Goal: Communication & Community: Answer question/provide support

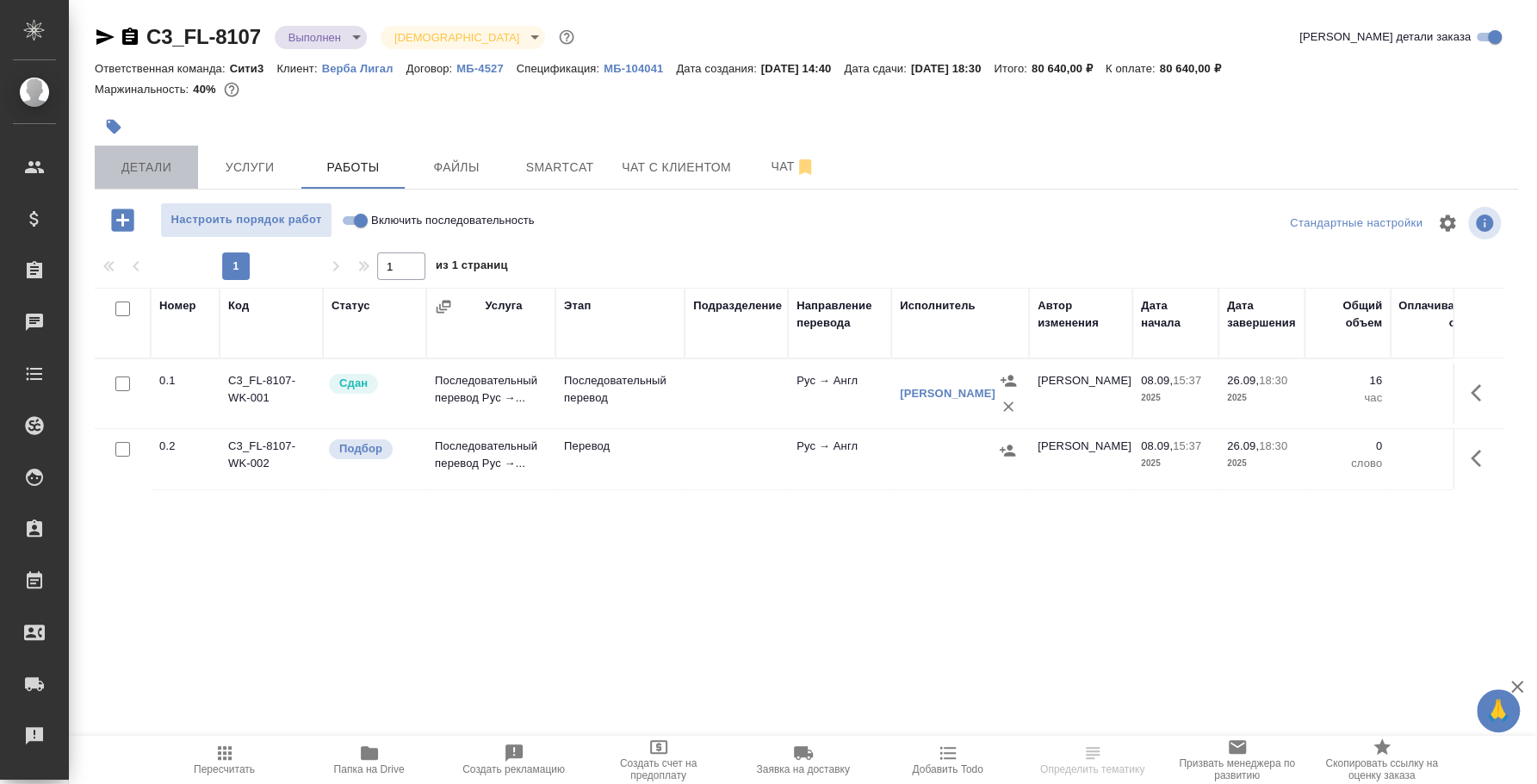
click at [161, 164] on span "Детали" at bounding box center [146, 167] width 83 height 22
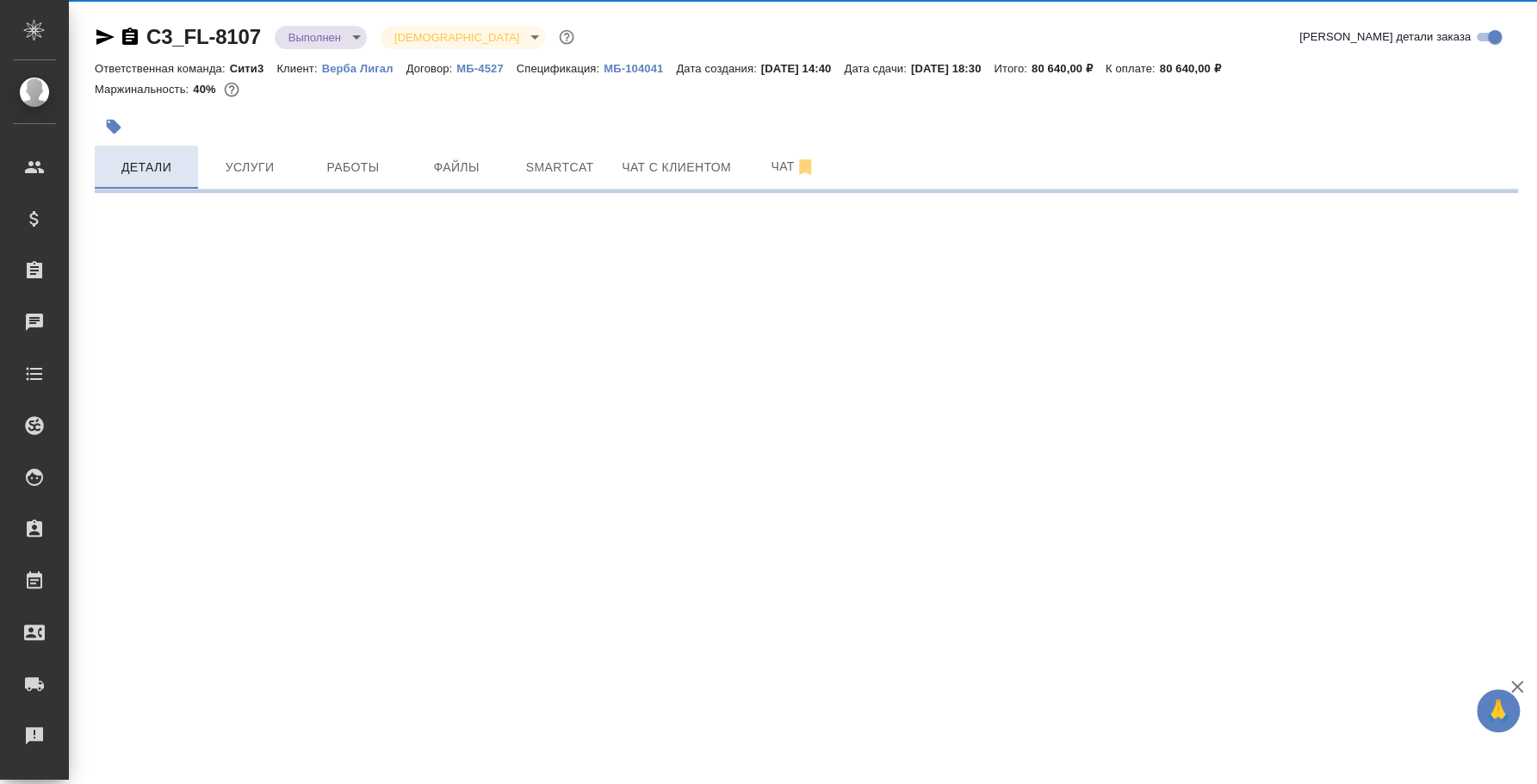
select select "RU"
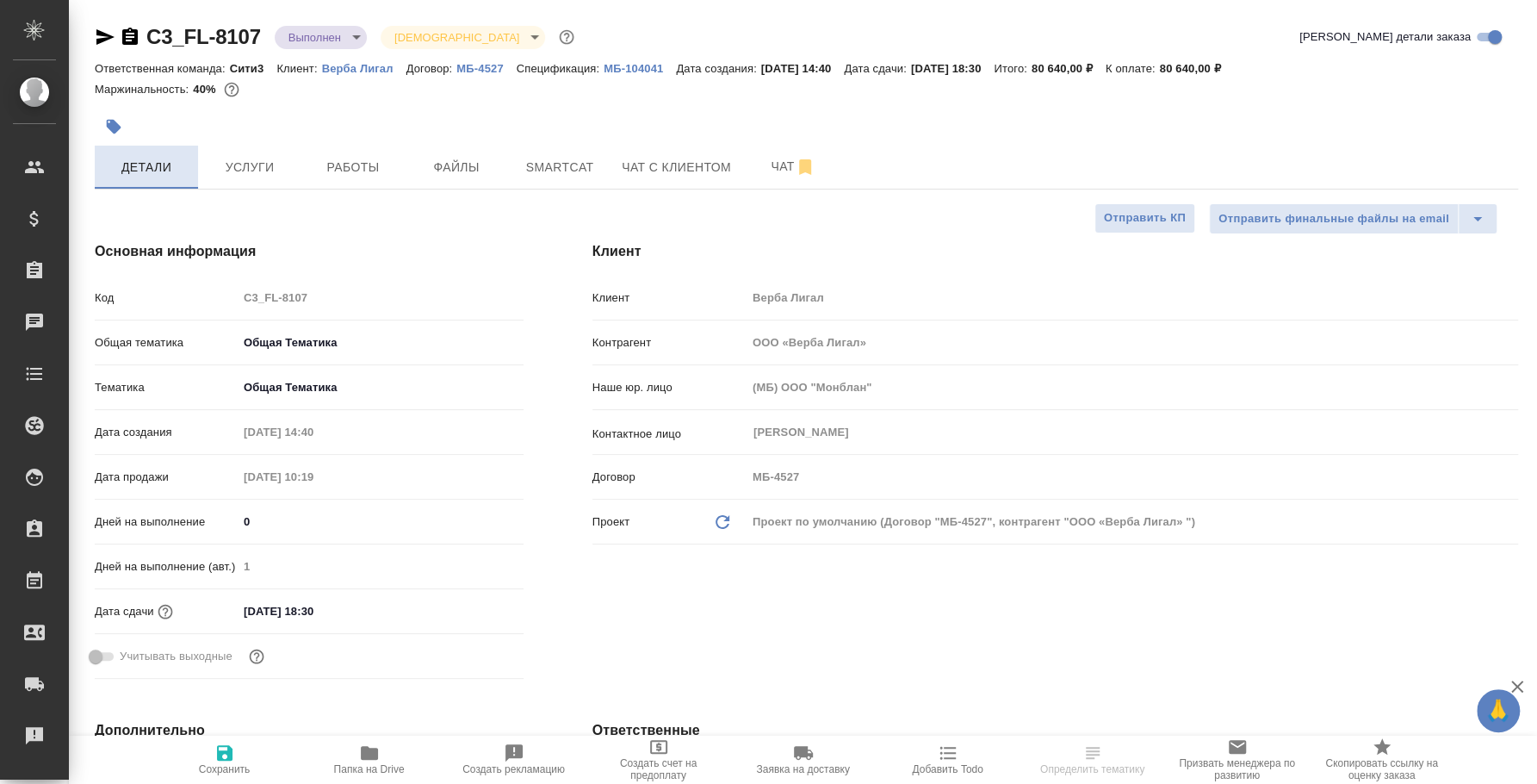
type textarea "x"
click at [272, 170] on span "Услуги" at bounding box center [249, 167] width 83 height 22
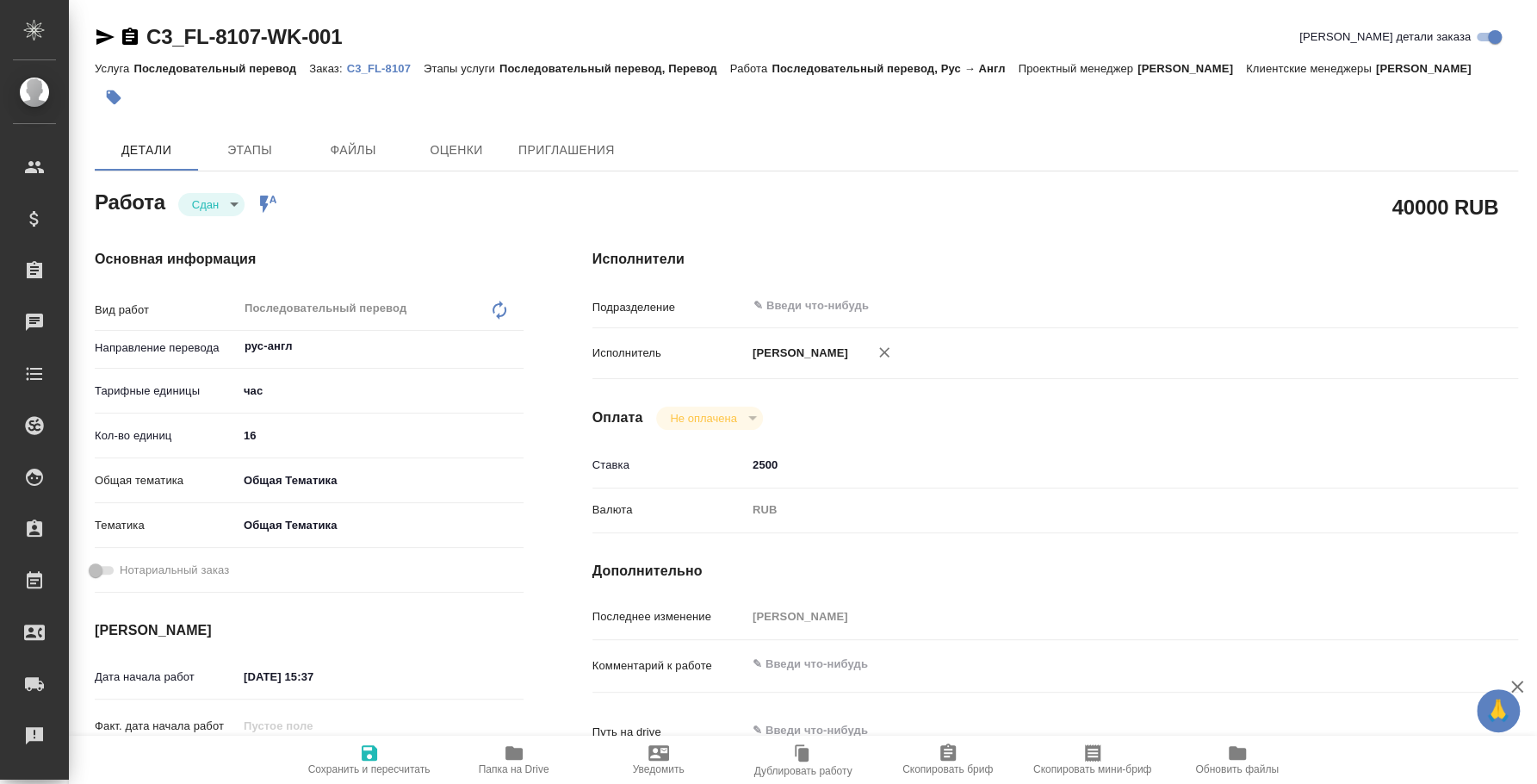
click at [386, 65] on p "C3_FL-8107" at bounding box center [385, 69] width 77 height 13
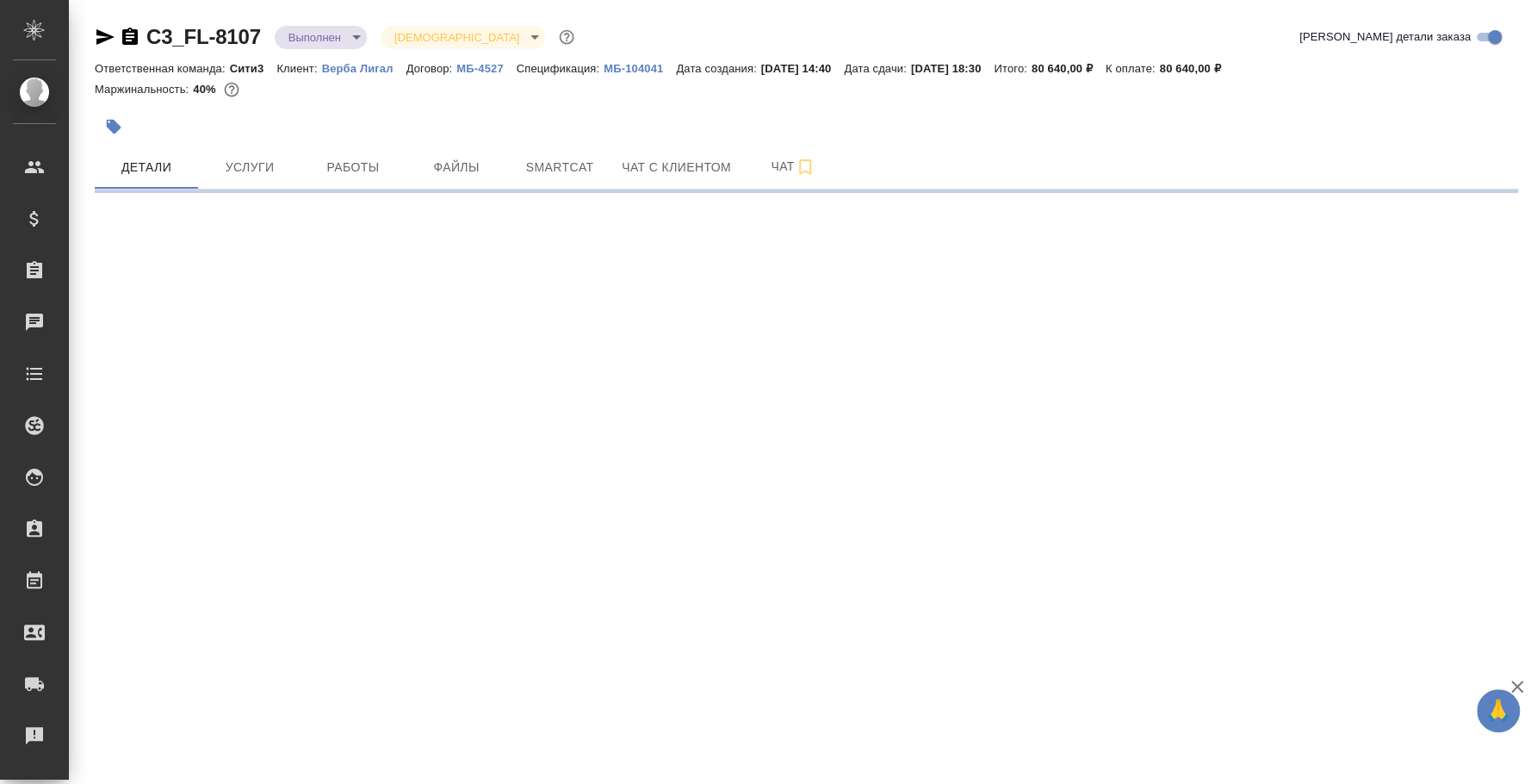
select select "RU"
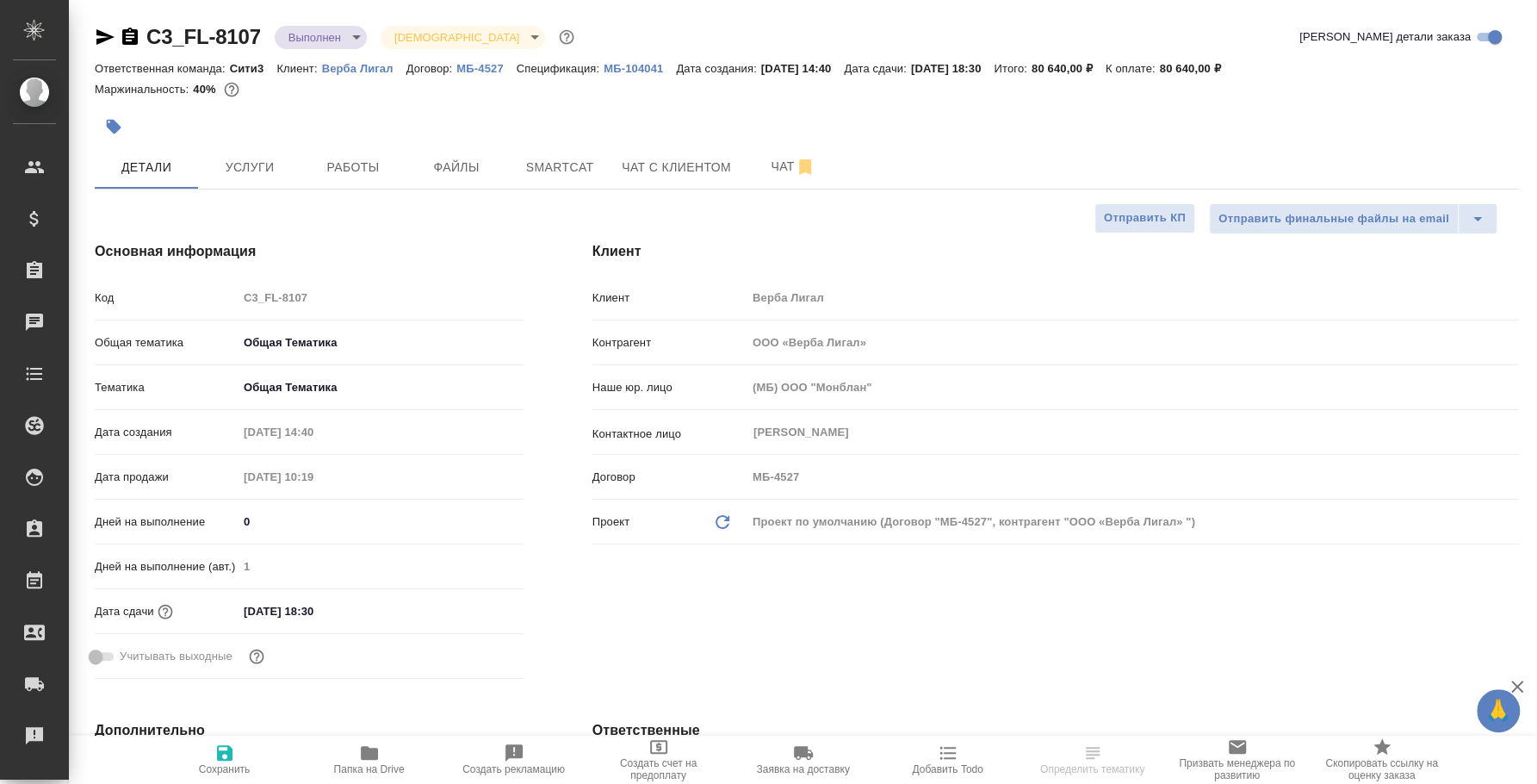
type textarea "x"
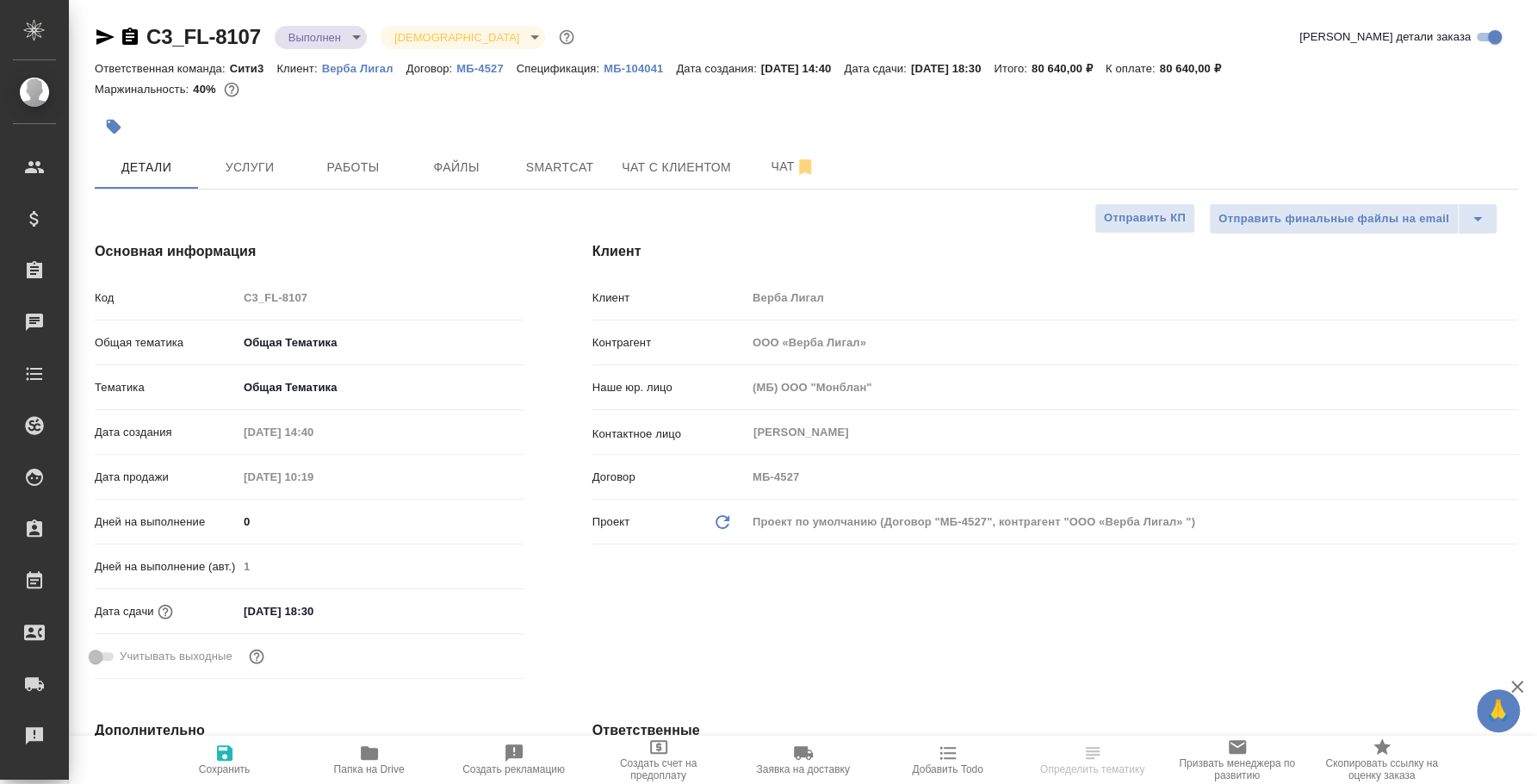
type textarea "x"
select select "RU"
type textarea "x"
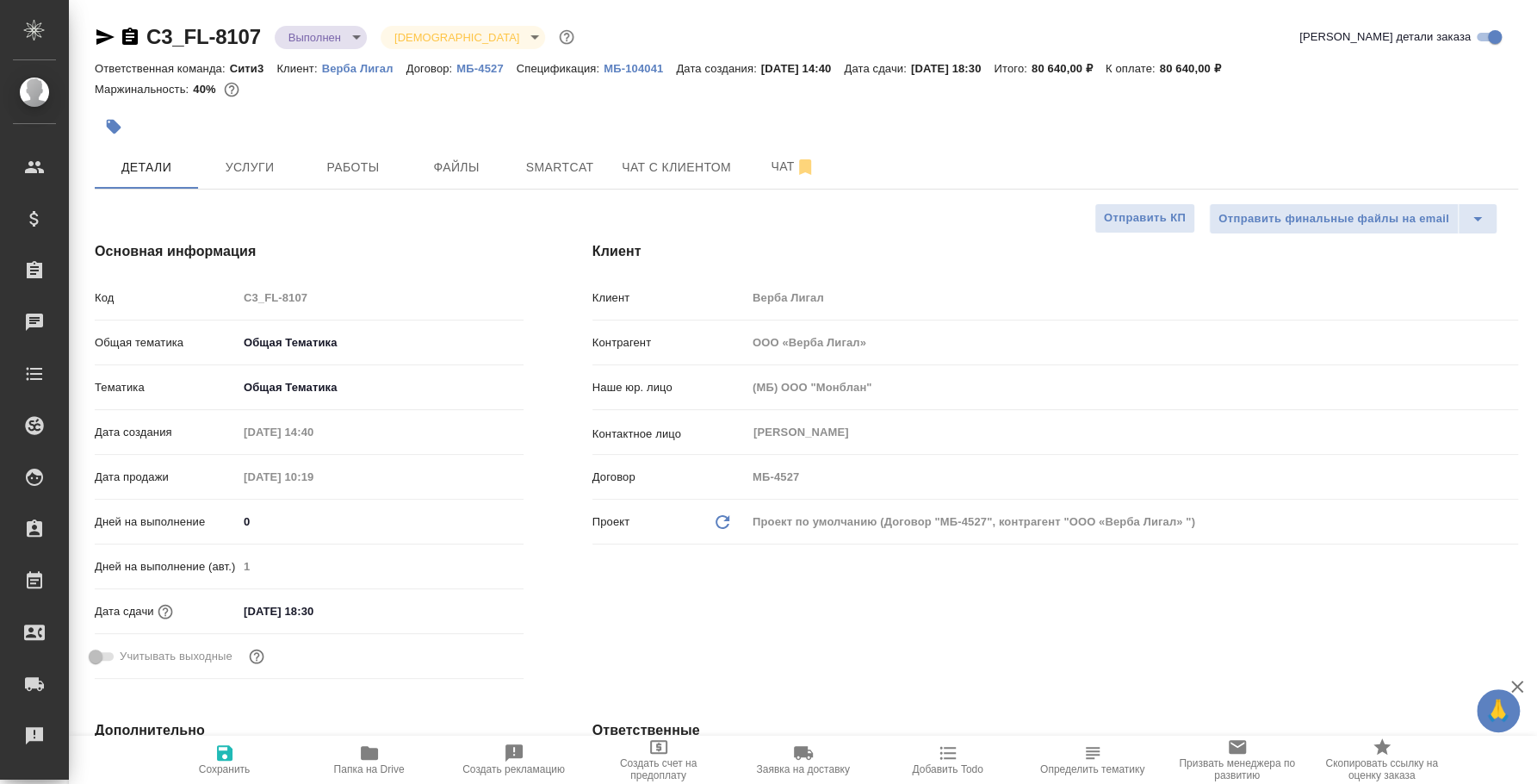
type textarea "x"
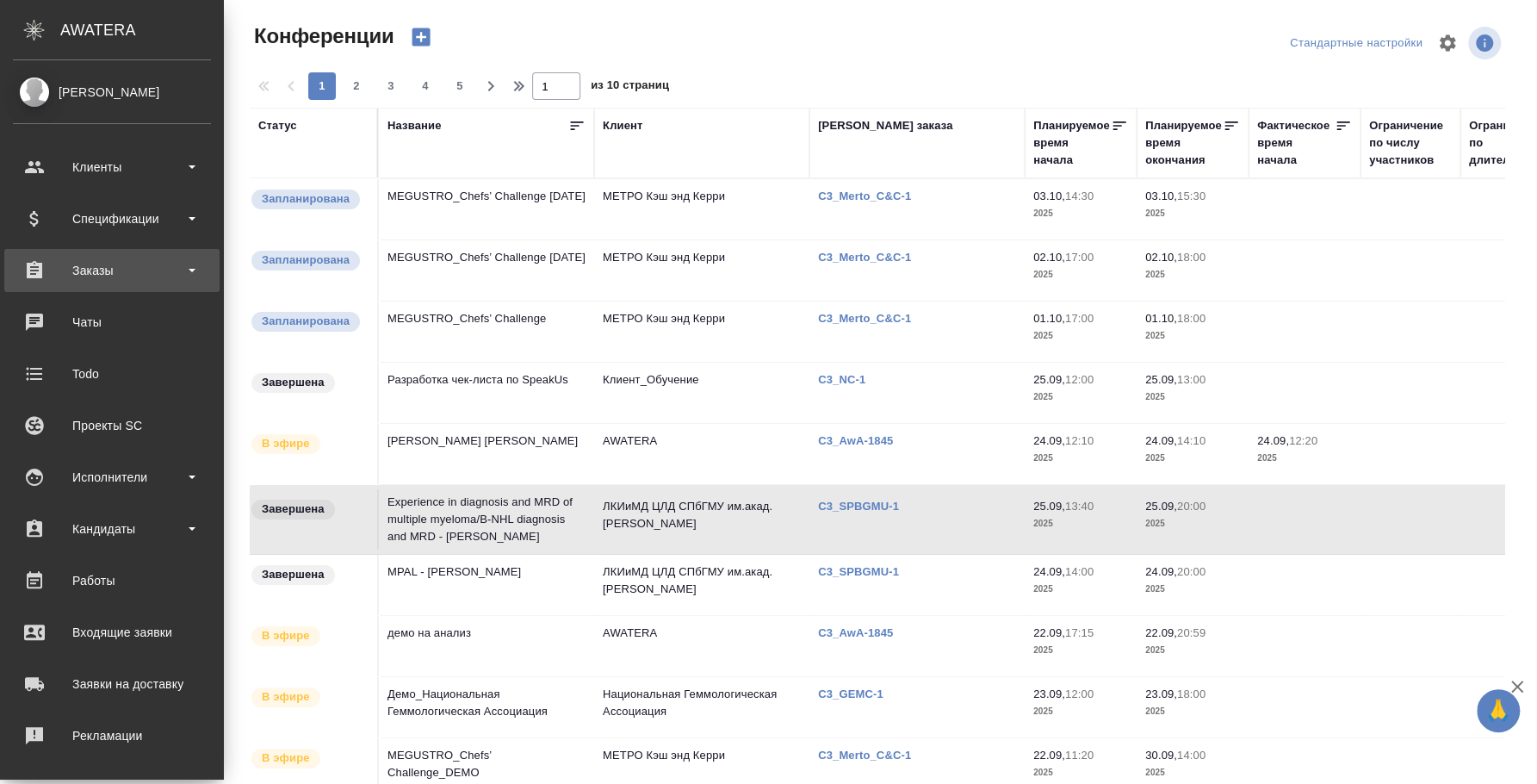
click at [108, 278] on div "Заказы" at bounding box center [112, 270] width 198 height 26
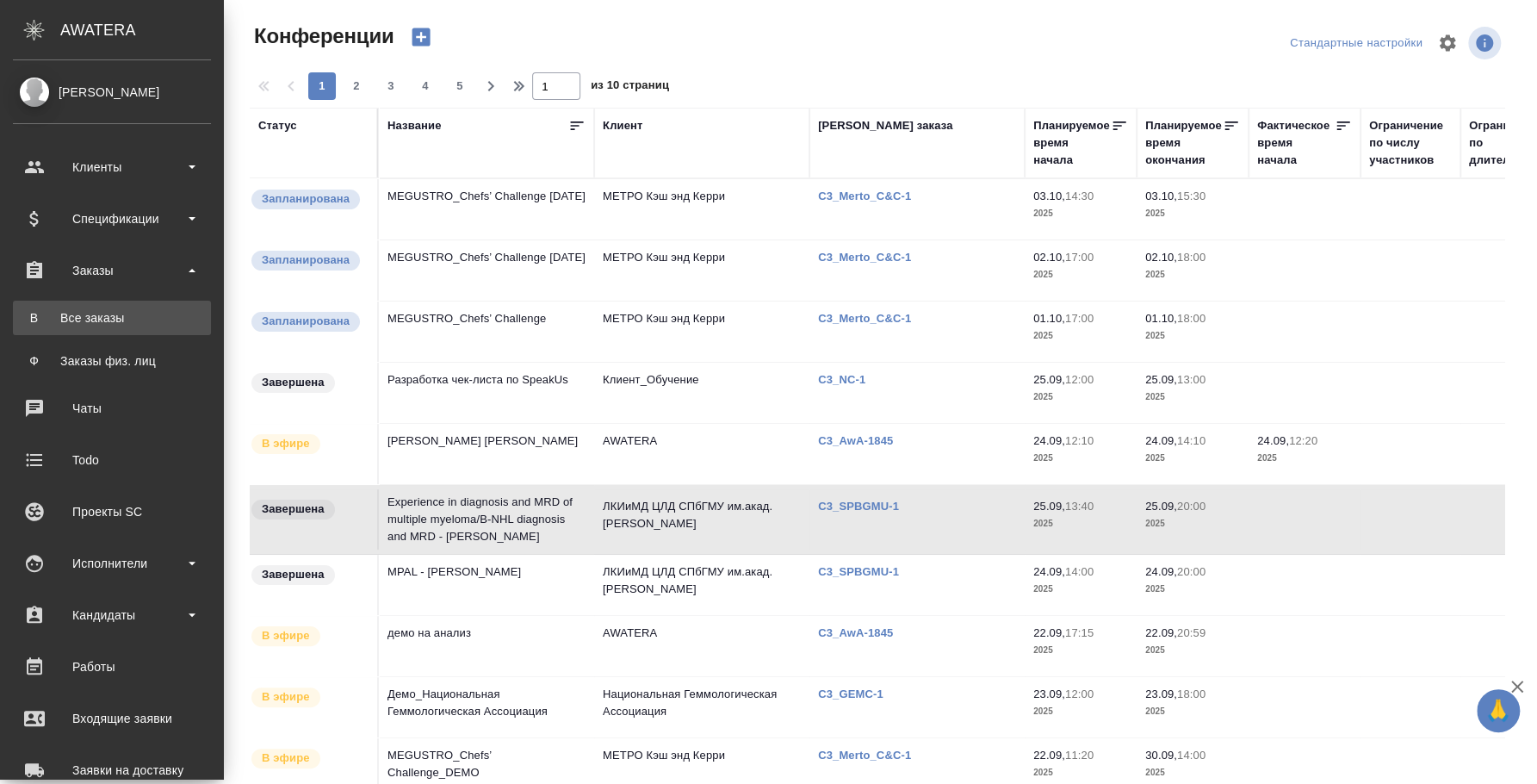
click at [129, 323] on div "Все заказы" at bounding box center [112, 318] width 181 height 17
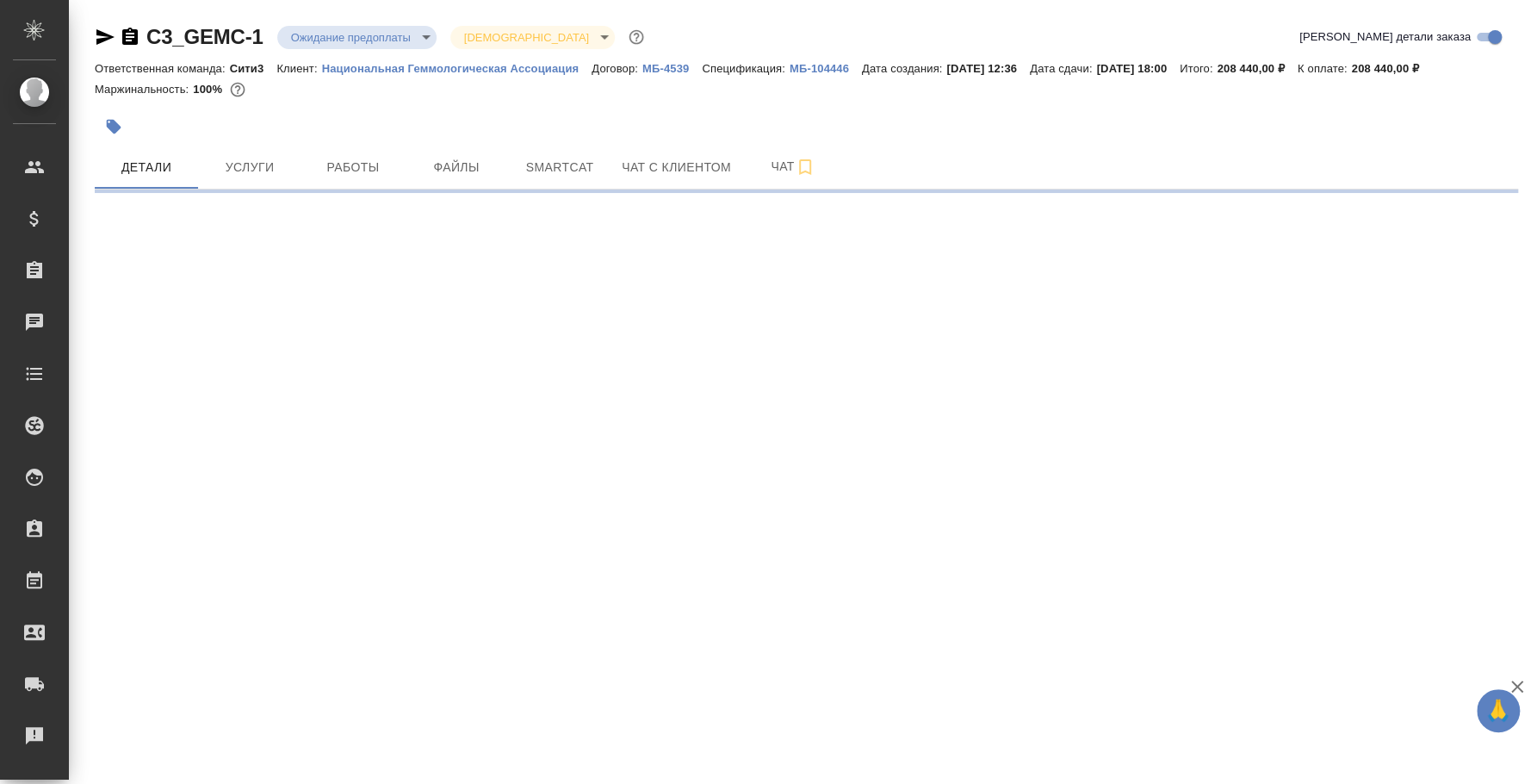
select select "RU"
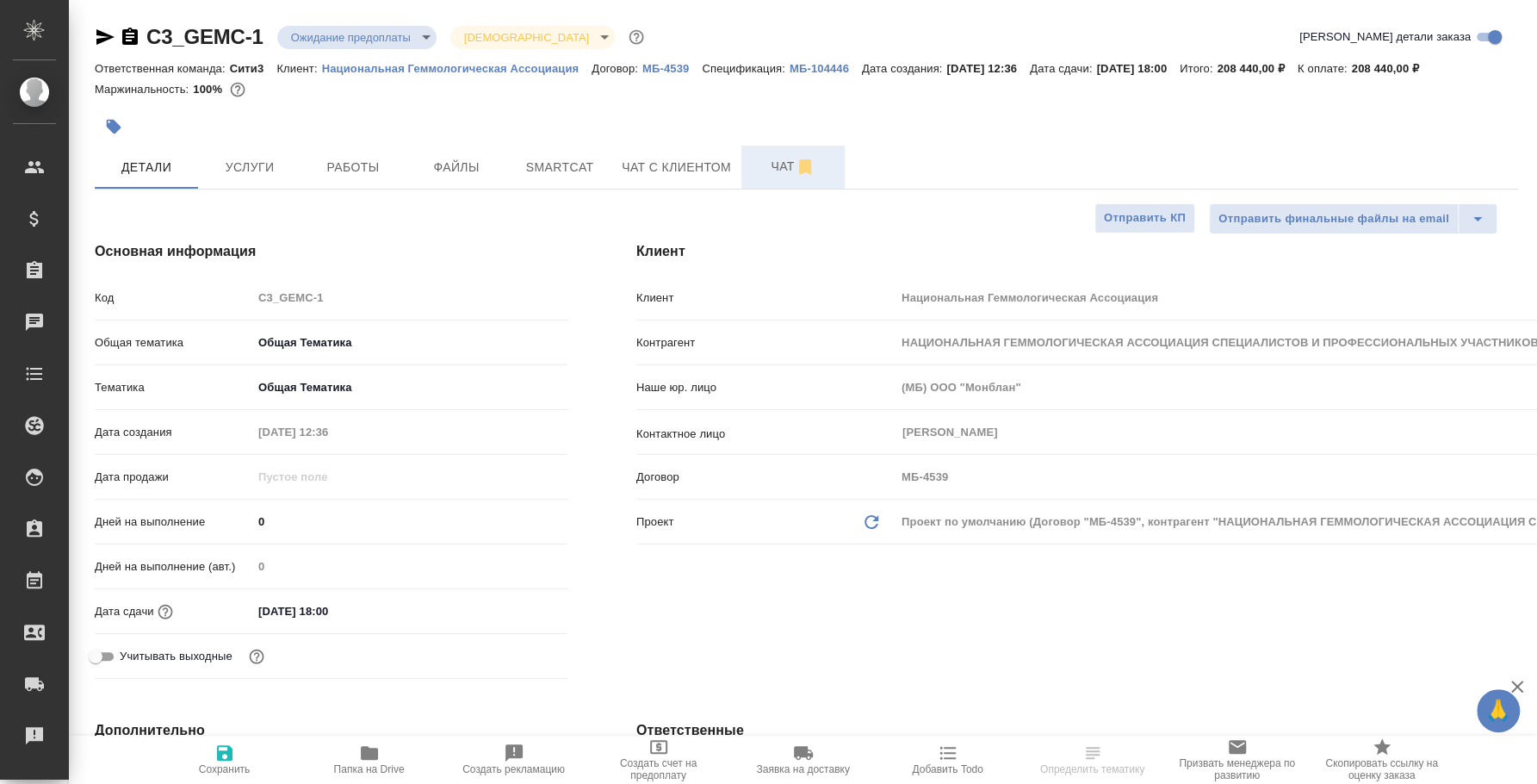
click at [780, 173] on span "Чат" at bounding box center [793, 167] width 83 height 22
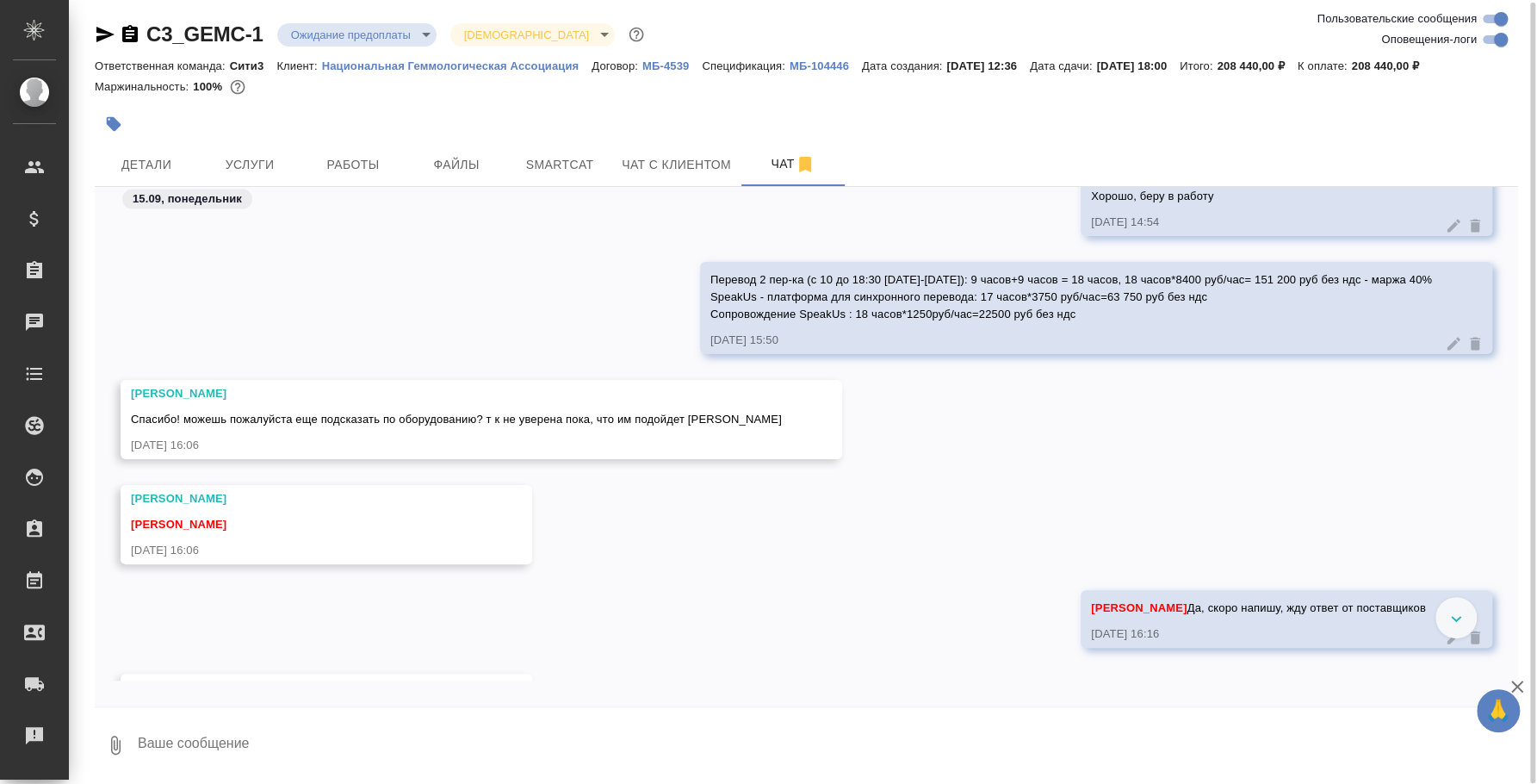
scroll to position [2152, 0]
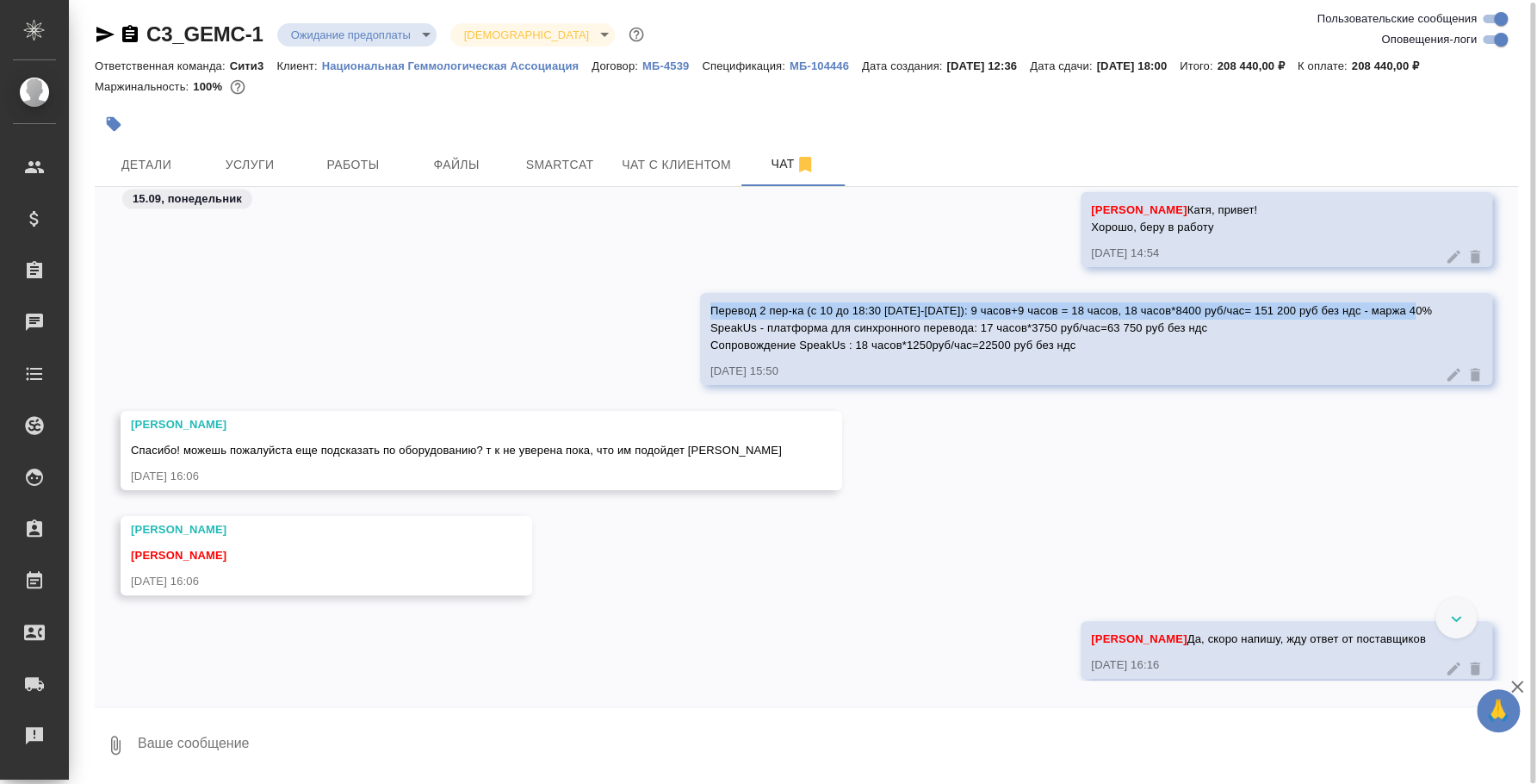
drag, startPoint x: 709, startPoint y: 304, endPoint x: 1411, endPoint y: 311, distance: 702.0
click at [1411, 311] on span "Перевод 2 пер-ка (с 10 до 18:30 1-2 октября): 9 часов+9 часов = 18 часов, 18 ча…" at bounding box center [1072, 327] width 721 height 48
click at [1156, 354] on div "Перевод 2 пер-ка (с 10 до 18:30 1-2 октября): 9 часов+9 часов = 18 часов, 18 ча…" at bounding box center [1096, 339] width 793 height 92
click at [168, 154] on span "Детали" at bounding box center [146, 165] width 83 height 22
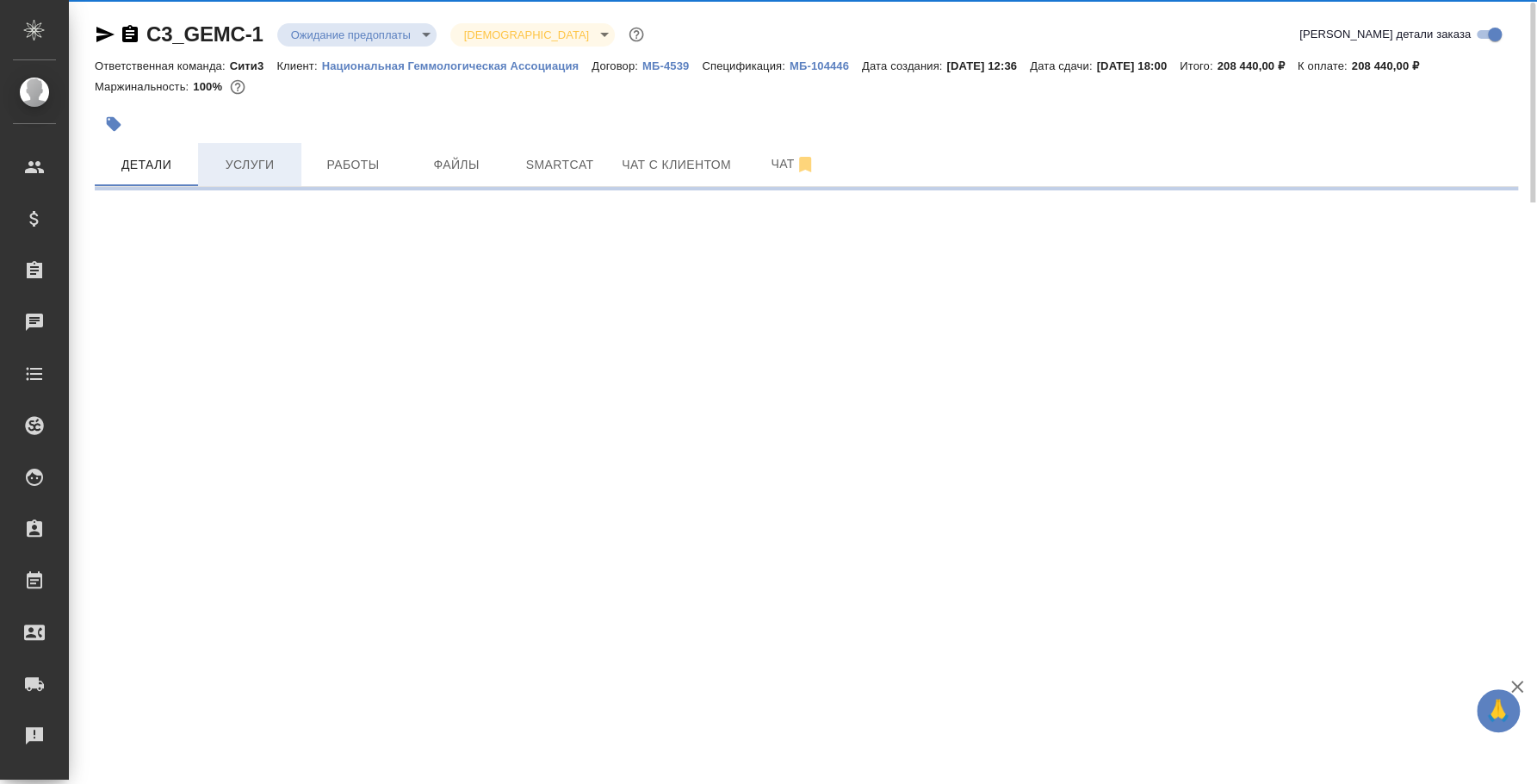
select select "RU"
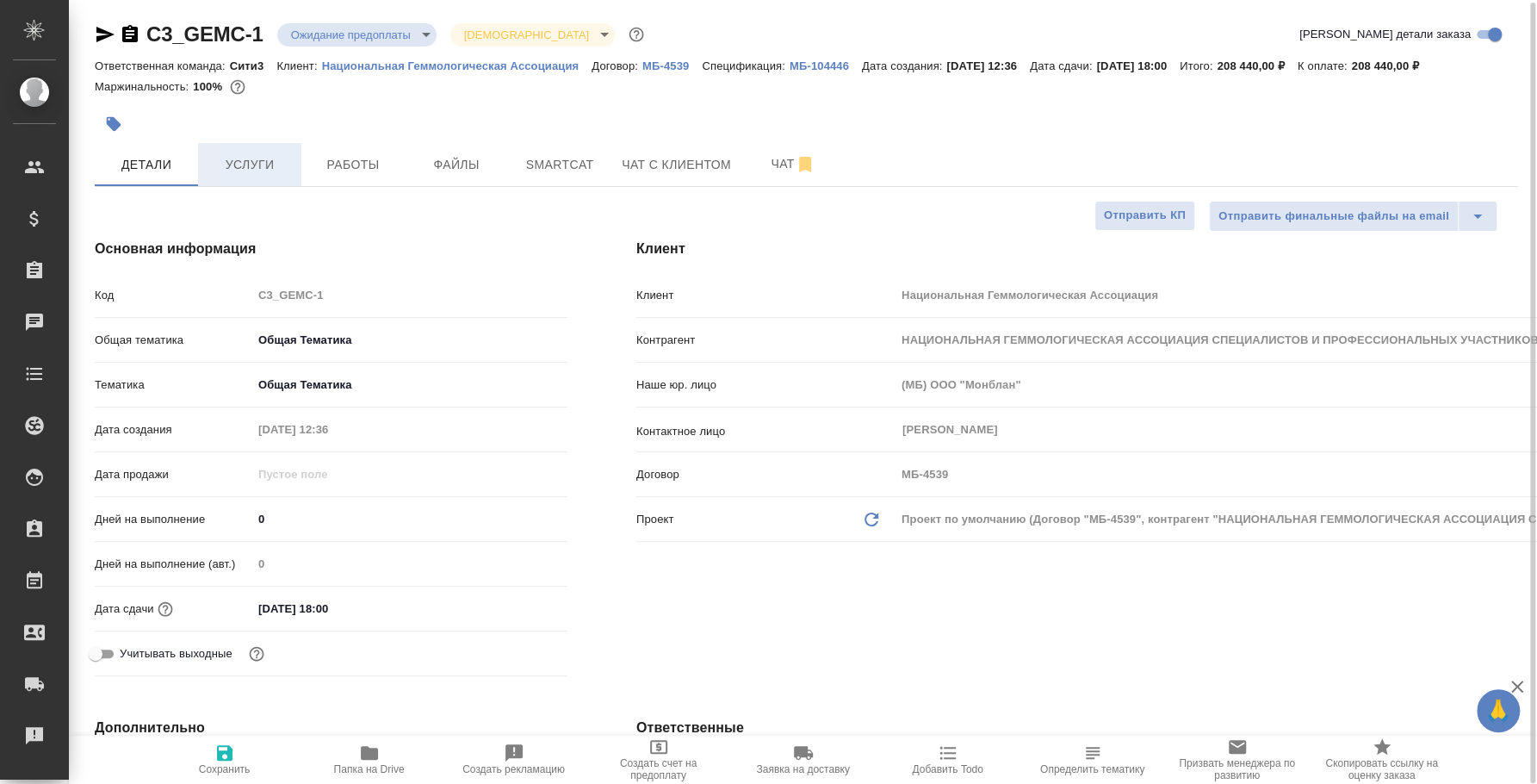
type textarea "x"
type input "Касаткина Александра"
click at [223, 168] on span "Услуги" at bounding box center [249, 165] width 83 height 22
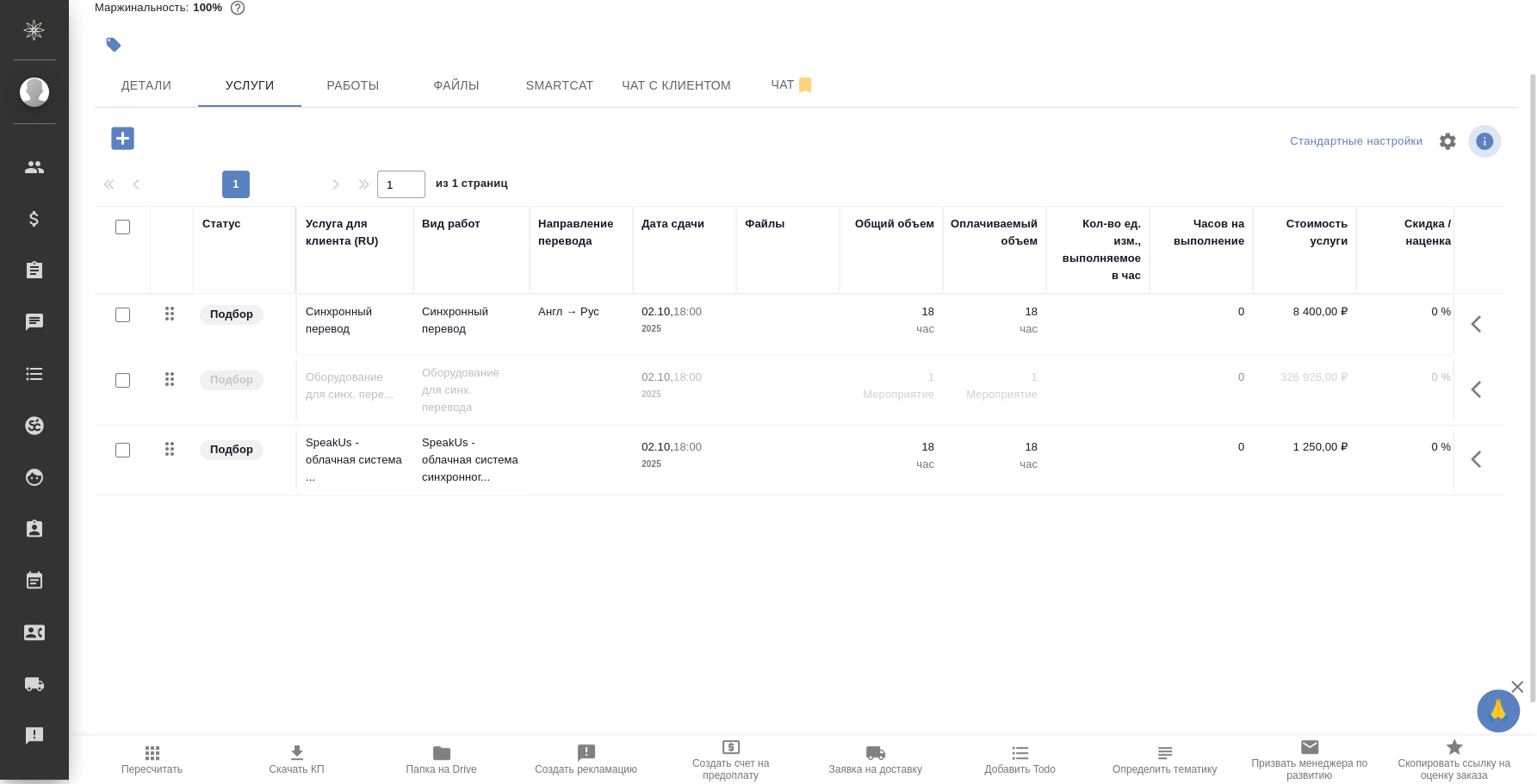
scroll to position [0, 213]
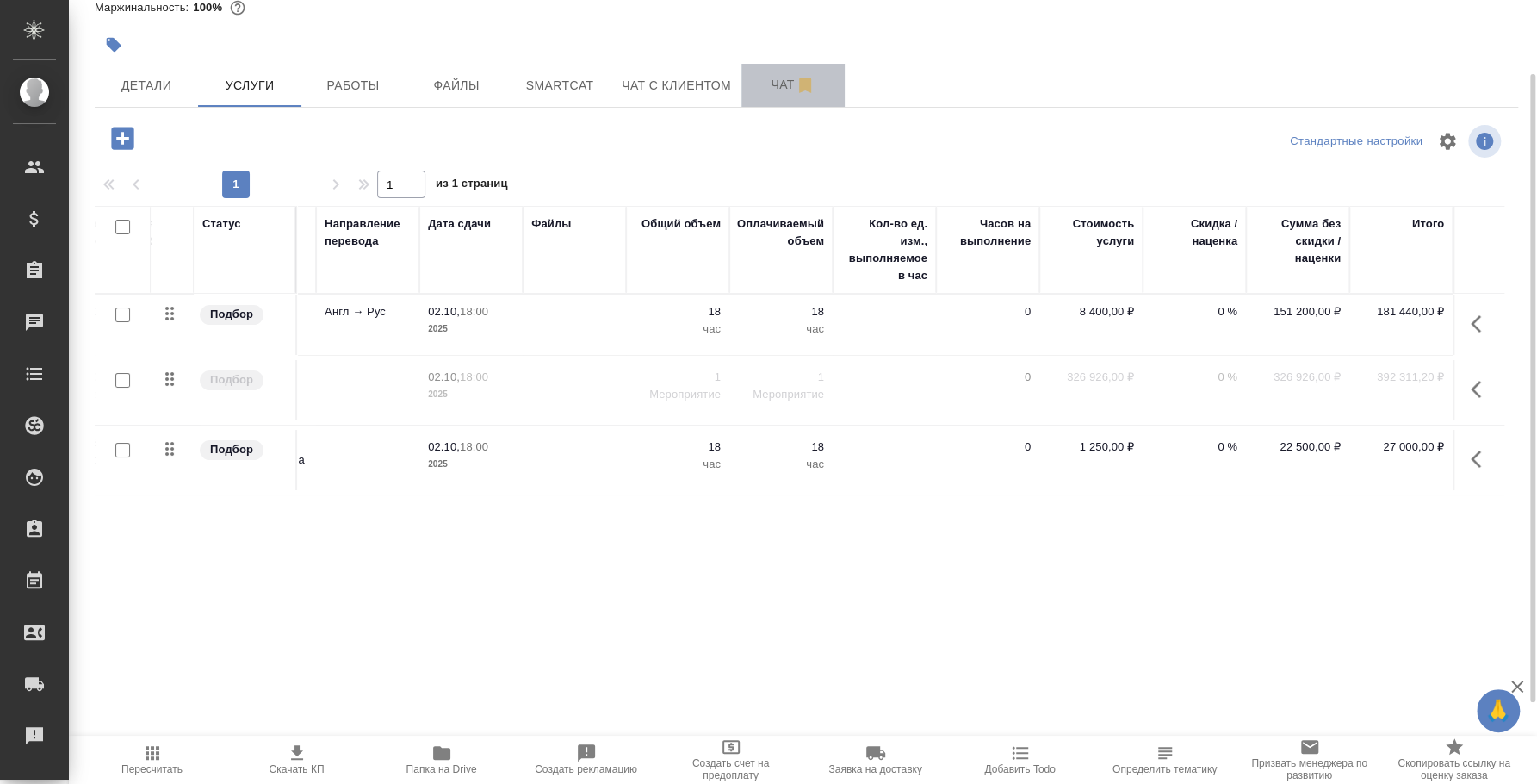
click at [796, 98] on button "Чат" at bounding box center [793, 85] width 104 height 43
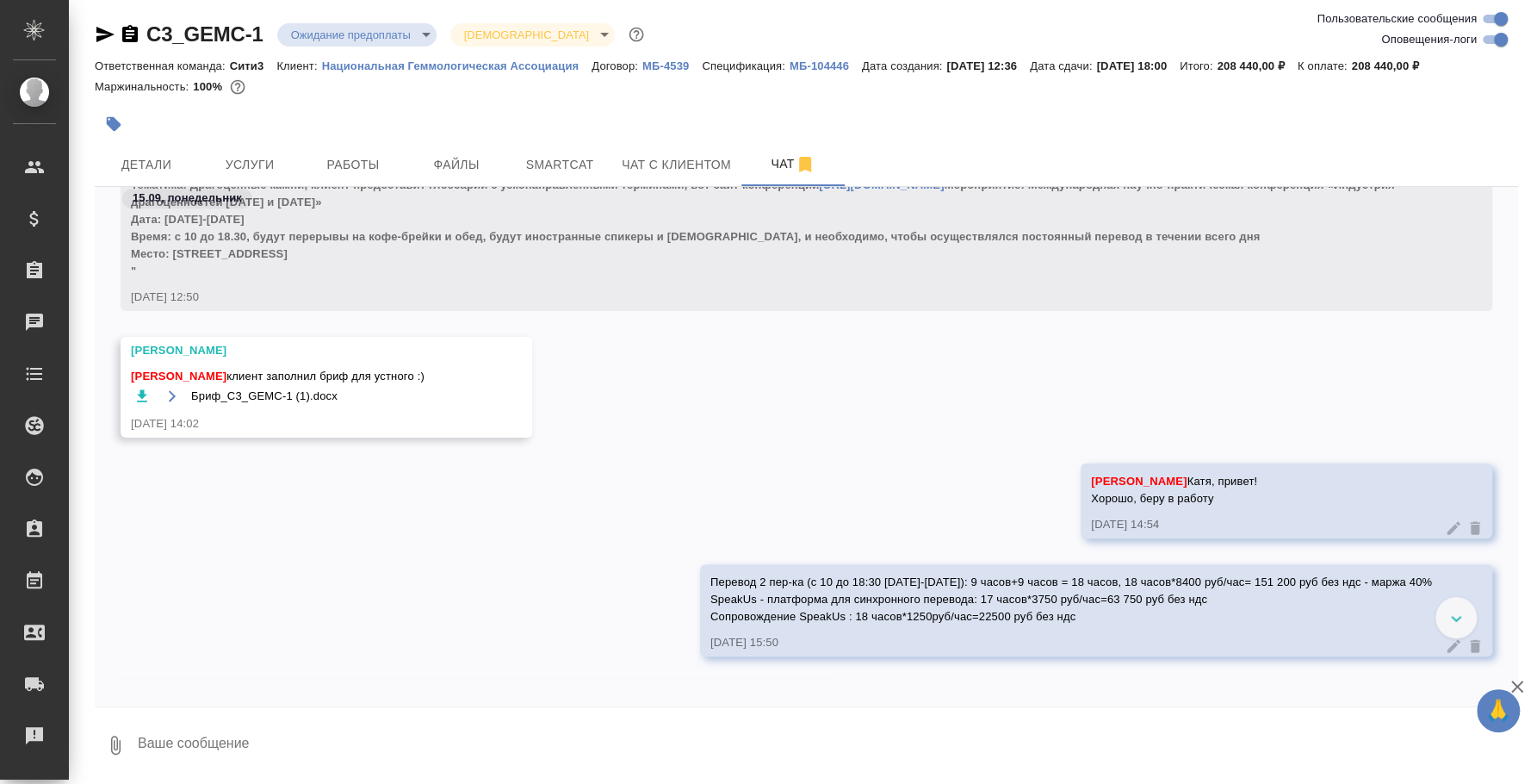
scroll to position [969, 0]
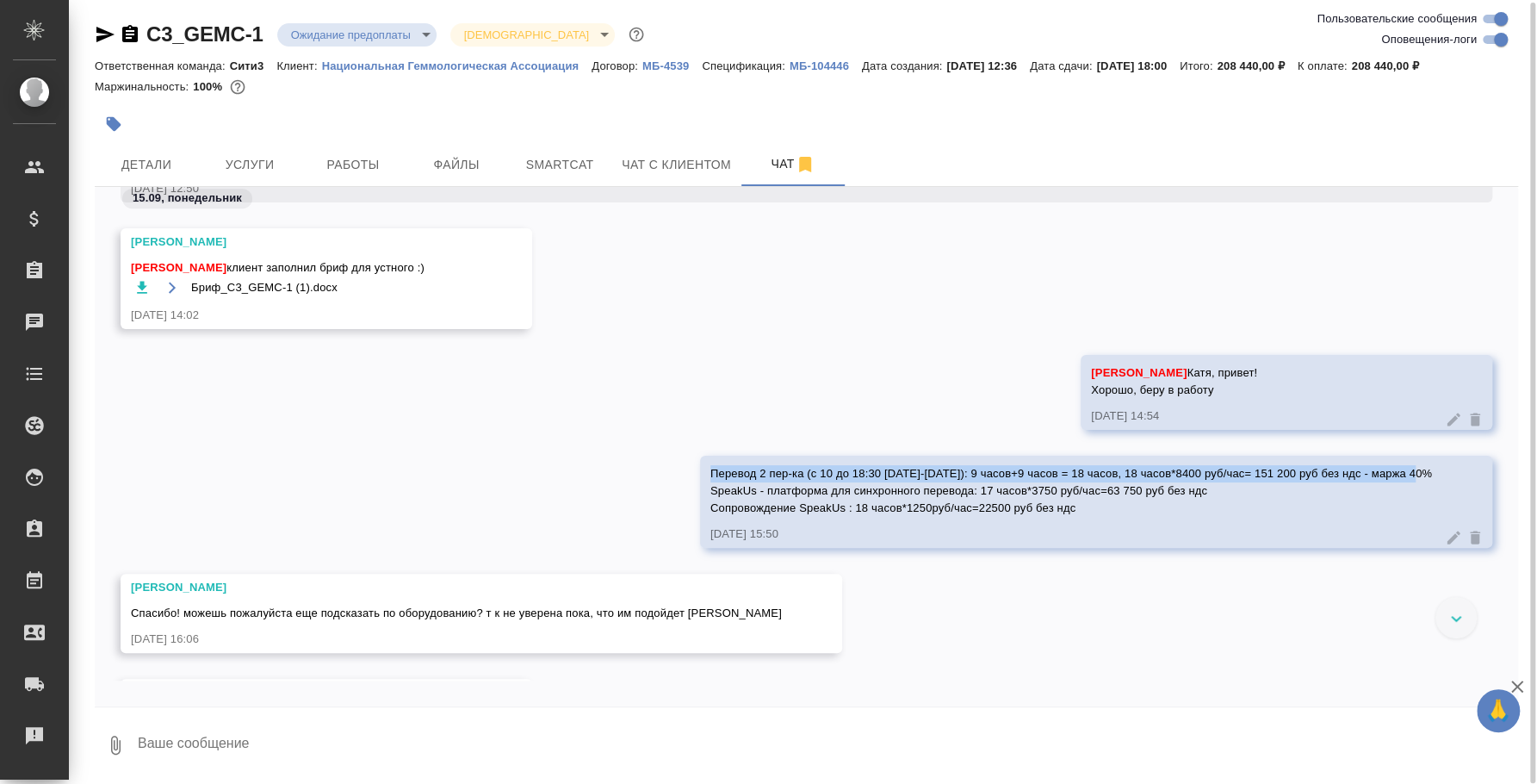
drag, startPoint x: 710, startPoint y: 470, endPoint x: 1419, endPoint y: 479, distance: 709.1
click at [1419, 479] on div "Перевод 2 пер-ка (с 10 до 18:30 1-2 октября): 9 часов+9 часов = 18 часов, 18 ча…" at bounding box center [1096, 501] width 793 height 92
click at [763, 485] on span "Перевод 2 пер-ка (с 10 до 18:30 1-2 октября): 9 часов+9 часов = 18 часов, 18 ча…" at bounding box center [1072, 491] width 721 height 48
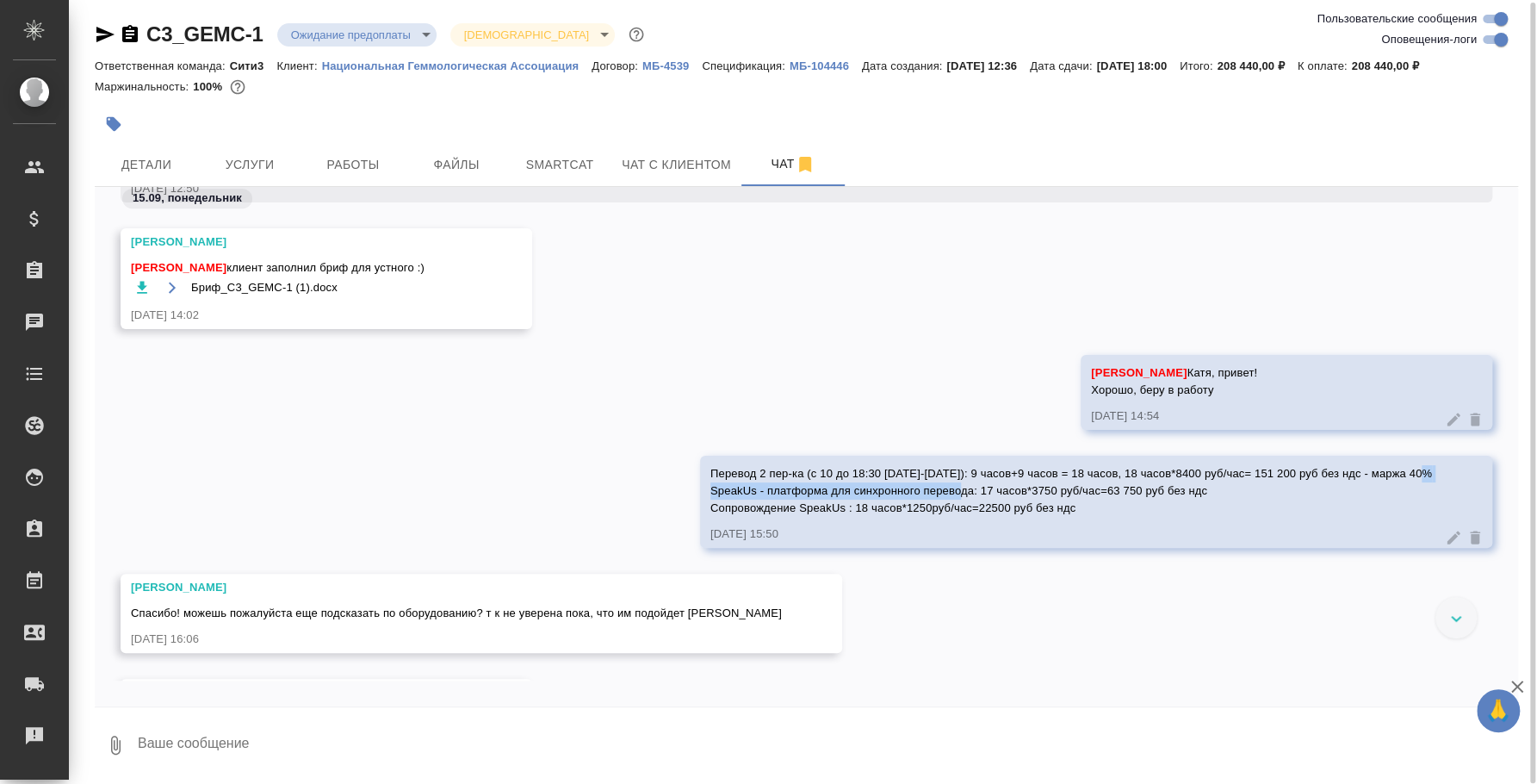
drag, startPoint x: 709, startPoint y: 485, endPoint x: 973, endPoint y: 492, distance: 264.1
click at [973, 492] on span "Перевод 2 пер-ка (с 10 до 18:30 1-2 октября): 9 часов+9 часов = 18 часов, 18 ча…" at bounding box center [1072, 491] width 721 height 48
click at [246, 169] on span "Услуги" at bounding box center [249, 165] width 83 height 22
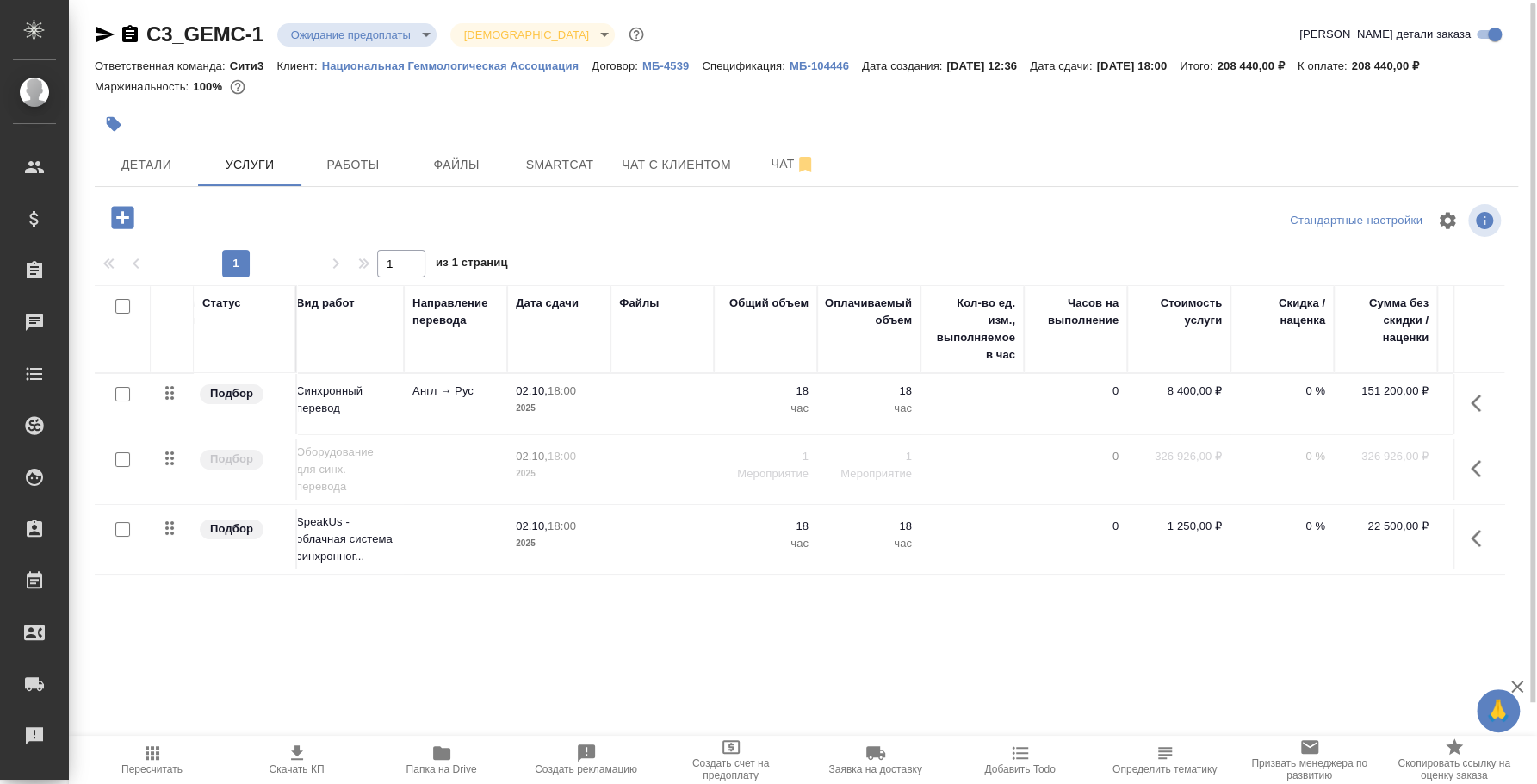
scroll to position [0, 213]
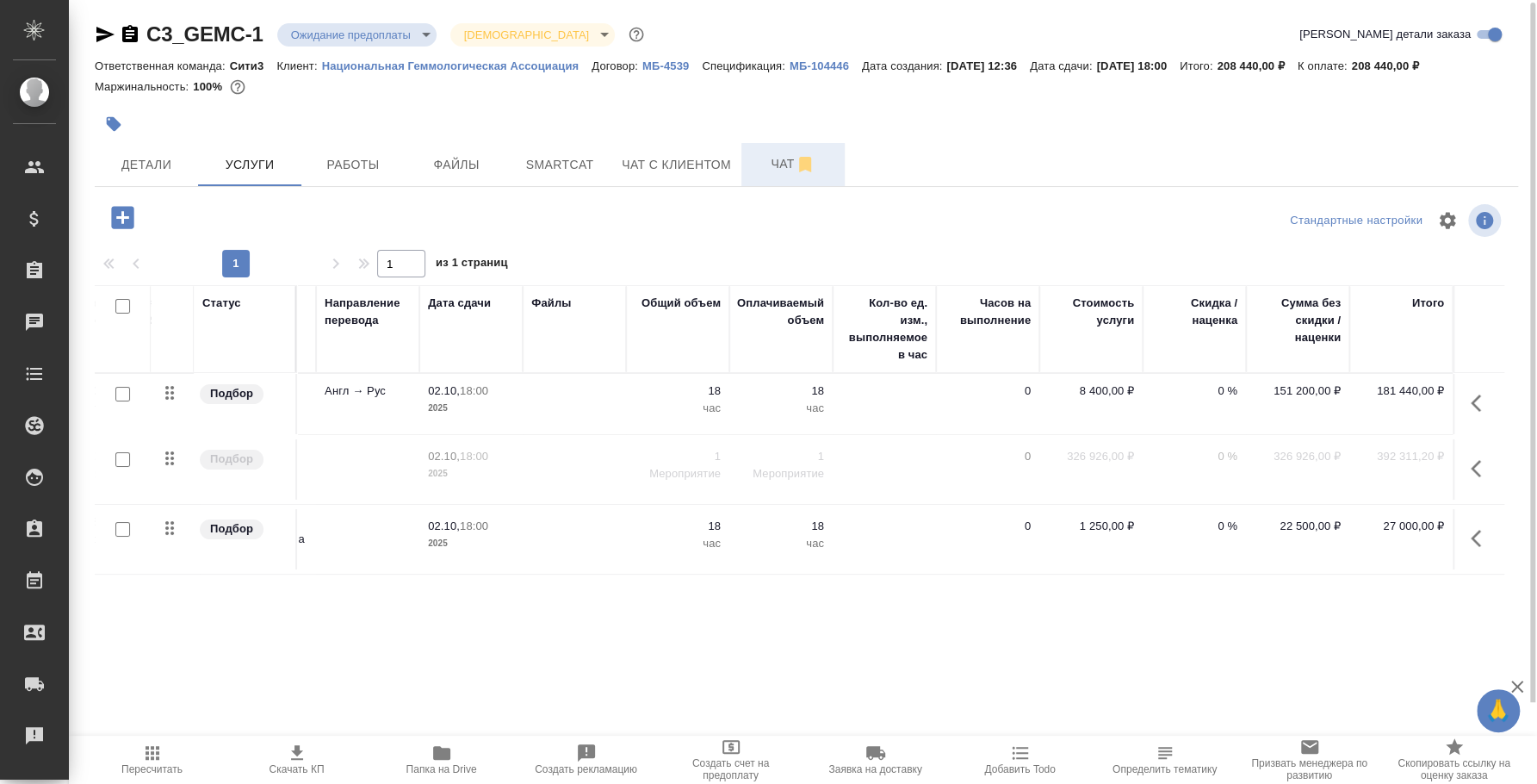
click at [778, 161] on span "Чат" at bounding box center [793, 164] width 83 height 22
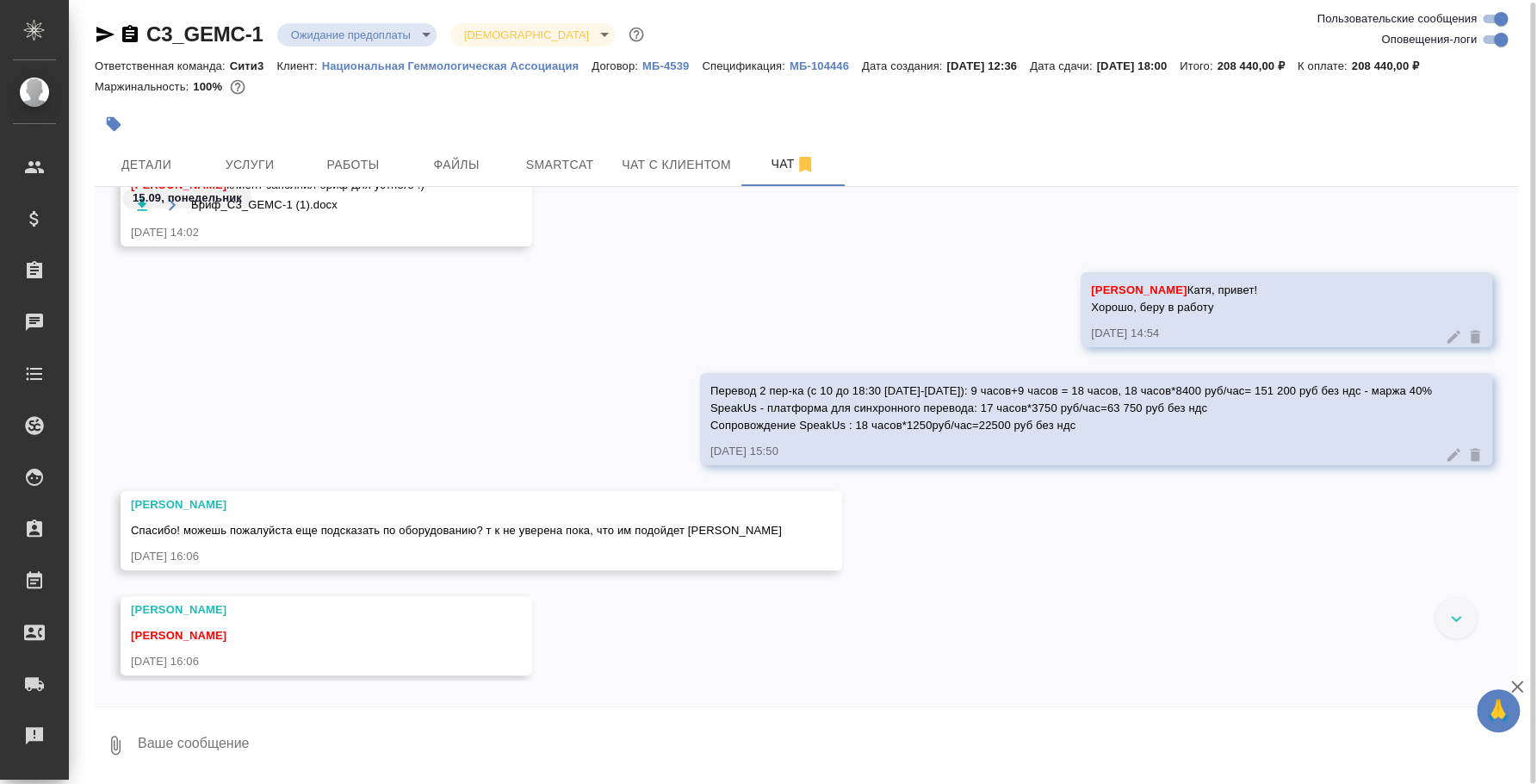
scroll to position [1412, 0]
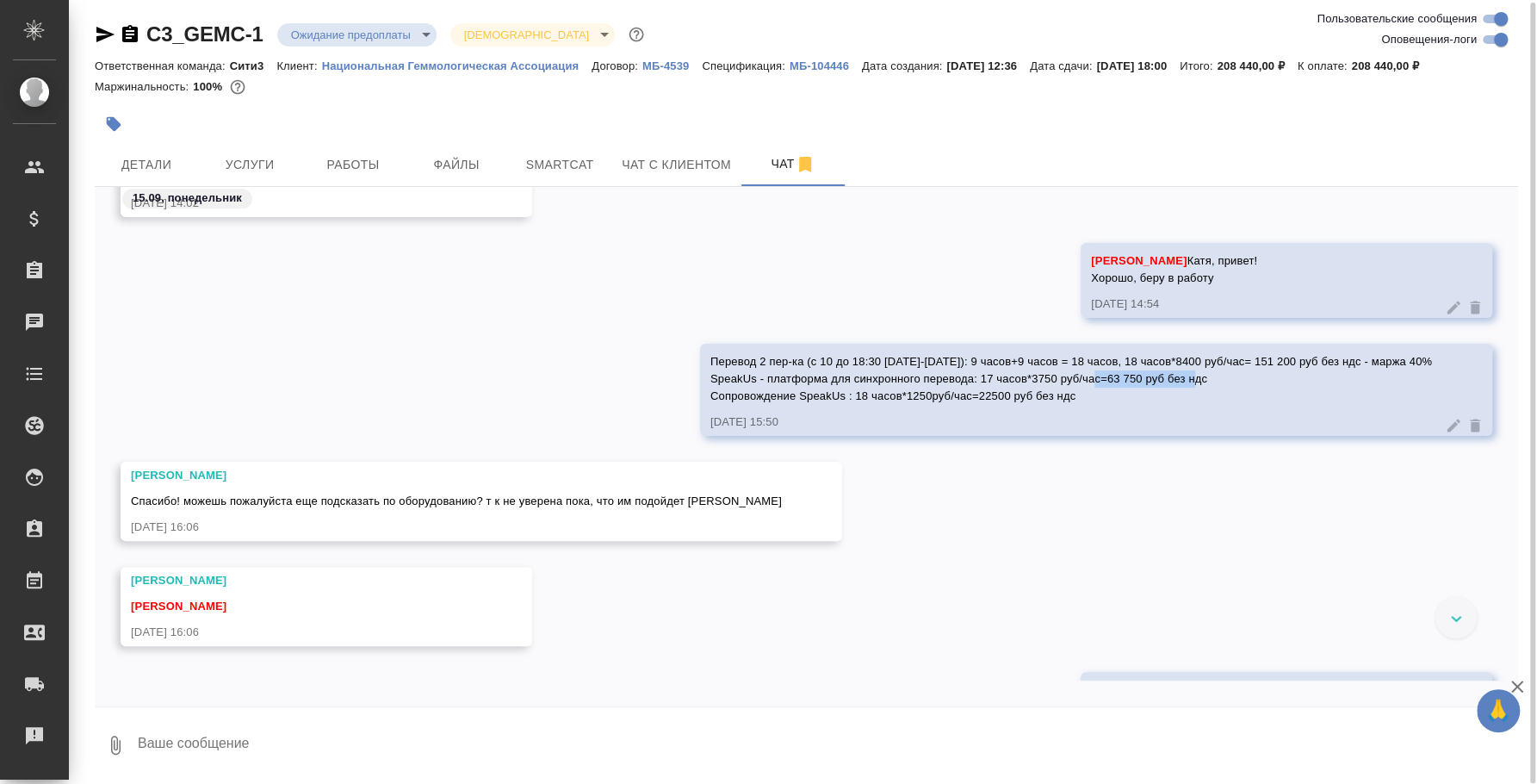
drag, startPoint x: 1105, startPoint y: 376, endPoint x: 1209, endPoint y: 375, distance: 104.0
click at [1209, 375] on div "Перевод 2 пер-ка (с 10 до 18:30 1-2 октября): 9 часов+9 часов = 18 часов, 18 ча…" at bounding box center [1072, 377] width 721 height 56
drag, startPoint x: 1029, startPoint y: 378, endPoint x: 1207, endPoint y: 379, distance: 178.0
click at [1207, 379] on div "Перевод 2 пер-ка (с 10 до 18:30 1-2 октября): 9 часов+9 часов = 18 часов, 18 ча…" at bounding box center [1072, 377] width 721 height 56
click at [1151, 580] on div "Ильина Екатерина Федотова Ирина 15.09.25, 16:06" at bounding box center [807, 618] width 1424 height 105
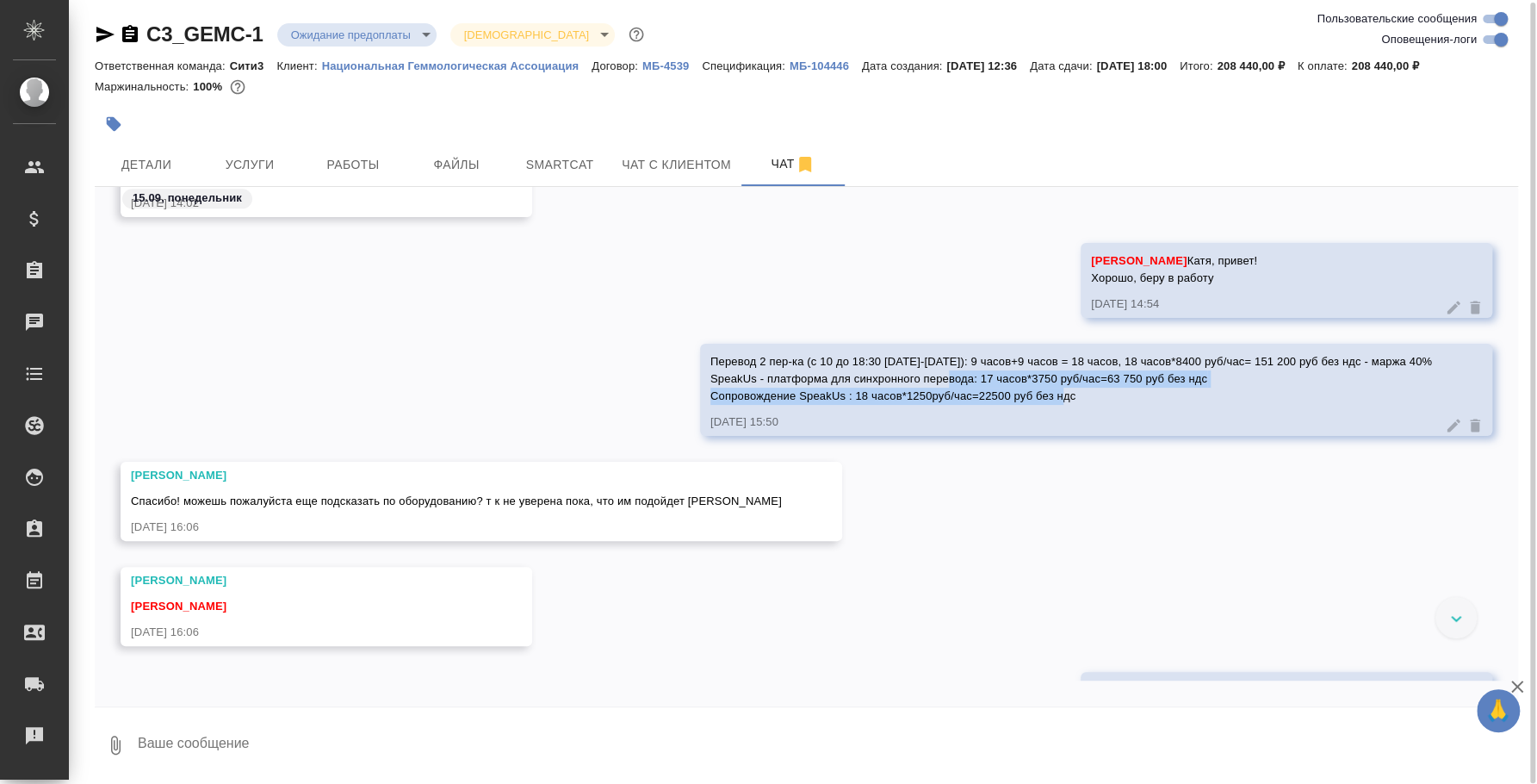
drag, startPoint x: 960, startPoint y: 377, endPoint x: 1185, endPoint y: 387, distance: 225.2
click at [1185, 387] on div "Перевод 2 пер-ка (с 10 до 18:30 1-2 октября): 9 часов+9 часов = 18 часов, 18 ча…" at bounding box center [1072, 377] width 721 height 56
click at [805, 414] on div "15.09.25, 15:50" at bounding box center [1072, 421] width 721 height 17
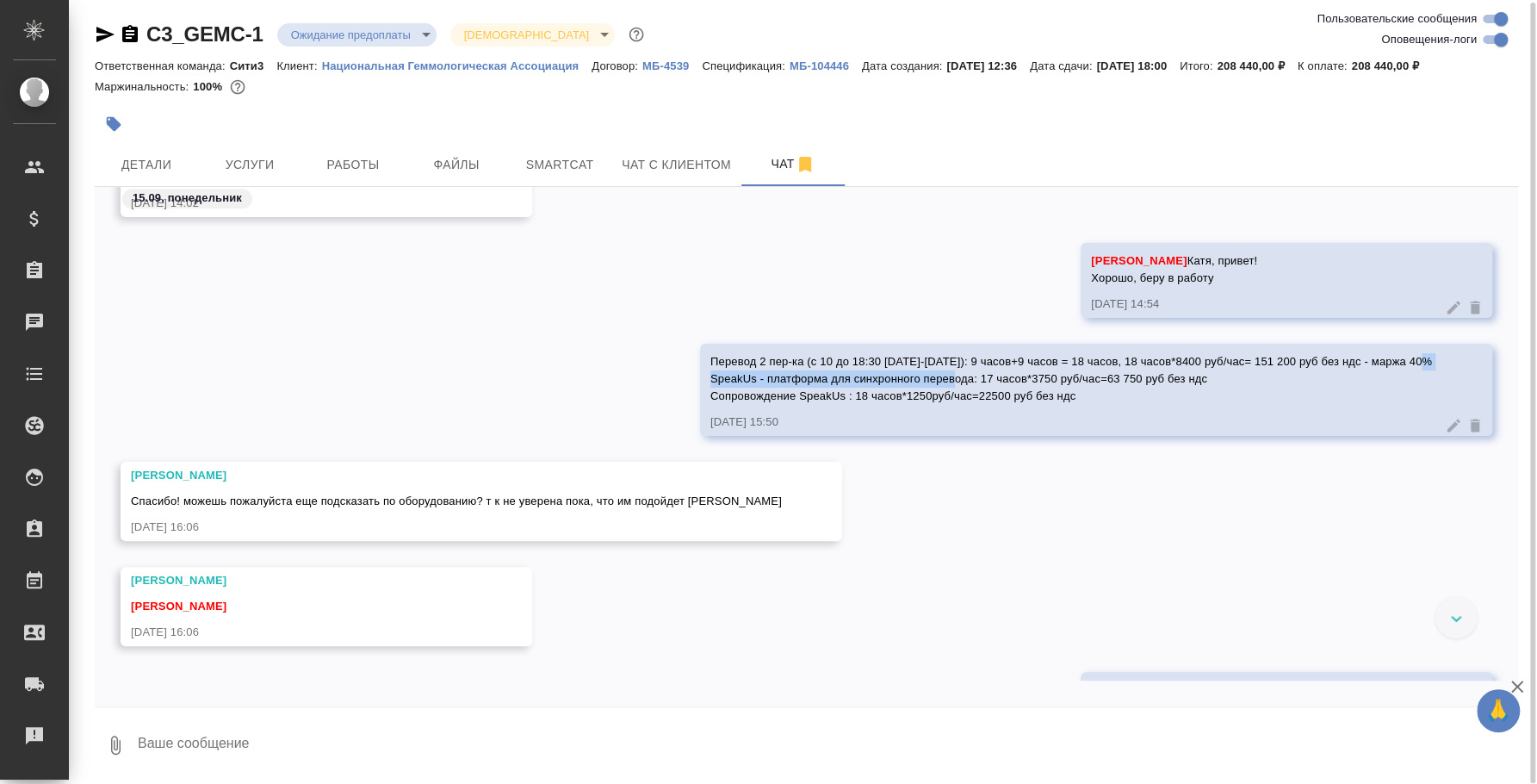
drag, startPoint x: 710, startPoint y: 376, endPoint x: 968, endPoint y: 374, distance: 258.0
click at [968, 374] on span "Перевод 2 пер-ка (с 10 до 18:30 1-2 октября): 9 часов+9 часов = 18 часов, 18 ча…" at bounding box center [1072, 379] width 721 height 48
drag, startPoint x: 857, startPoint y: 388, endPoint x: 1067, endPoint y: 400, distance: 210.3
click at [1067, 400] on span "Перевод 2 пер-ка (с 10 до 18:30 1-2 октября): 9 часов+9 часов = 18 часов, 18 ча…" at bounding box center [1072, 379] width 721 height 48
click at [1088, 530] on div "Ильина Екатерина Спасибо! можешь пожалуйста еще подсказать по оборудованию? т к…" at bounding box center [807, 514] width 1424 height 105
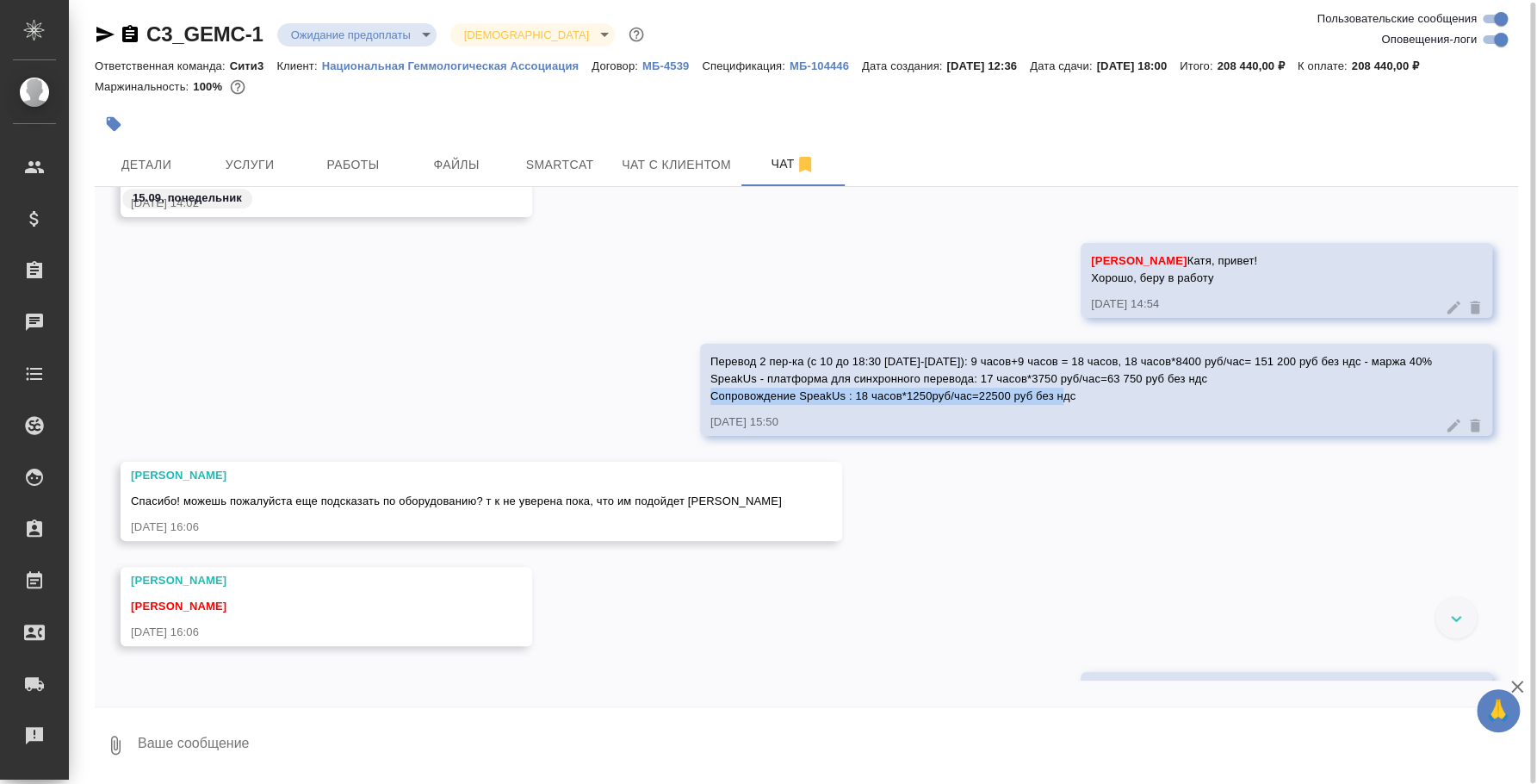
drag, startPoint x: 1083, startPoint y: 394, endPoint x: 723, endPoint y: 394, distance: 360.0
click at [723, 394] on div "Перевод 2 пер-ка (с 10 до 18:30 1-2 октября): 9 часов+9 часов = 18 часов, 18 ча…" at bounding box center [1072, 377] width 721 height 56
click at [992, 357] on span "Перевод 2 пер-ка (с 10 до 18:30 1-2 октября): 9 часов+9 часов = 18 часов, 18 ча…" at bounding box center [1072, 379] width 721 height 48
click at [249, 151] on button "Услуги" at bounding box center [249, 164] width 104 height 43
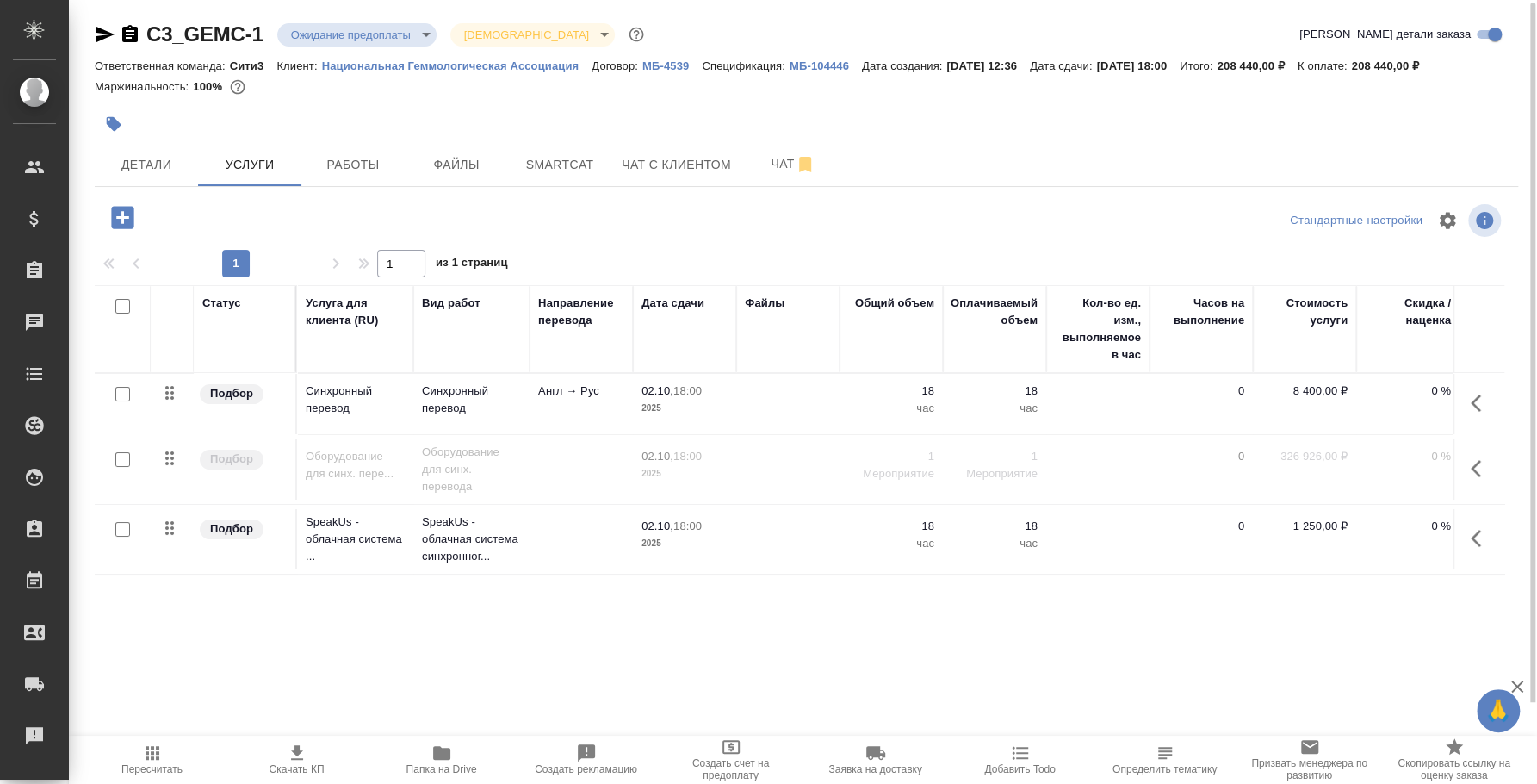
scroll to position [0, 213]
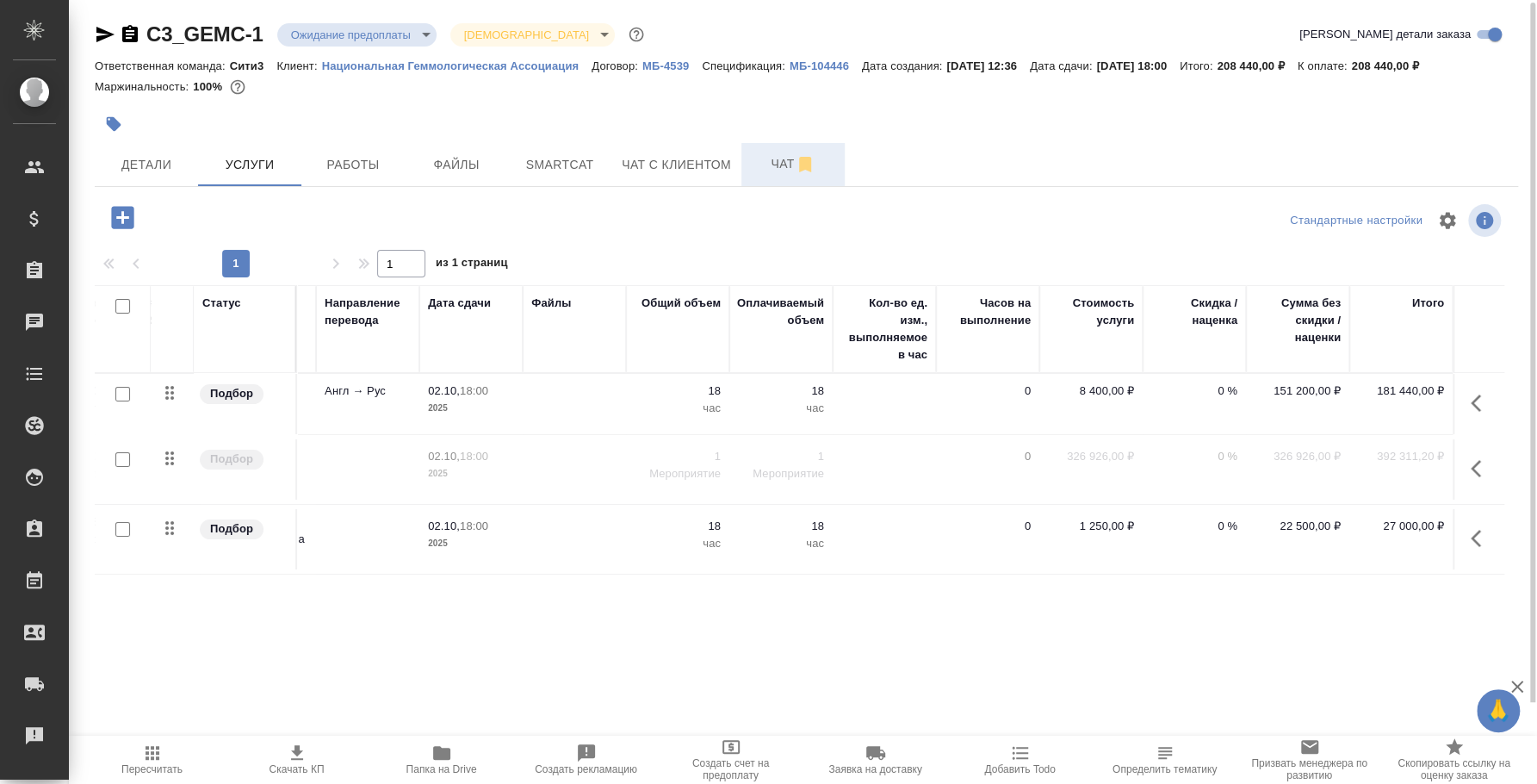
click at [774, 154] on span "Чат" at bounding box center [793, 164] width 83 height 22
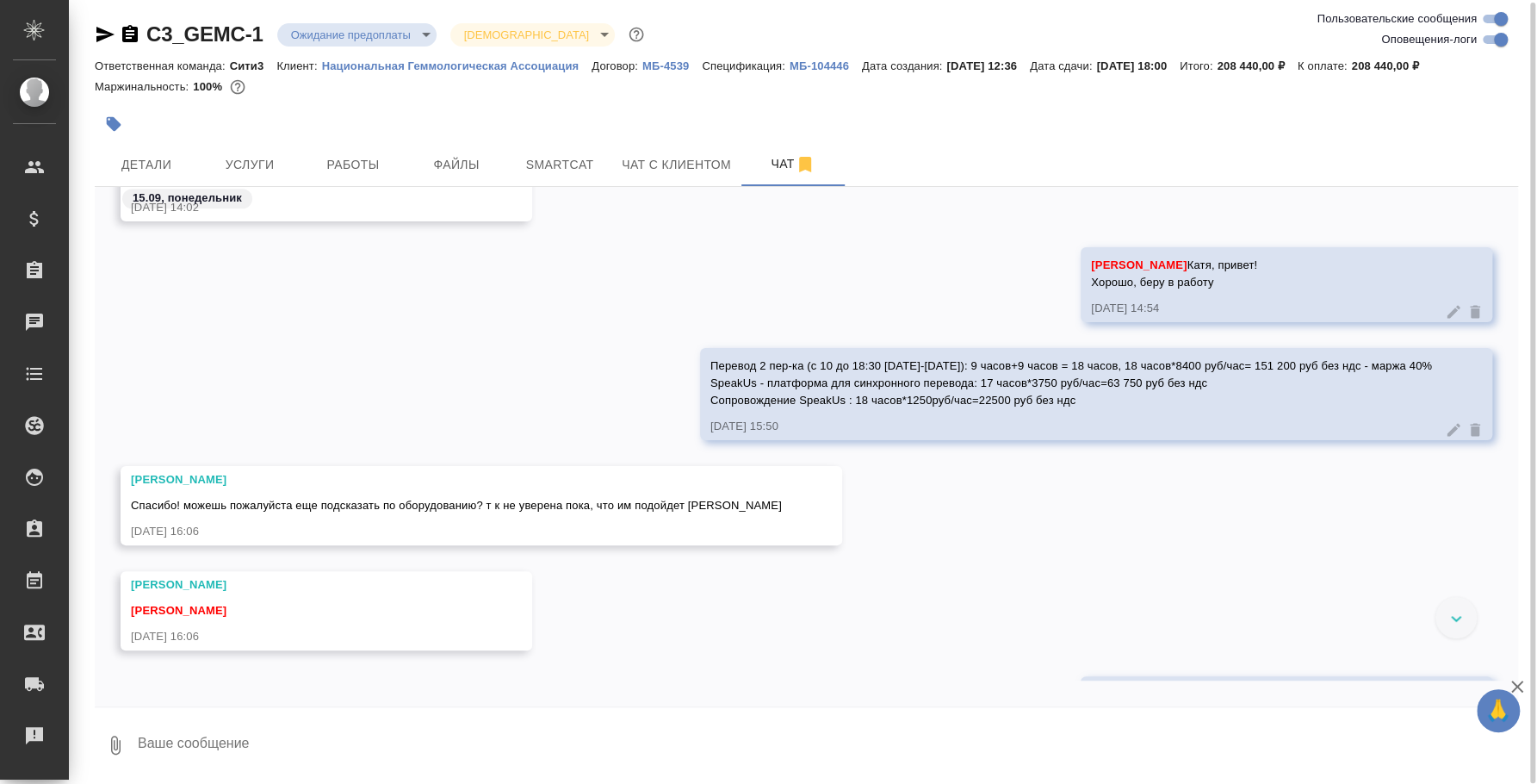
scroll to position [1080, 0]
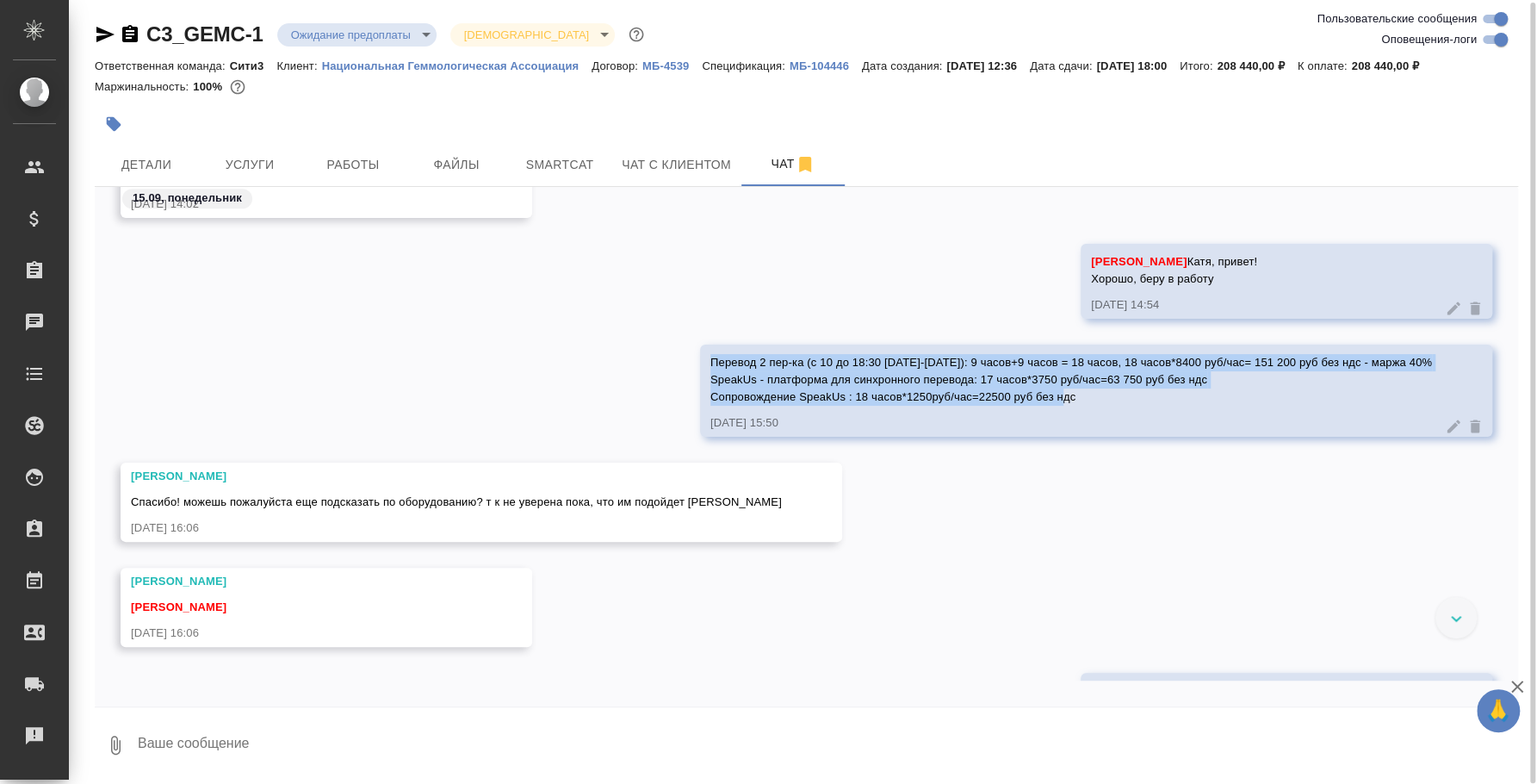
drag, startPoint x: 1079, startPoint y: 394, endPoint x: 700, endPoint y: 362, distance: 380.3
click at [700, 362] on div "Перевод 2 пер-ка (с 10 до 18:30 1-2 октября): 9 часов+9 часов = 18 часов, 18 ча…" at bounding box center [1096, 390] width 793 height 92
copy span "Перевод 2 пер-ка (с 10 до 18:30 1-2 октября): 9 часов+9 часов = 18 часов, 18 ча…"
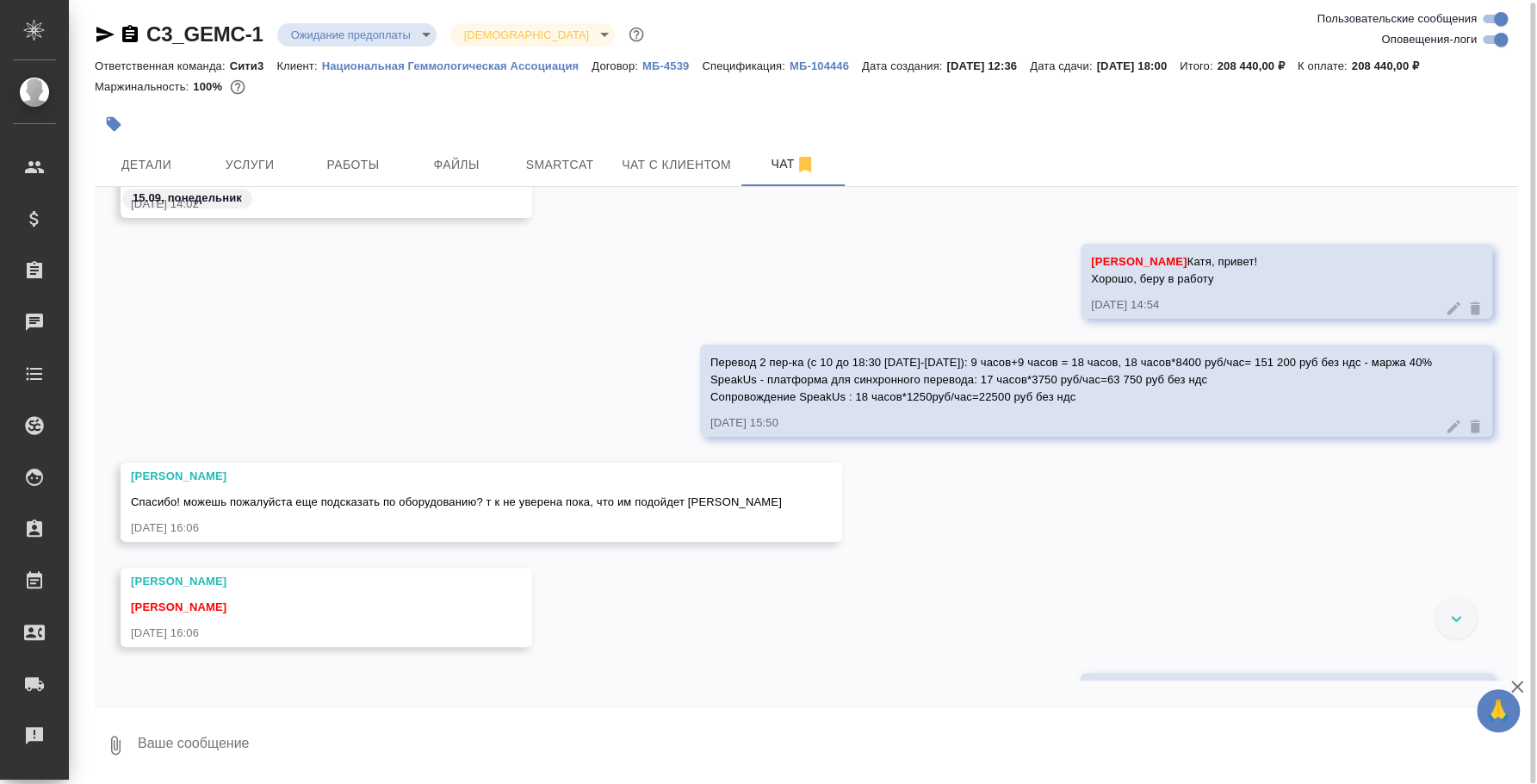
click at [277, 754] on textarea at bounding box center [827, 745] width 1383 height 59
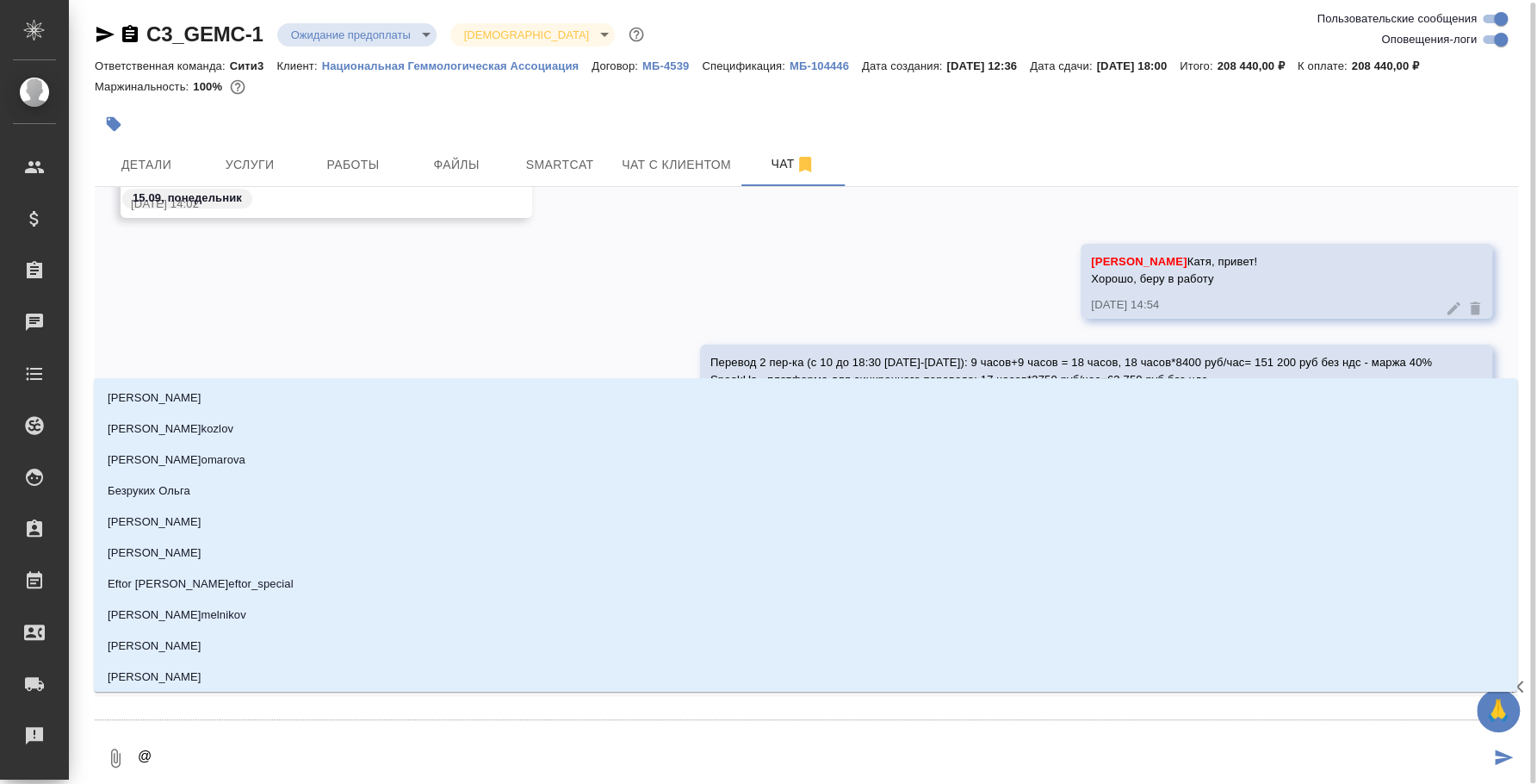
type textarea "@b"
type input "b"
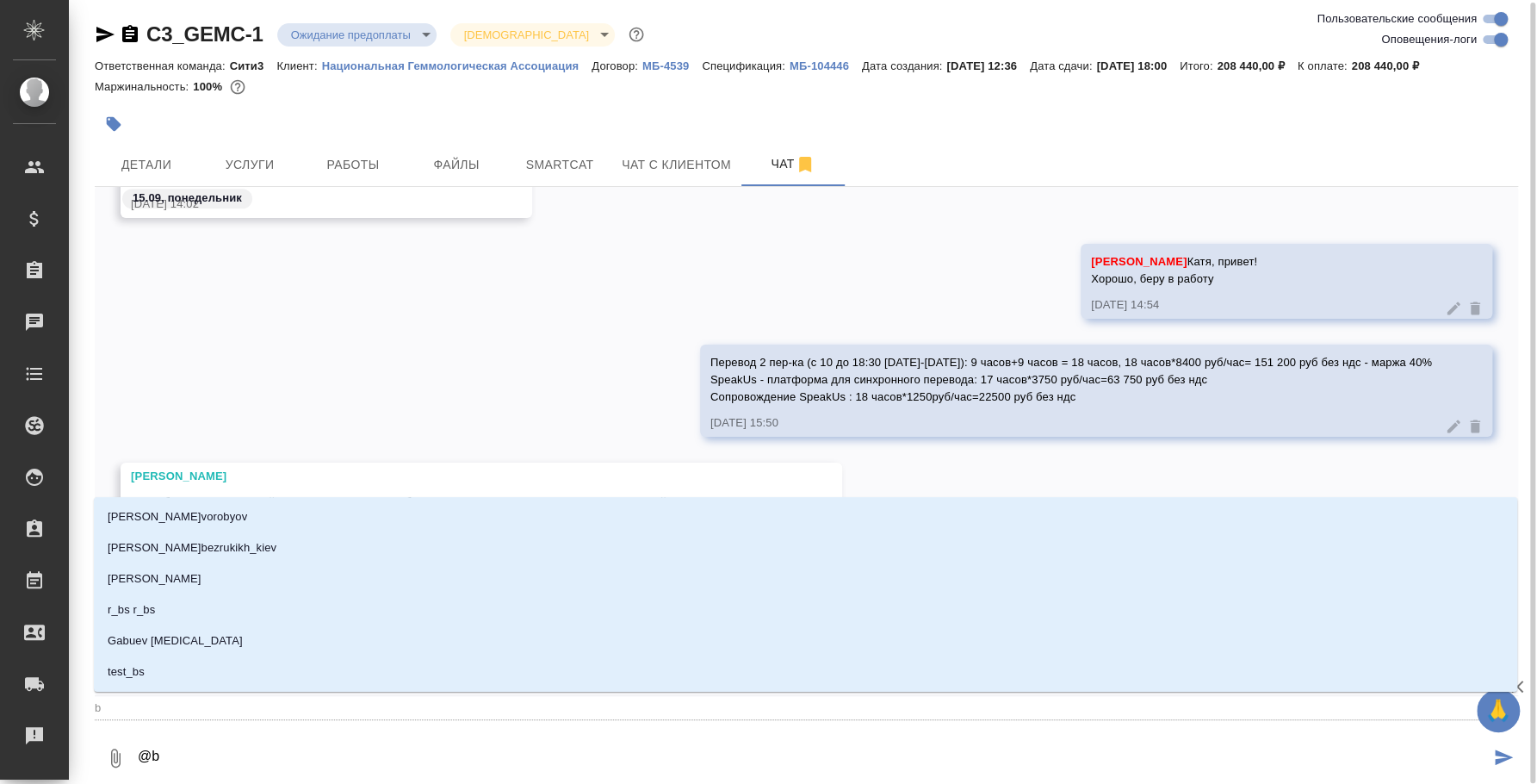
type textarea "@bk"
type input "bk"
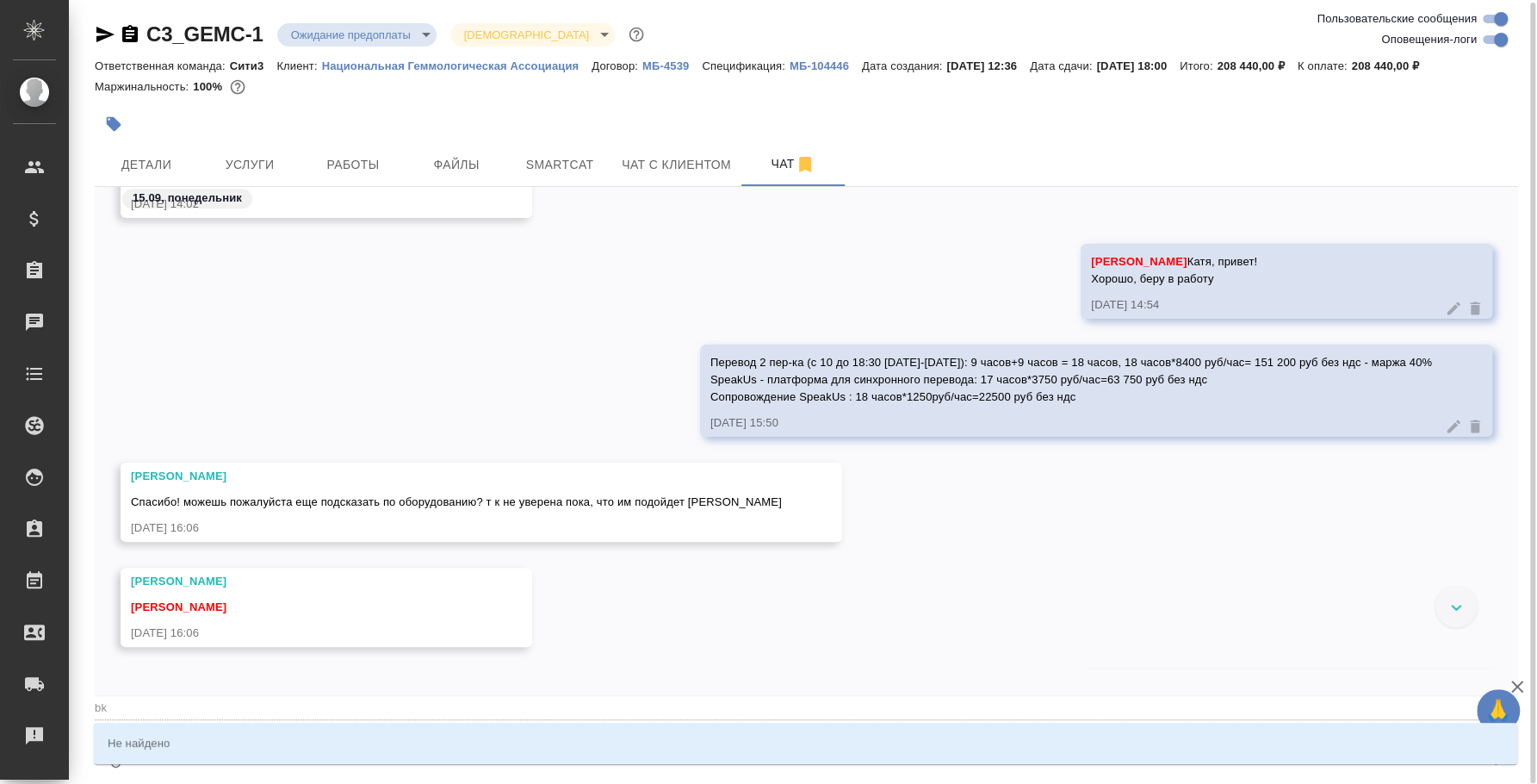
type textarea "@bkm"
type input "bkm"
type textarea "@bk"
type input "bk"
type textarea "@b"
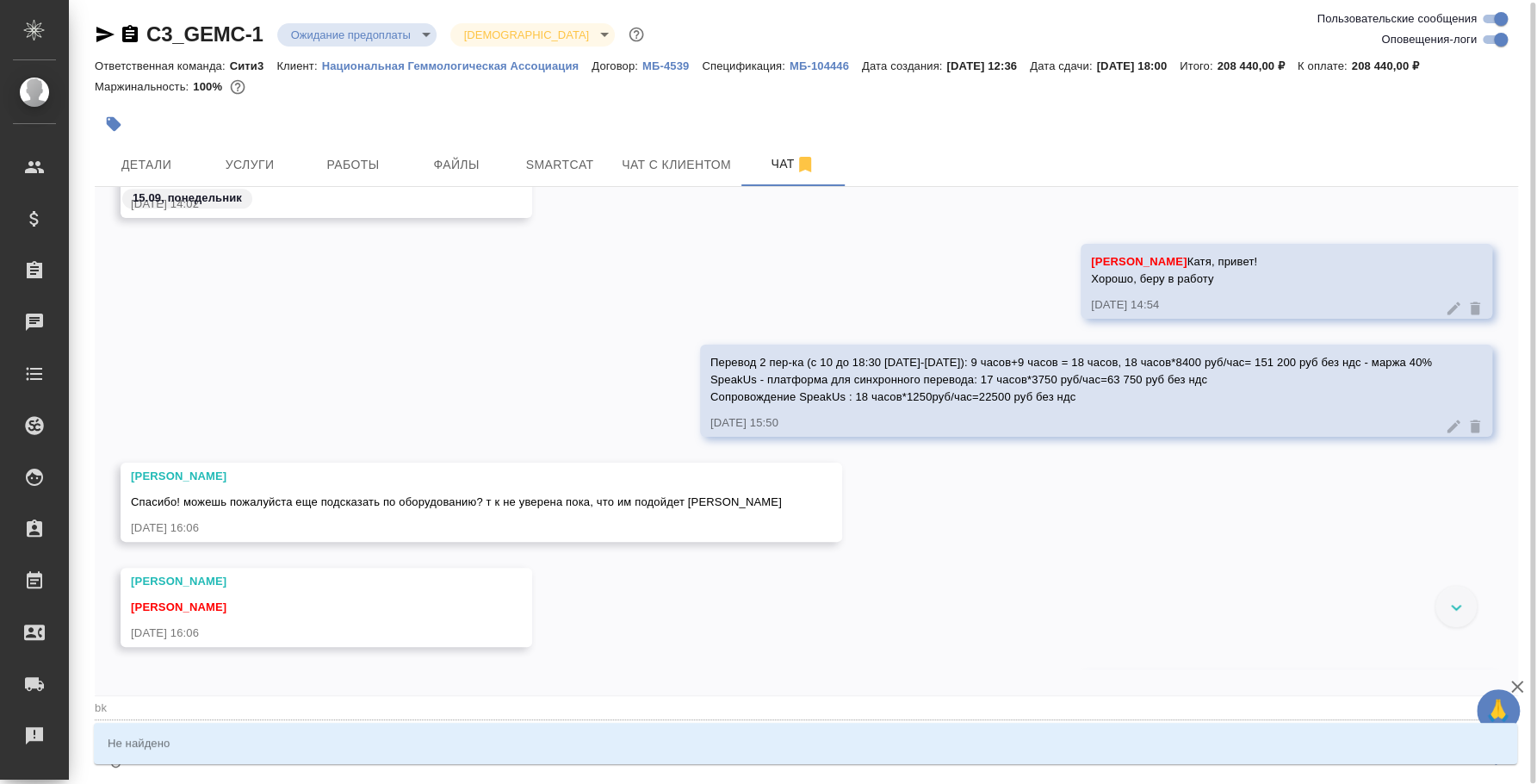
type input "b"
type textarea "@"
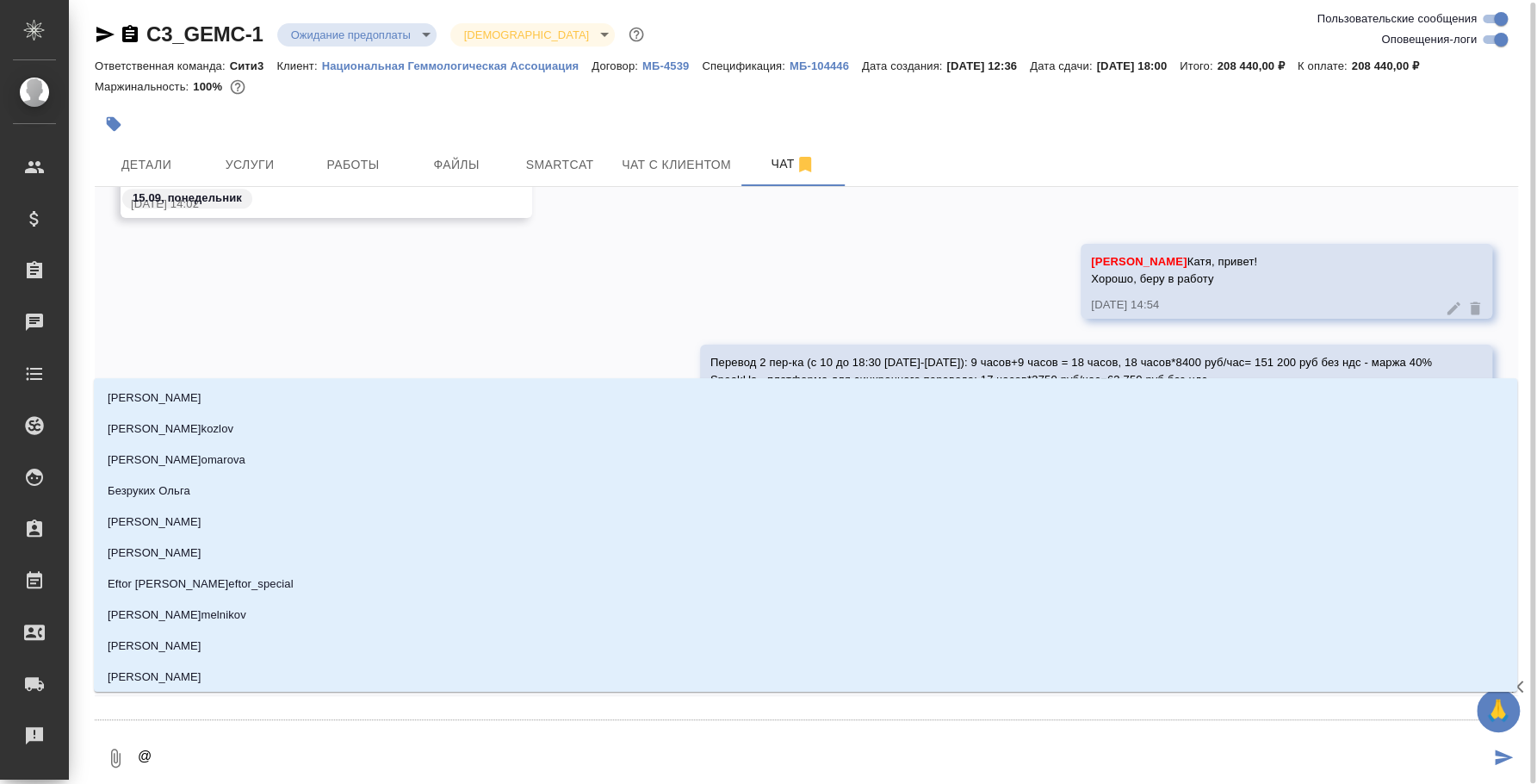
type textarea "@b"
type input "b"
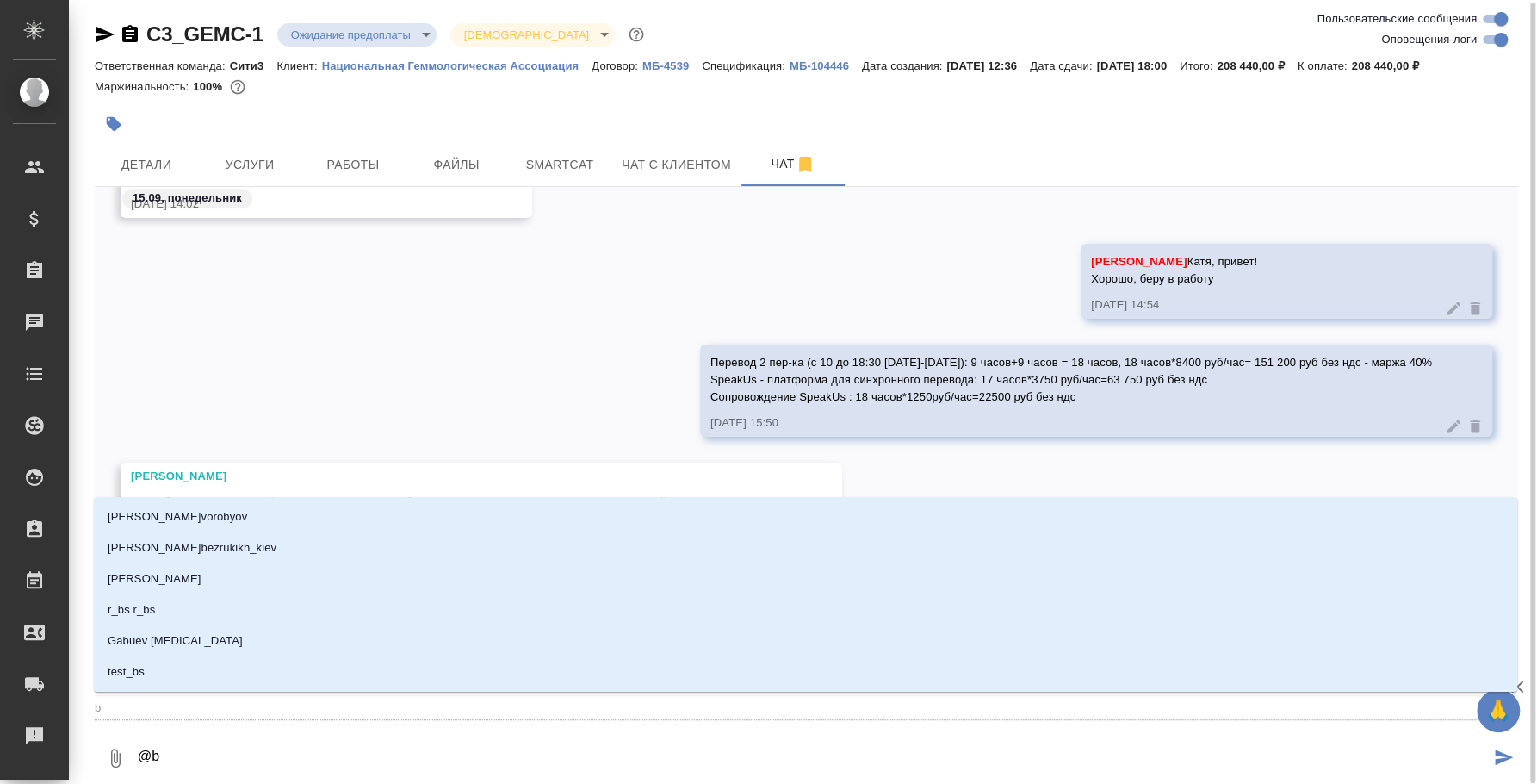
type textarea "@b'k"
type input "b'k"
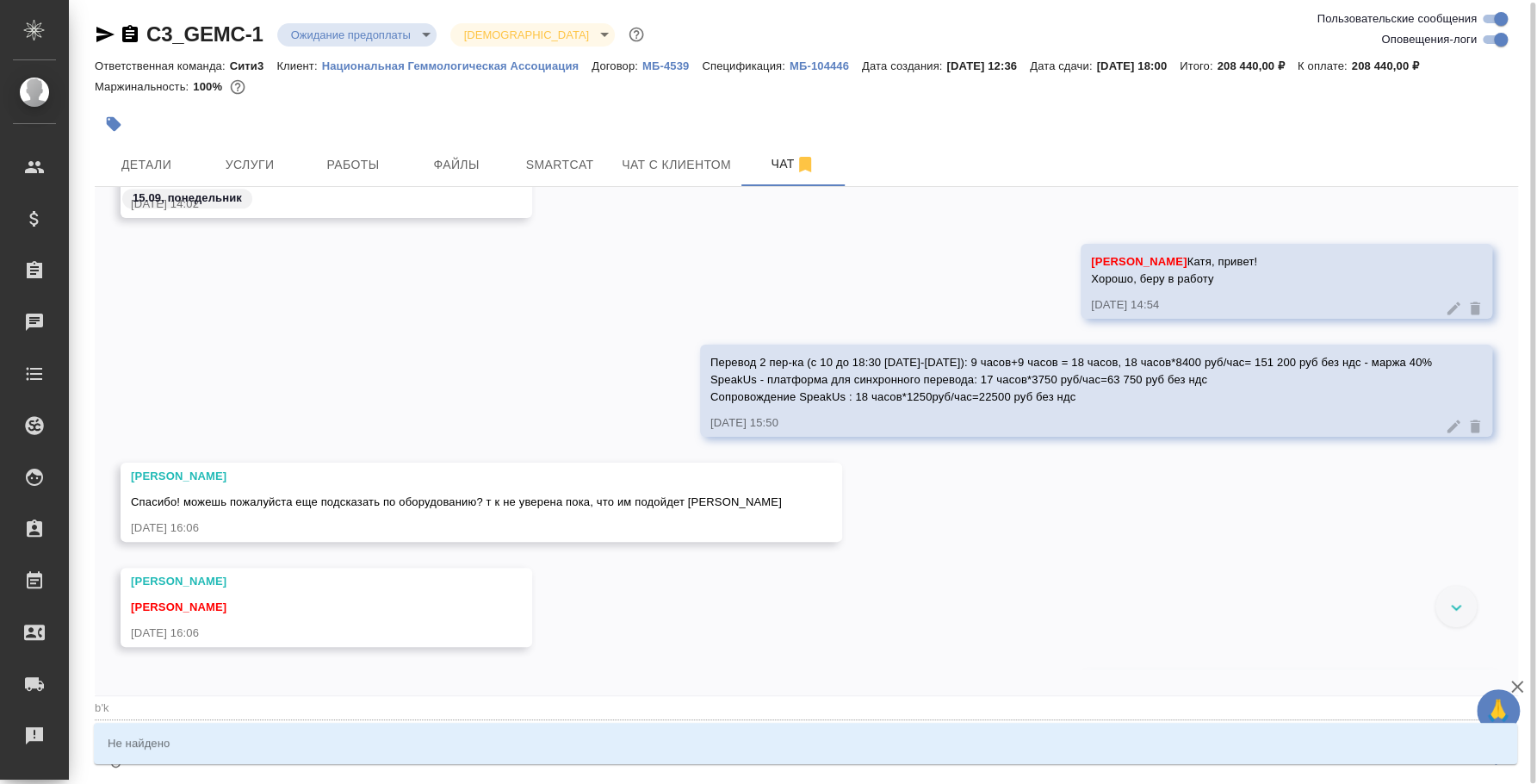
type textarea "@b"
type input "b"
type textarea "@"
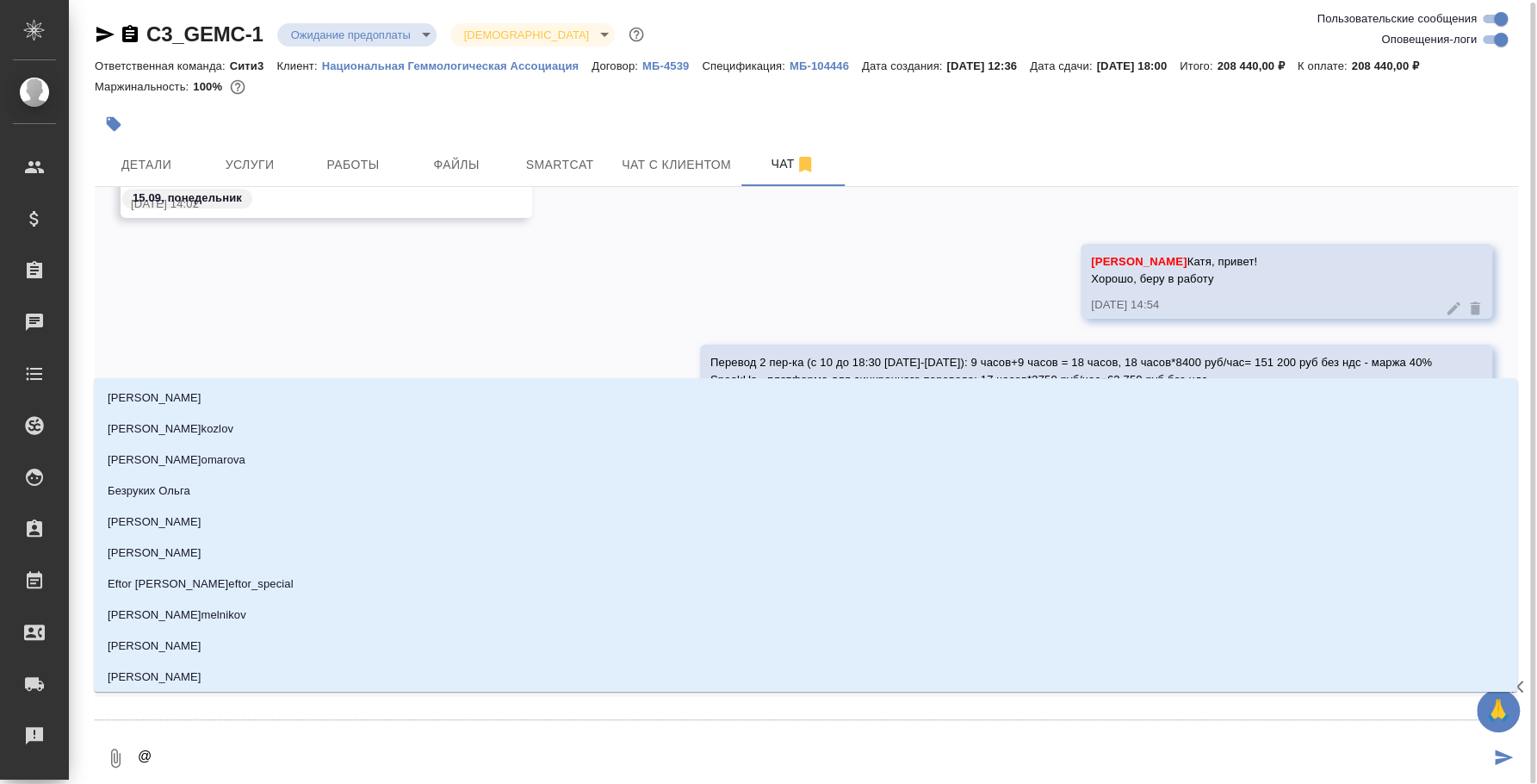
type textarea "@и"
type input "и"
type textarea "@ил"
type input "ил"
type textarea "@иль"
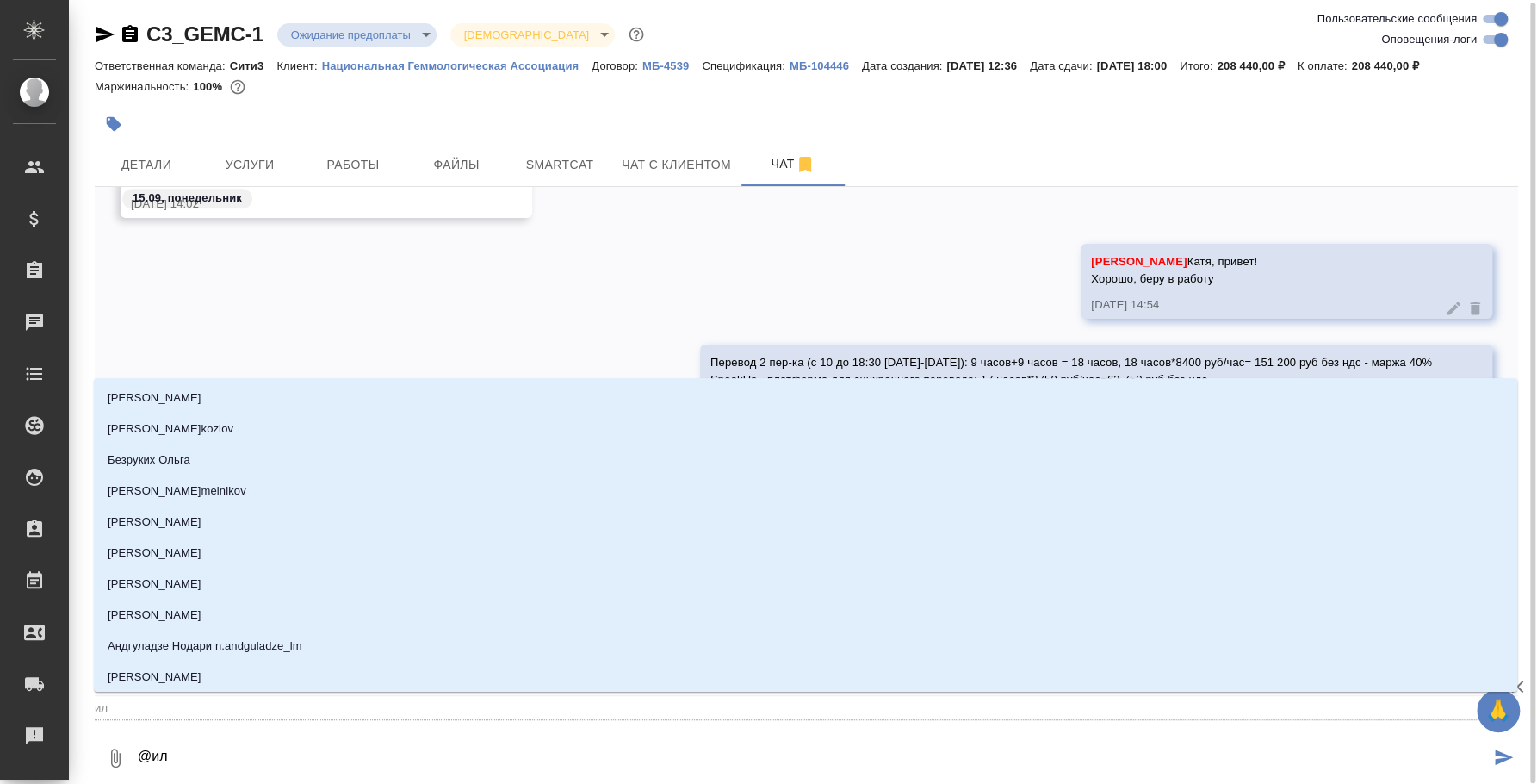
type input "иль"
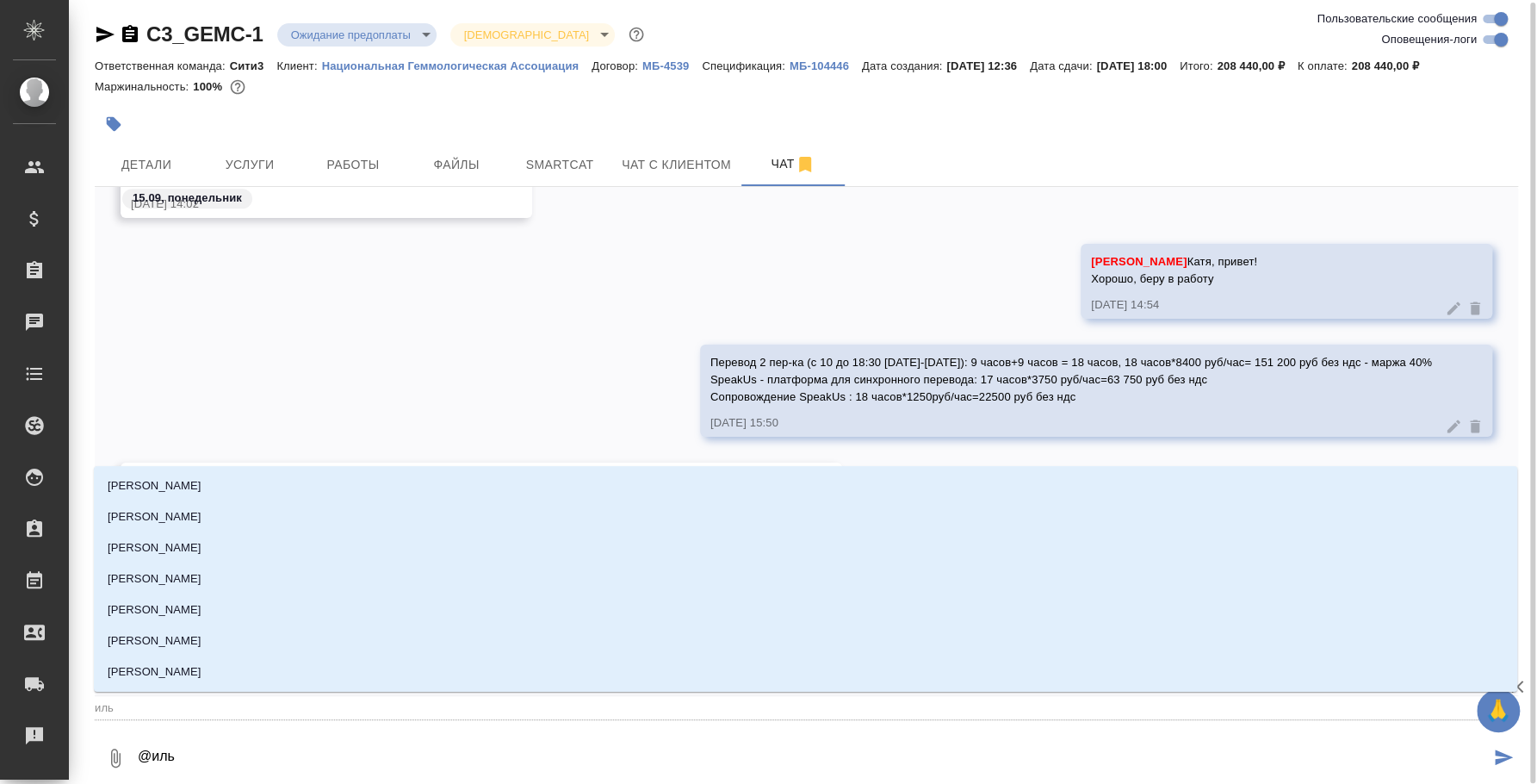
type textarea "@ильи"
type input "ильи"
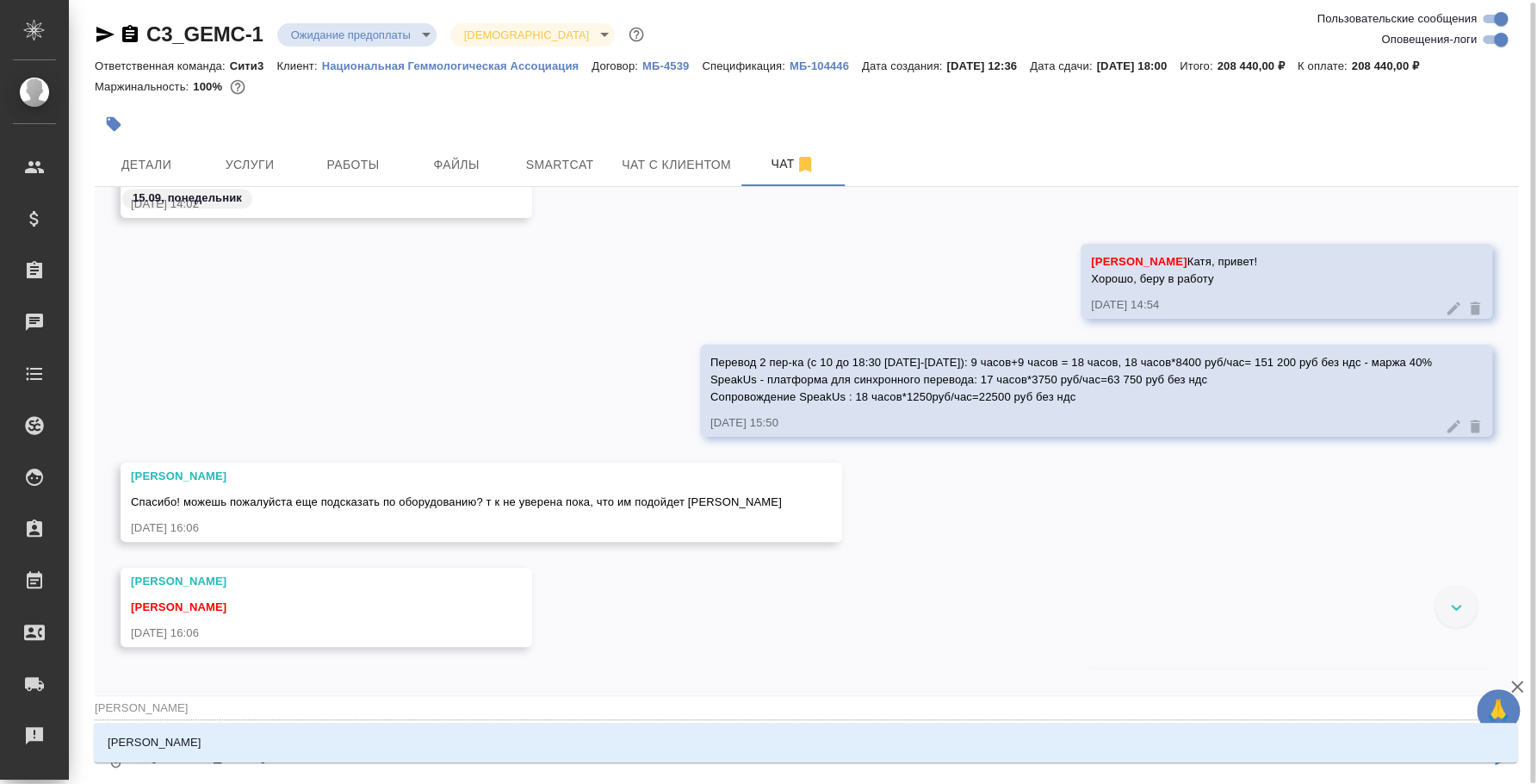
type textarea "@ильин"
type input "ильин"
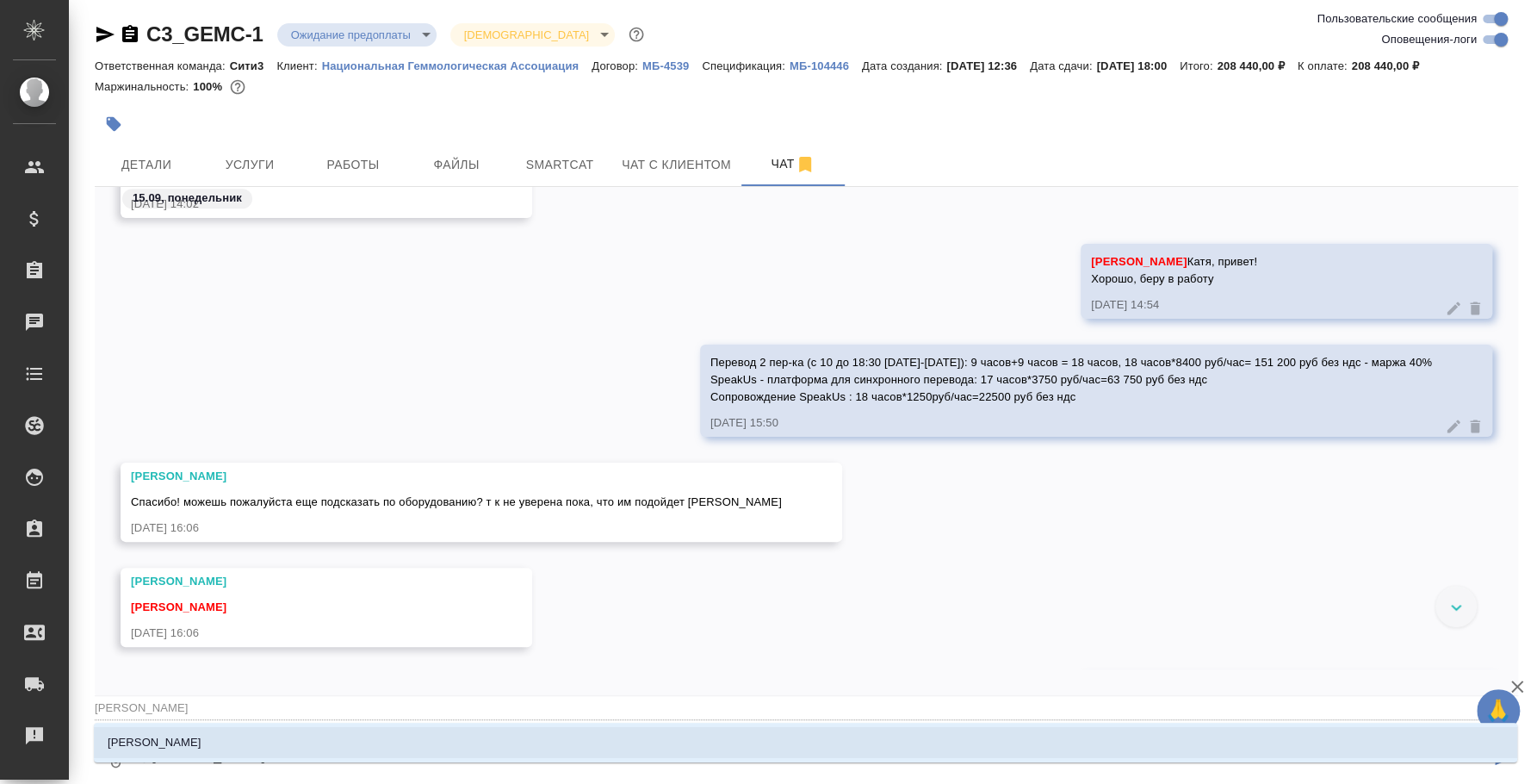
click at [365, 735] on li "Ильина Екатерина" at bounding box center [806, 742] width 1424 height 31
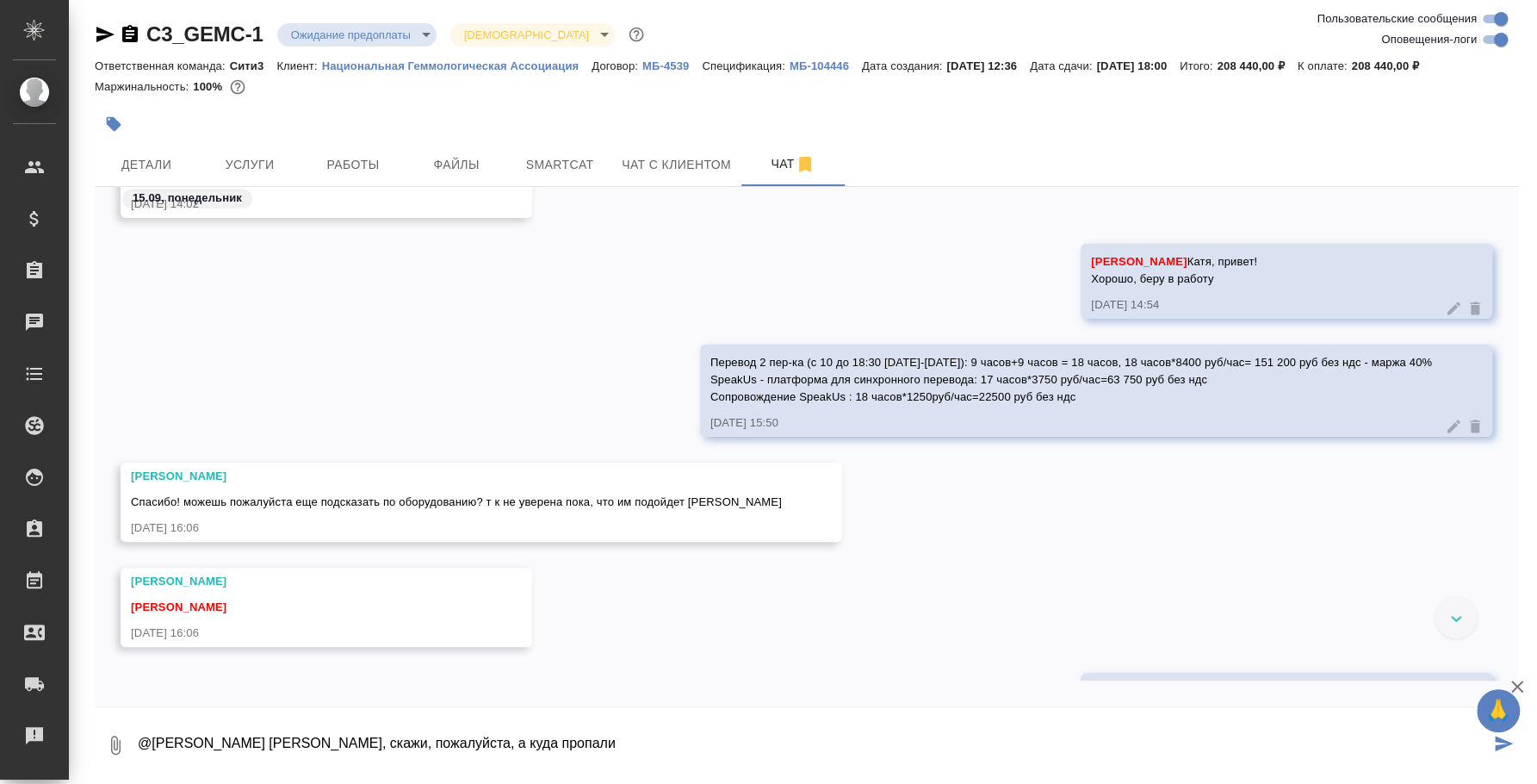
paste textarea "Перевод 2 пер-ка (с 10 до 18:30 1-2 октября): 9 часов+9 часов = 18 часов, 18 ча…"
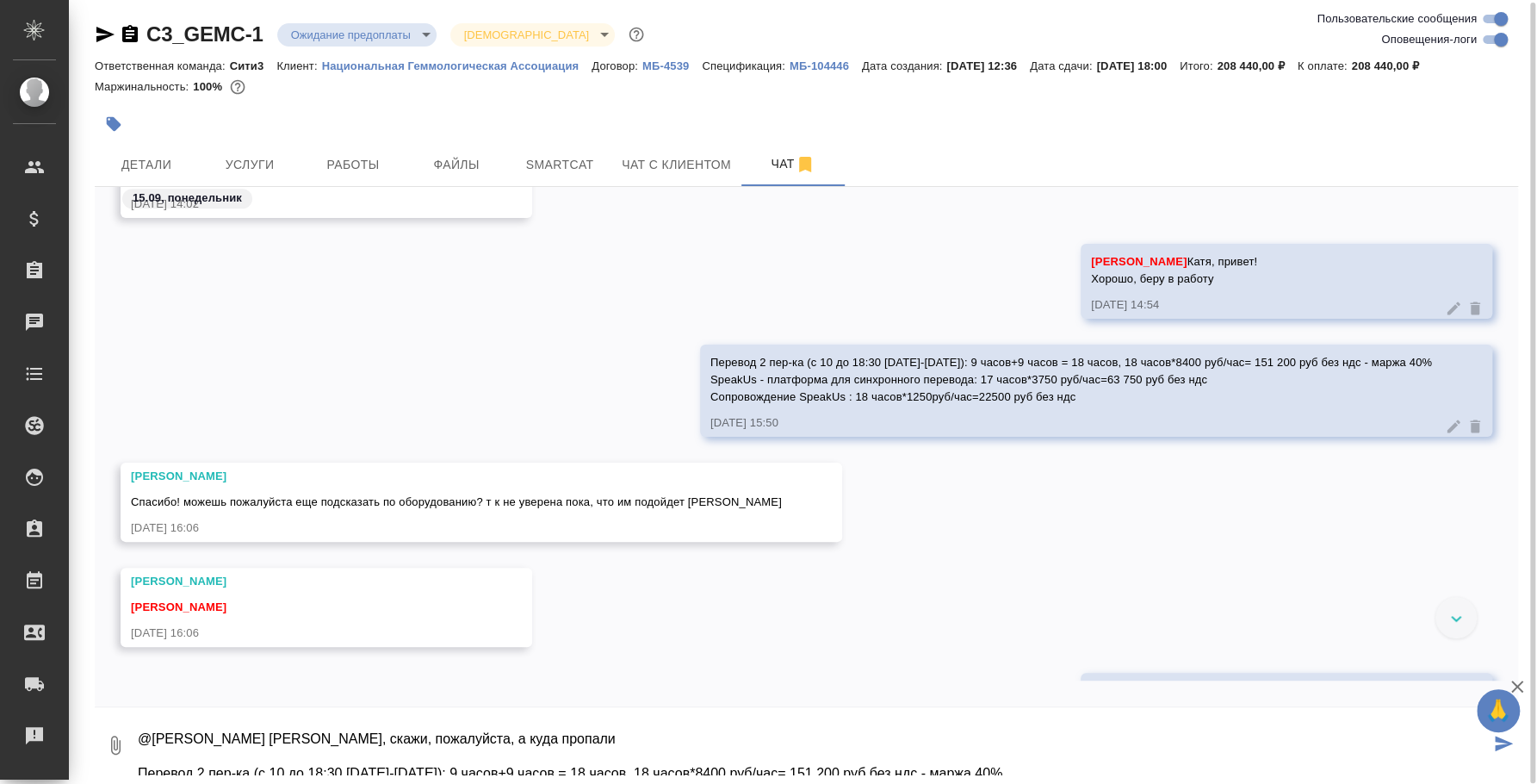
scroll to position [0, 0]
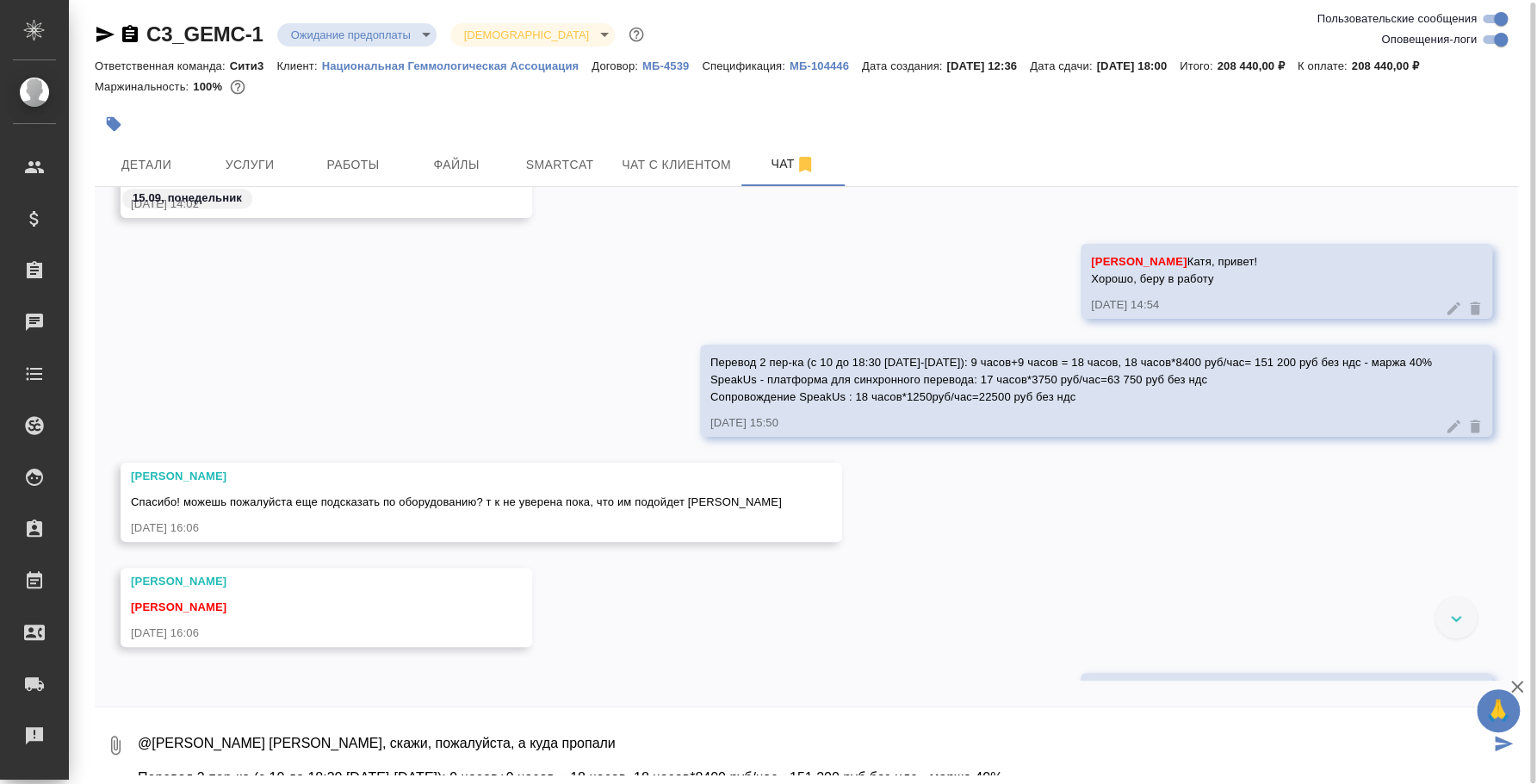
drag, startPoint x: 1010, startPoint y: 729, endPoint x: 975, endPoint y: 725, distance: 35.2
click at [975, 725] on textarea "@Ильина Екатерина Катя, скажи, пожалуйста, а куда пропали Перевод 2 пер-ка (с 1…" at bounding box center [813, 745] width 1354 height 59
click at [768, 727] on textarea "@Ильина Екатерина Катя, скажи, пожалуйста, а куда пропали Перевод 2 пер-ка (с 1…" at bounding box center [813, 745] width 1354 height 59
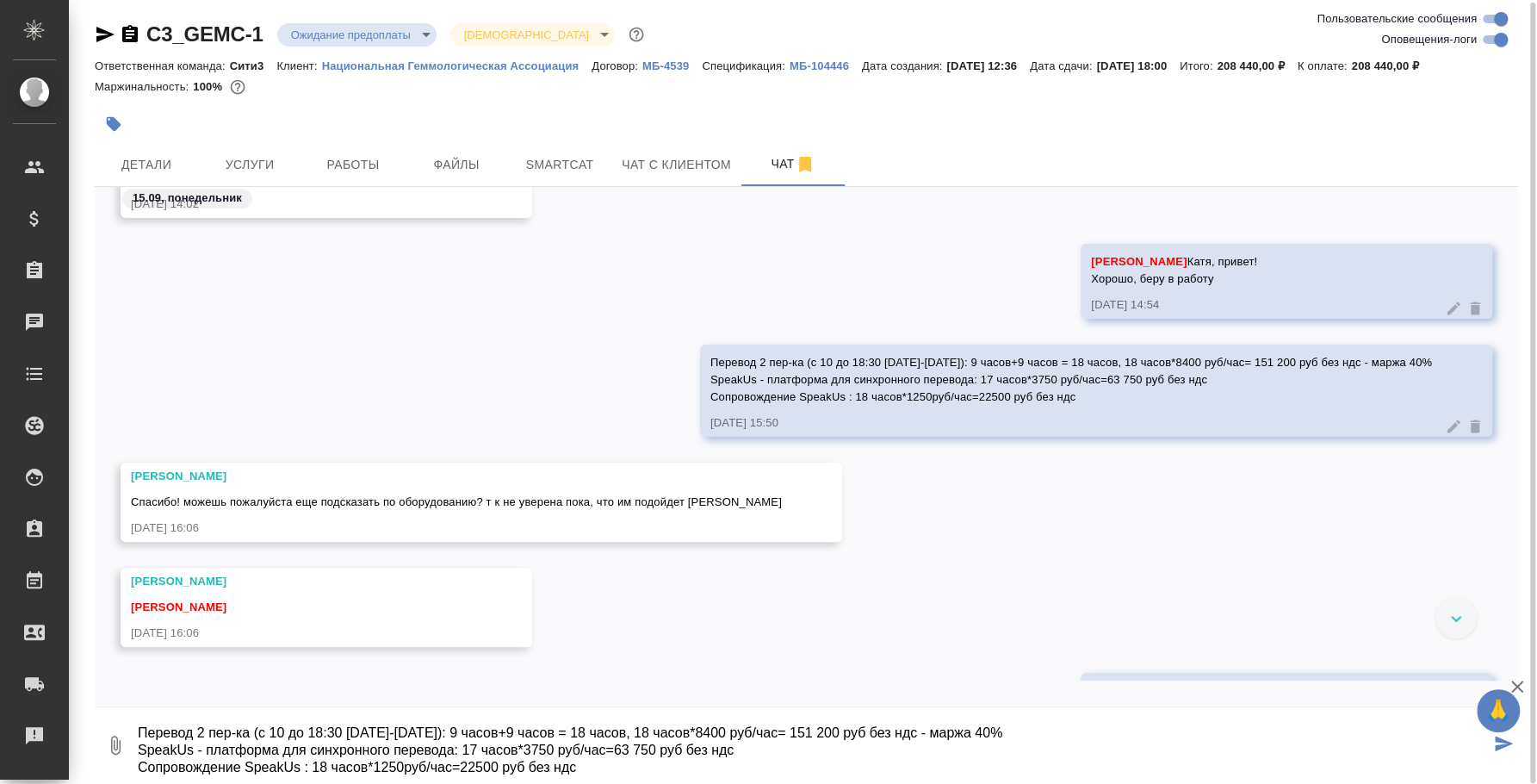
scroll to position [42, 0]
drag, startPoint x: 1002, startPoint y: 732, endPoint x: 108, endPoint y: 735, distance: 894.0
click at [108, 735] on div "0 @Ильина Екатерина Катя, скажи, пожалуйста, а куда пропали Перевод 2 пер-ка (с…" at bounding box center [807, 745] width 1424 height 59
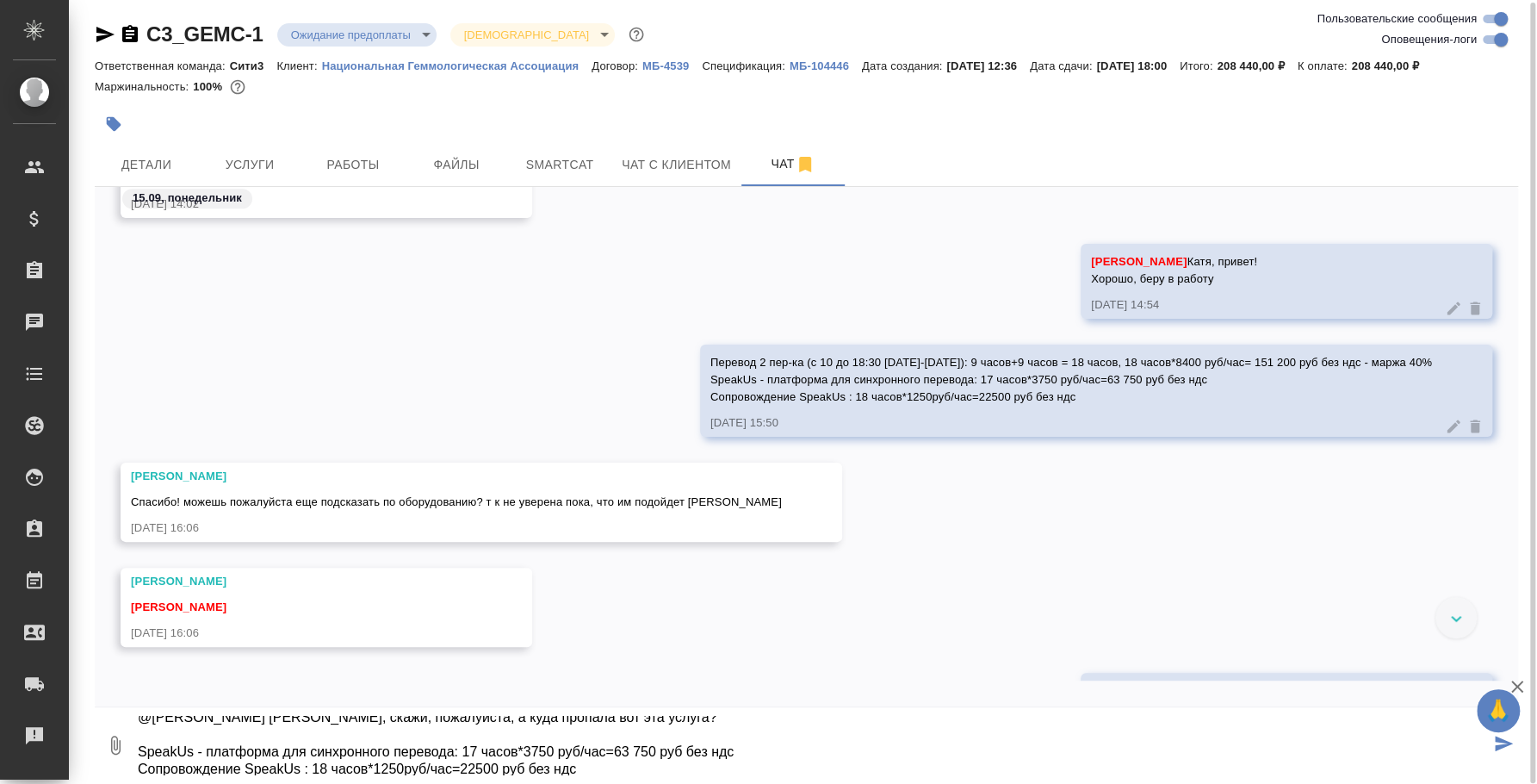
scroll to position [33, 0]
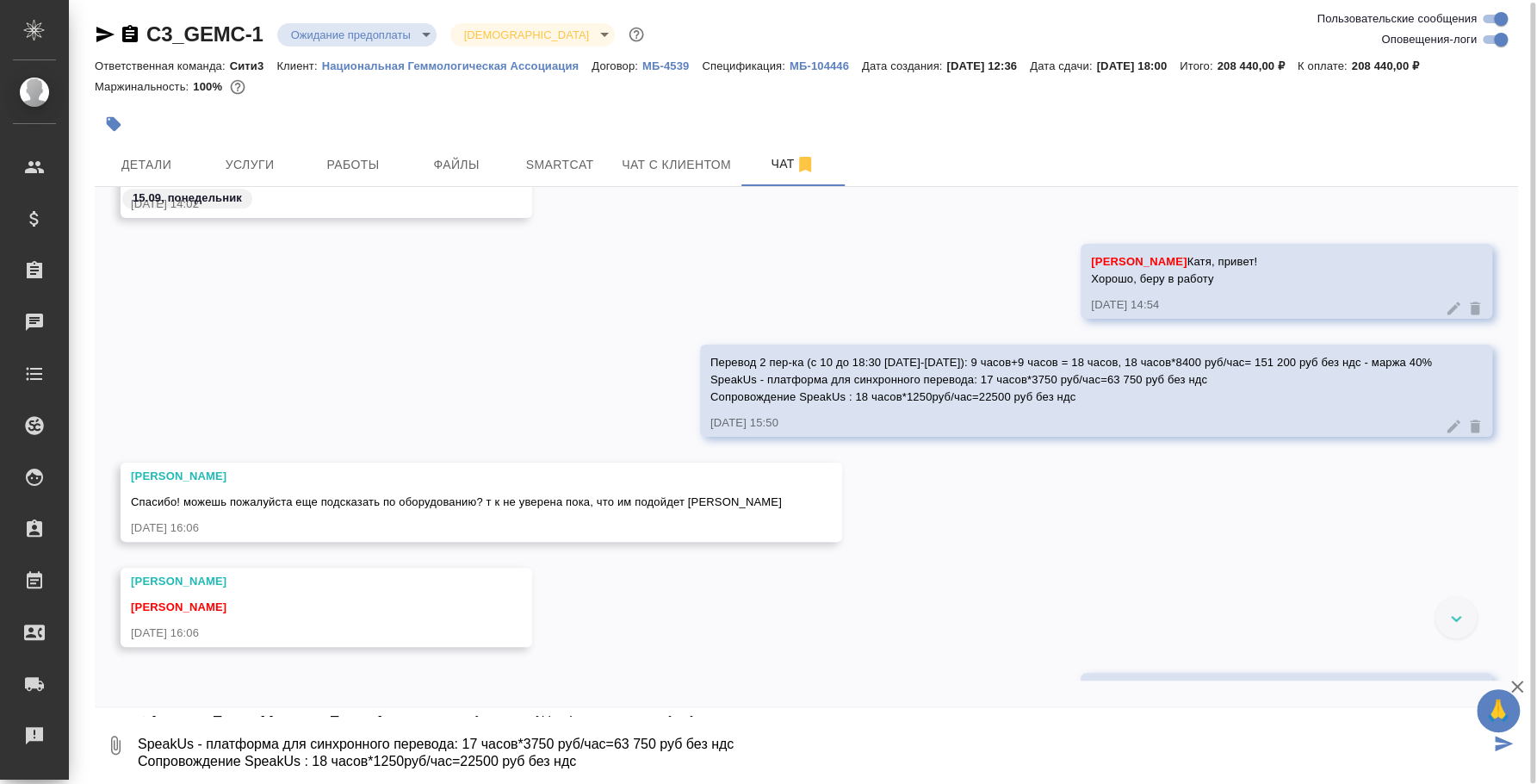
drag, startPoint x: 612, startPoint y: 769, endPoint x: 141, endPoint y: 771, distance: 471.0
click at [141, 771] on textarea "@Ильина Екатерина Катя, скажи, пожалуйста, а куда пропала вот эта услуга? Speak…" at bounding box center [813, 745] width 1354 height 59
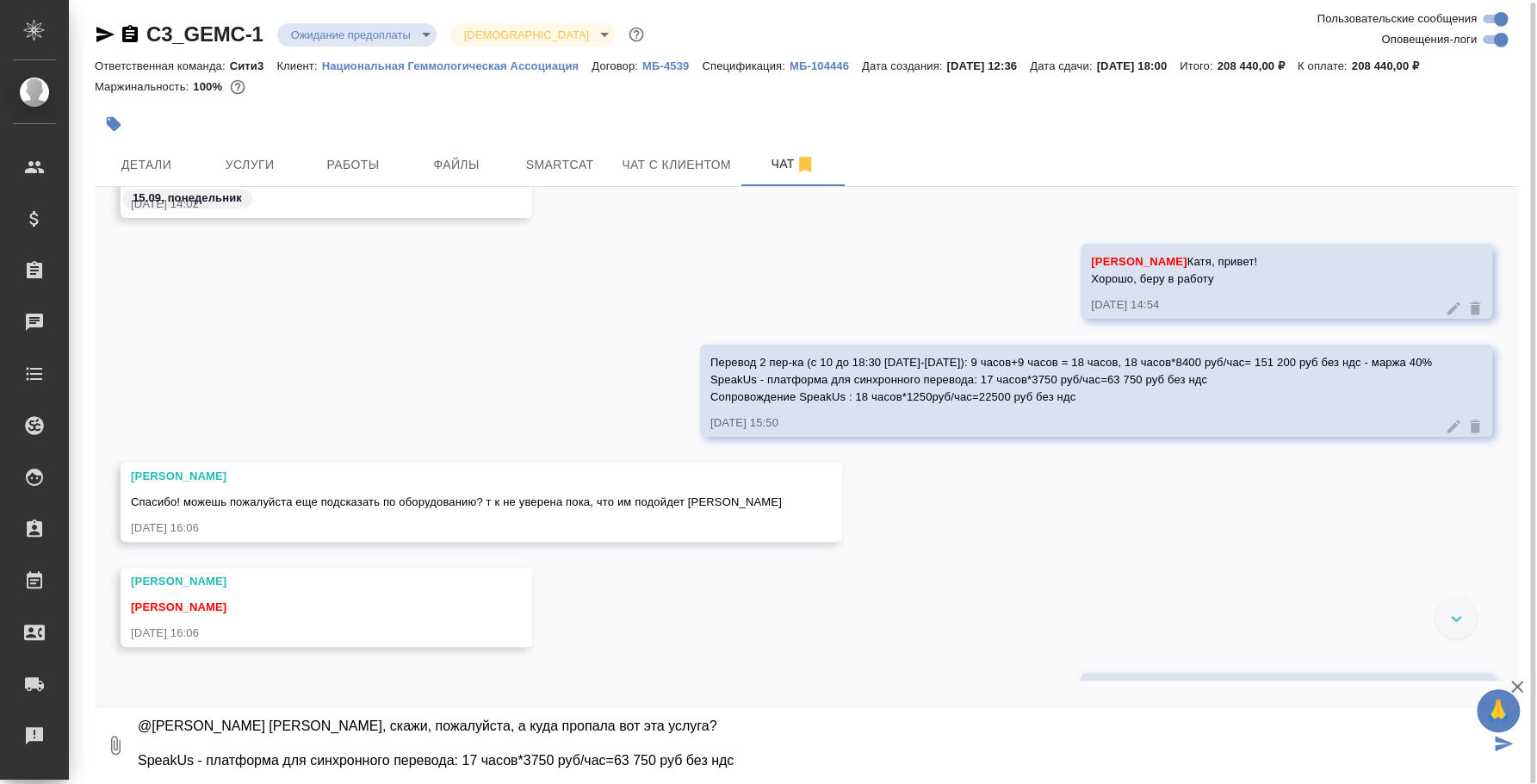
type textarea "@Ильина Екатерина Катя, скажи, пожалуйста, а куда пропала вот эта услуга? Speak…"
click at [111, 736] on icon "button" at bounding box center [115, 745] width 21 height 21
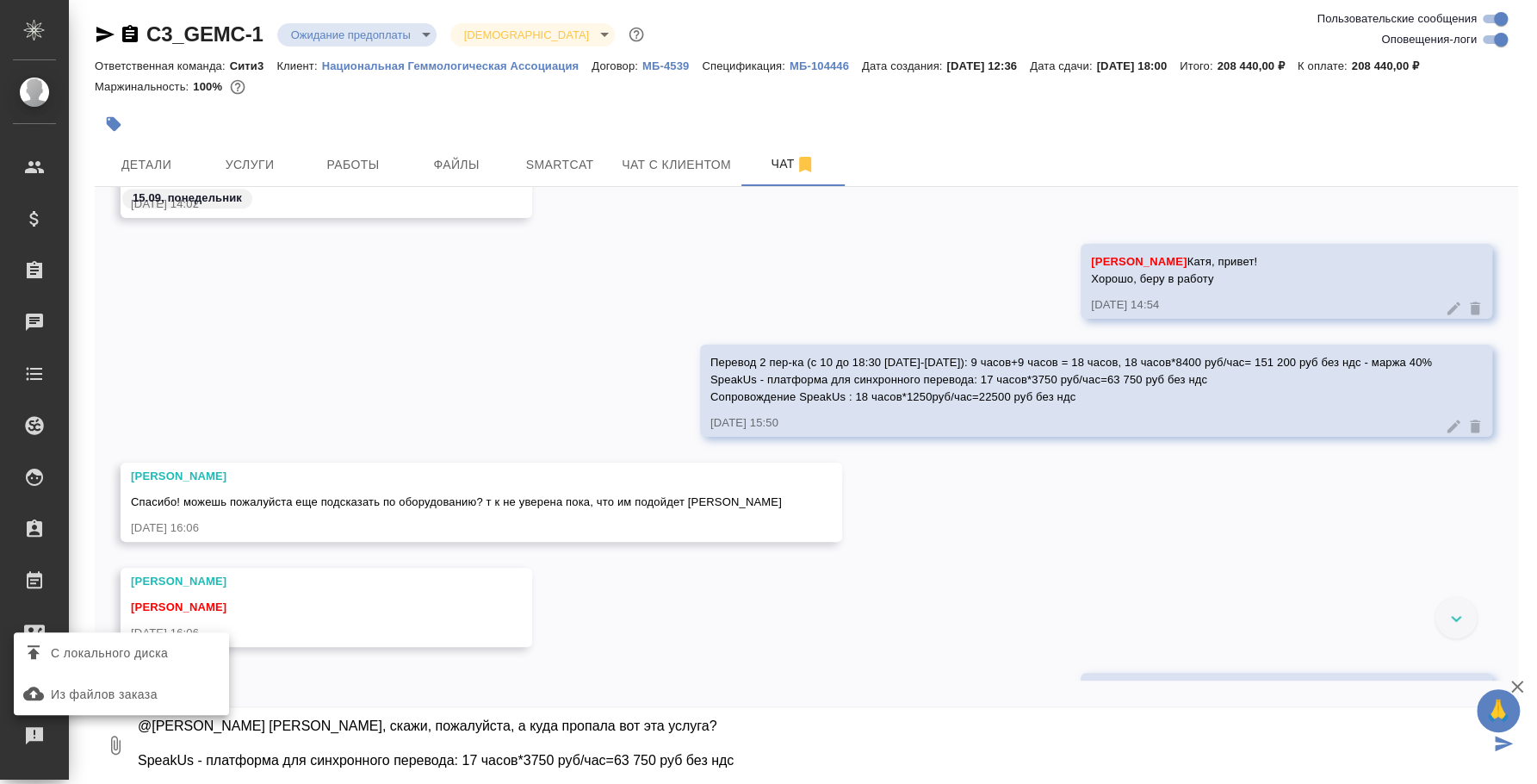
click at [394, 646] on div at bounding box center [768, 392] width 1537 height 784
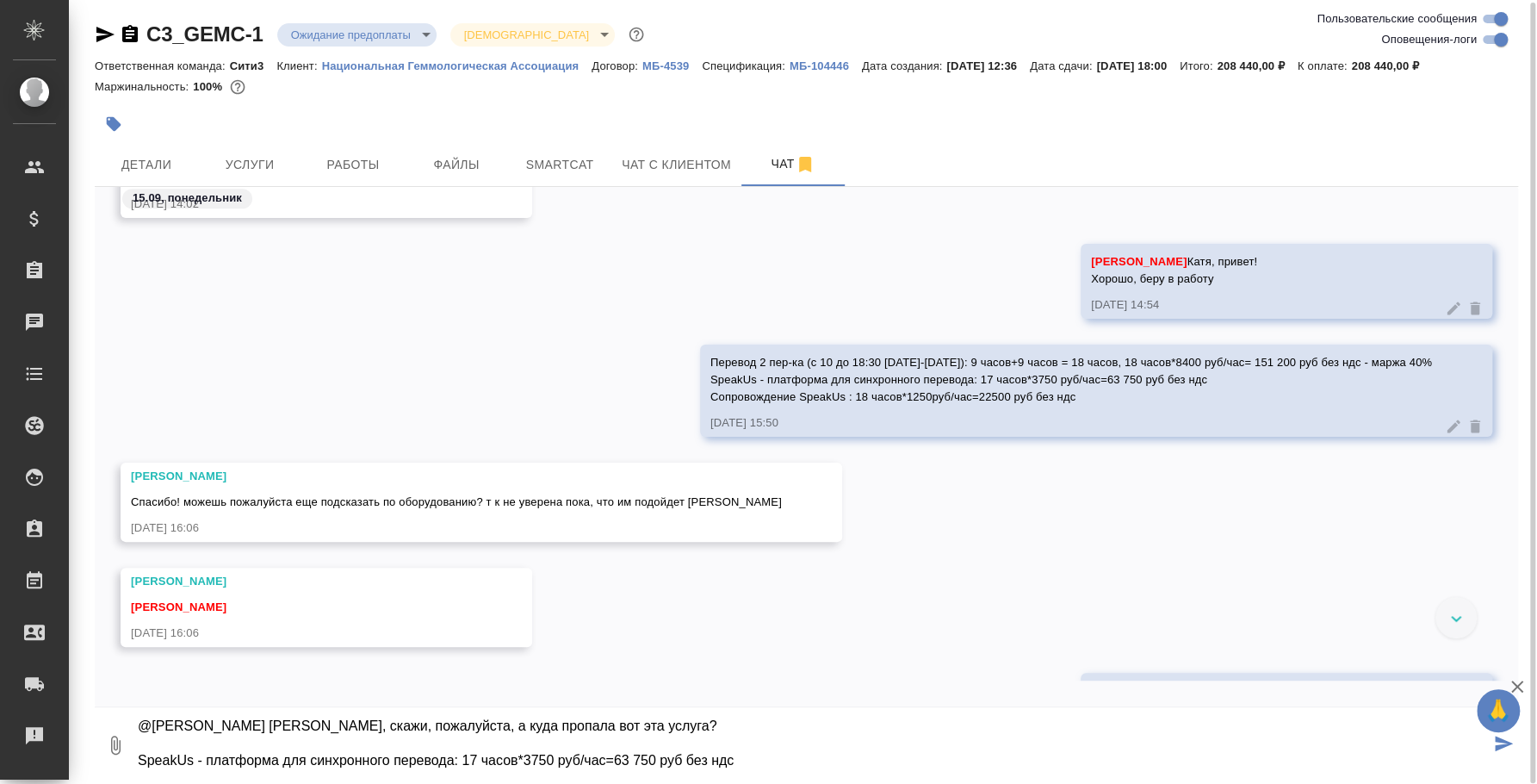
click at [725, 748] on textarea "@Ильина Екатерина Катя, скажи, пожалуйста, а куда пропала вот эта услуга? Speak…" at bounding box center [813, 745] width 1354 height 59
paste textarea
click at [831, 749] on textarea "@Ильина Екатерина Катя, скажи, пожалуйста, а куда пропала вот эта услуга? Speak…" at bounding box center [813, 745] width 1354 height 59
type textarea "@Ильина Екатерина Катя, скажи, пожалуйста, а куда пропала вот эта услуга? Speak…"
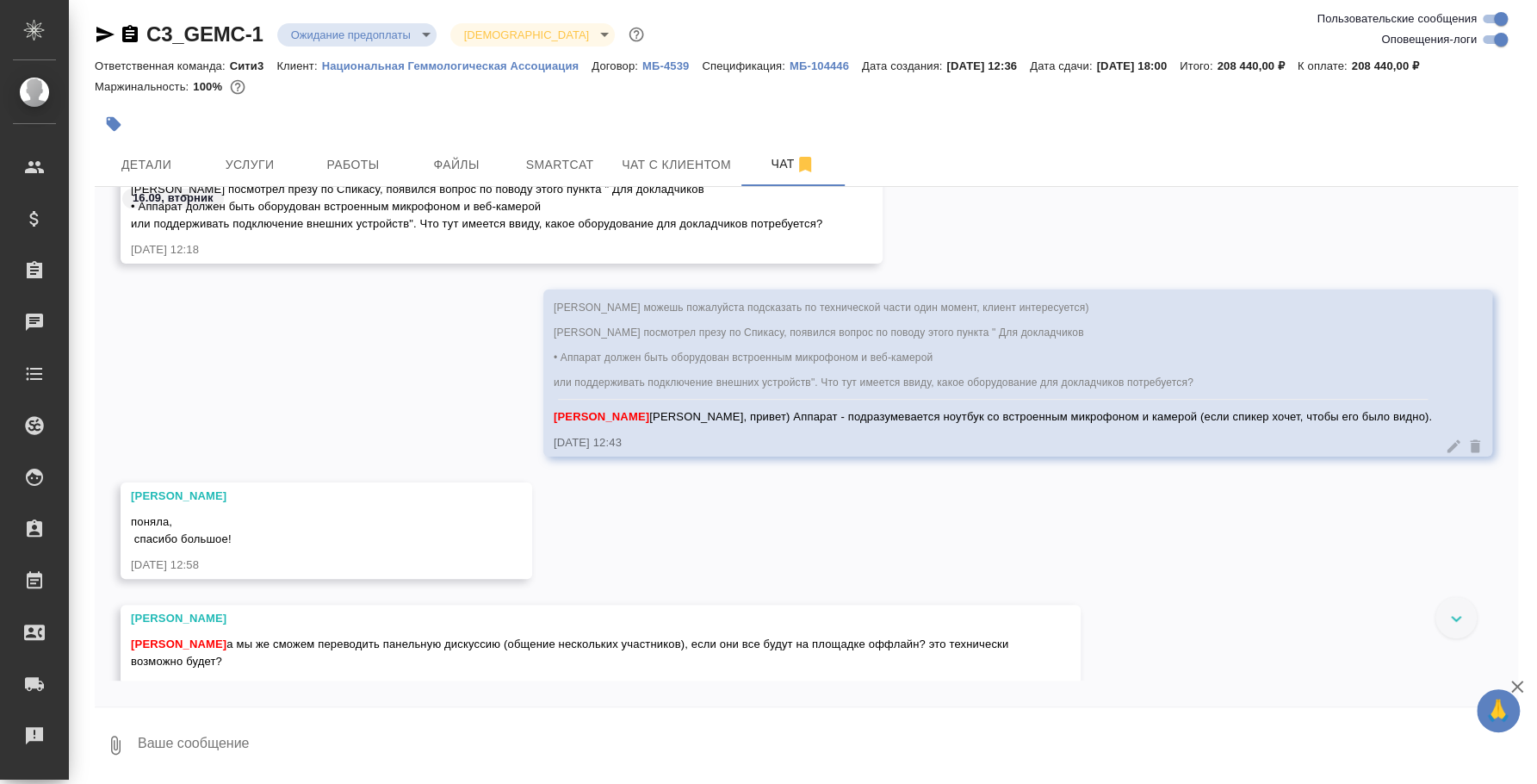
scroll to position [4415, 0]
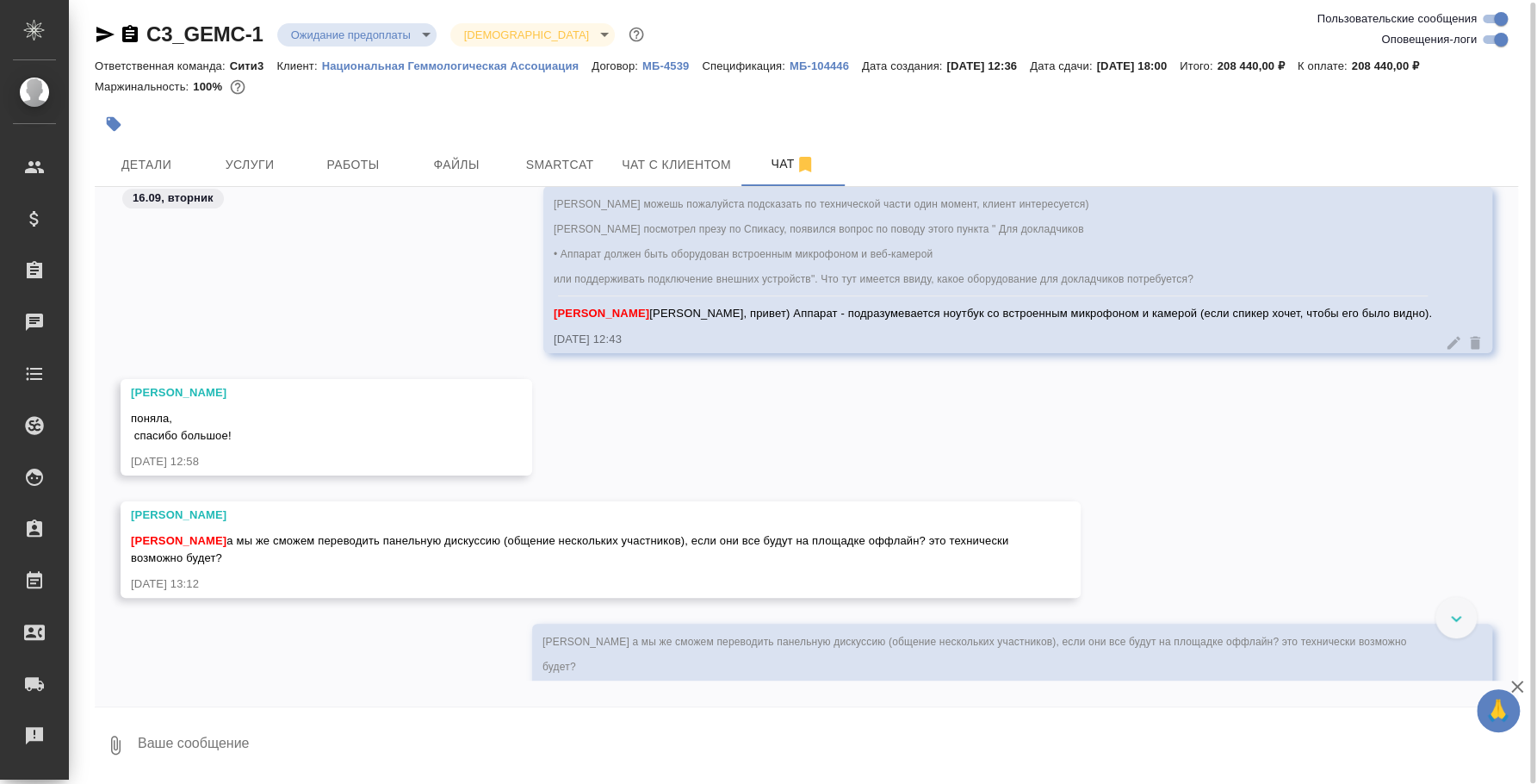
click at [1467, 615] on div at bounding box center [1456, 617] width 41 height 41
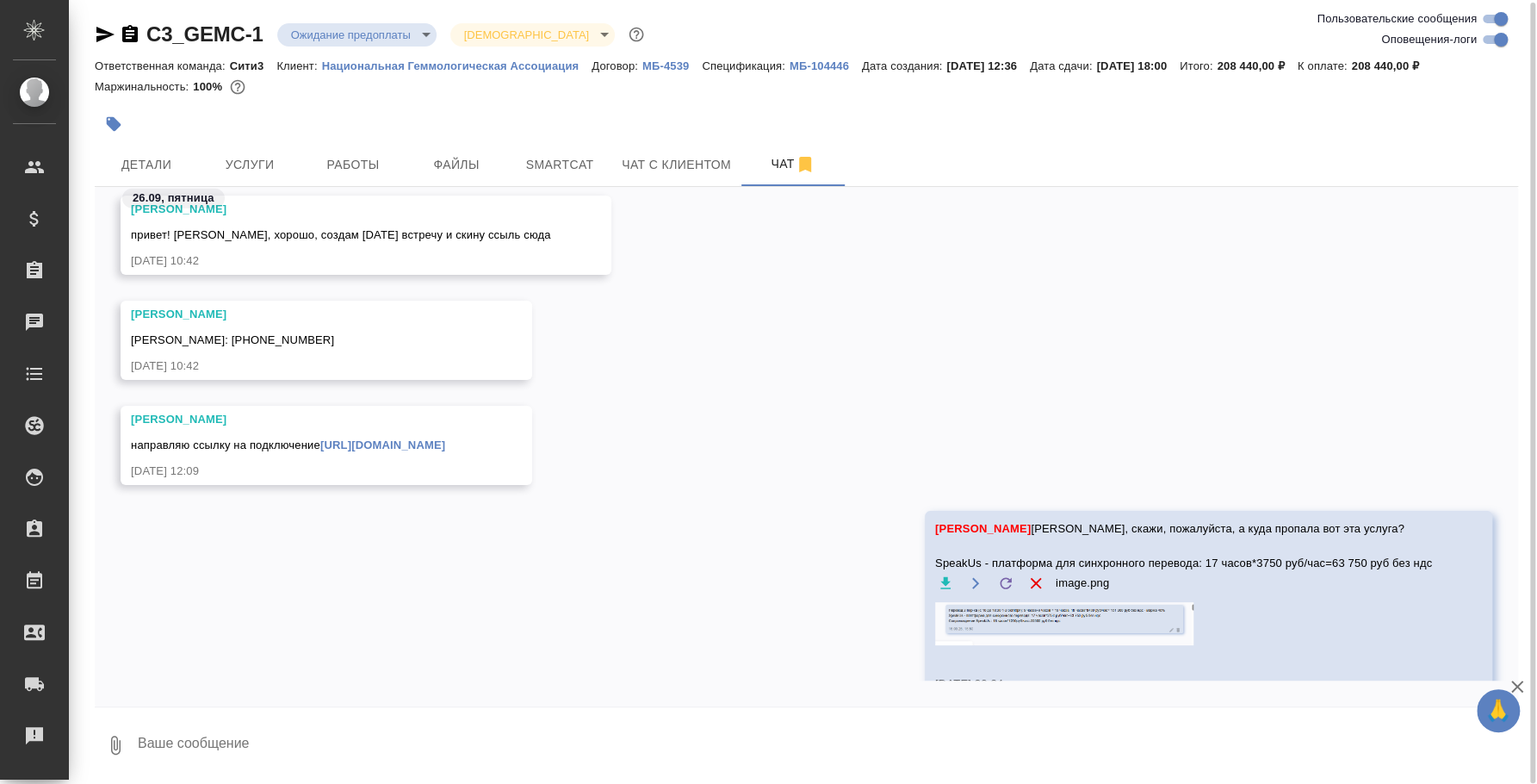
click at [947, 753] on textarea at bounding box center [827, 745] width 1383 height 59
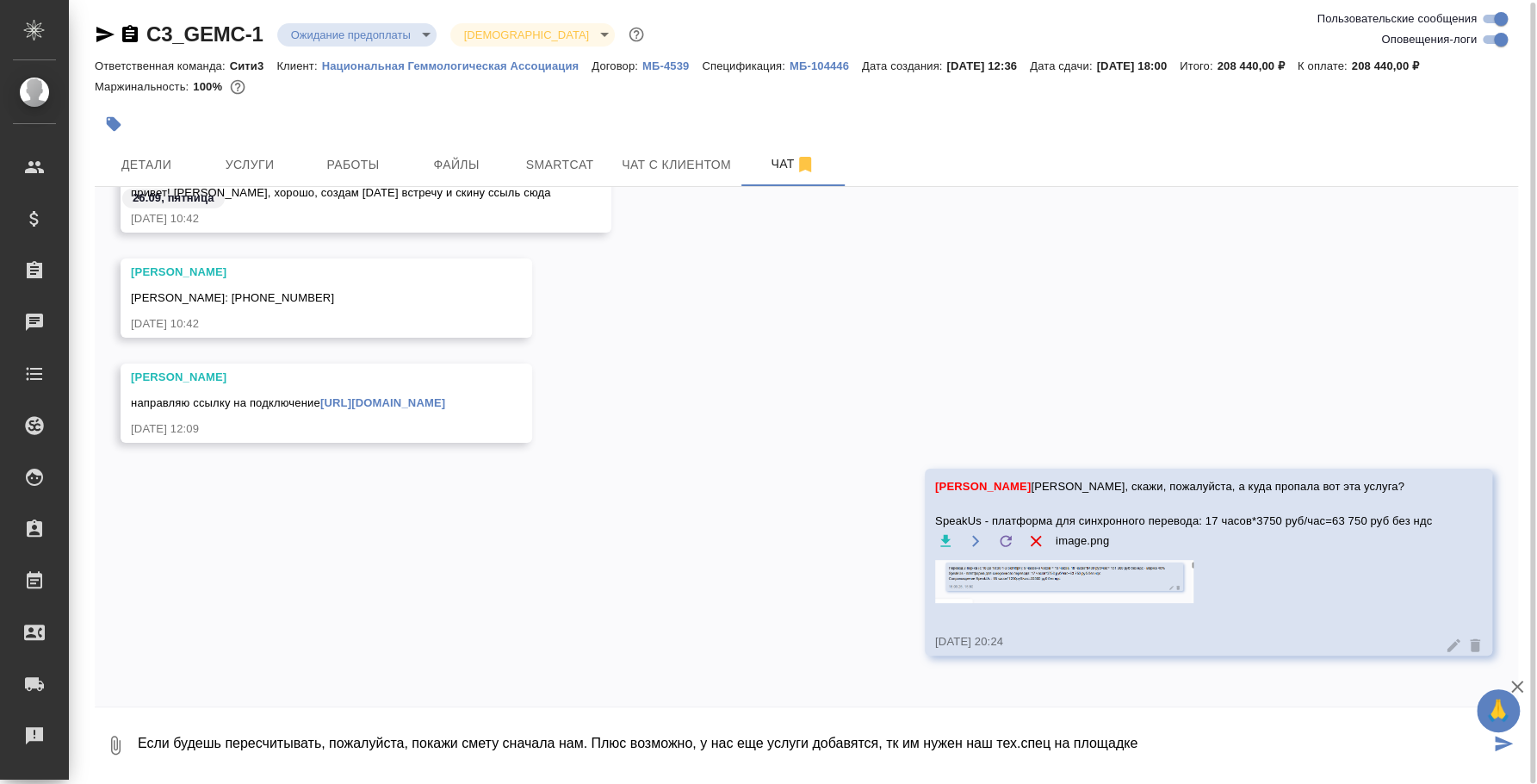
type textarea "Если будешь пересчитывать, пожалуйста, покажи смету сначала нам. Плюс возможно,…"
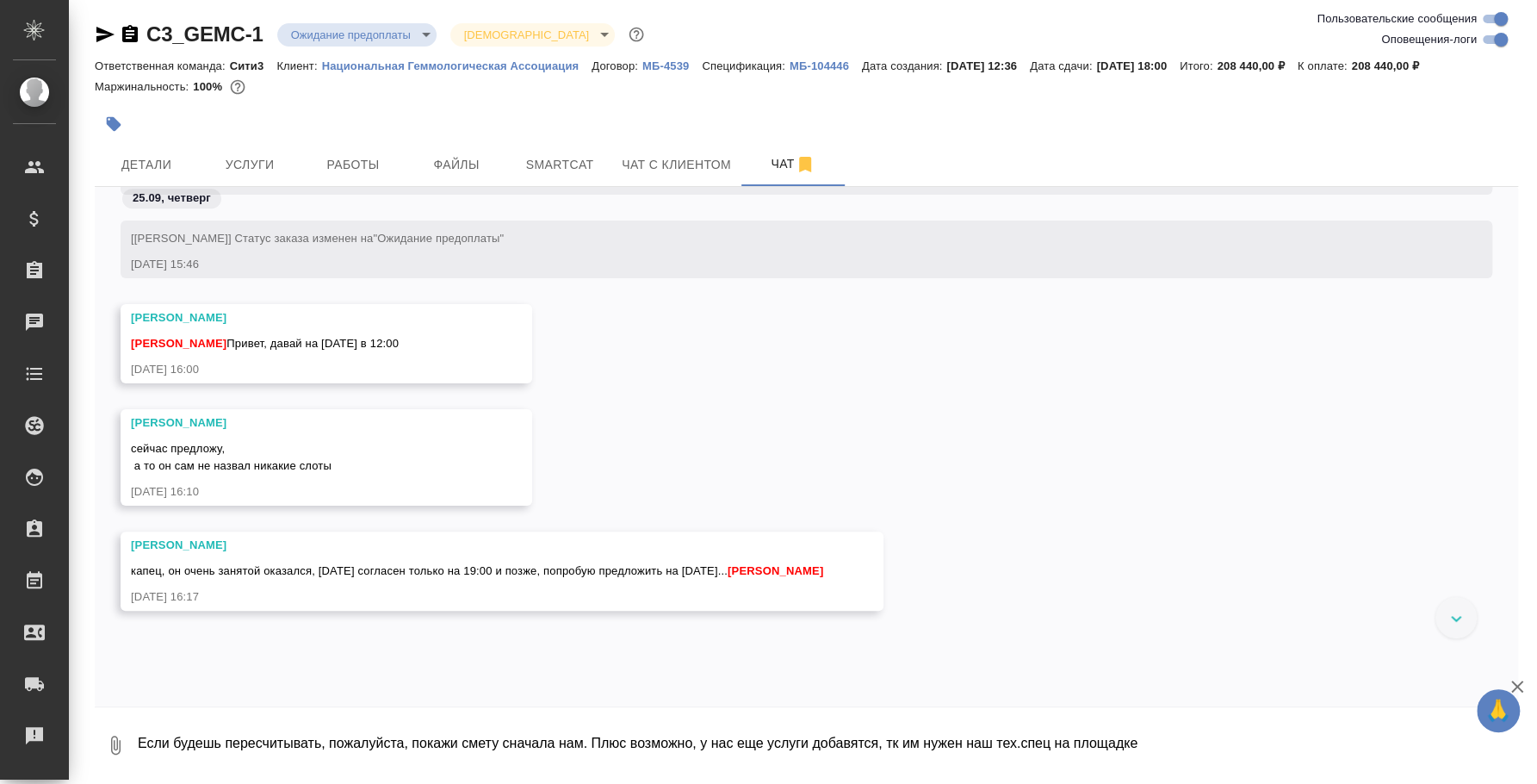
scroll to position [9283, 0]
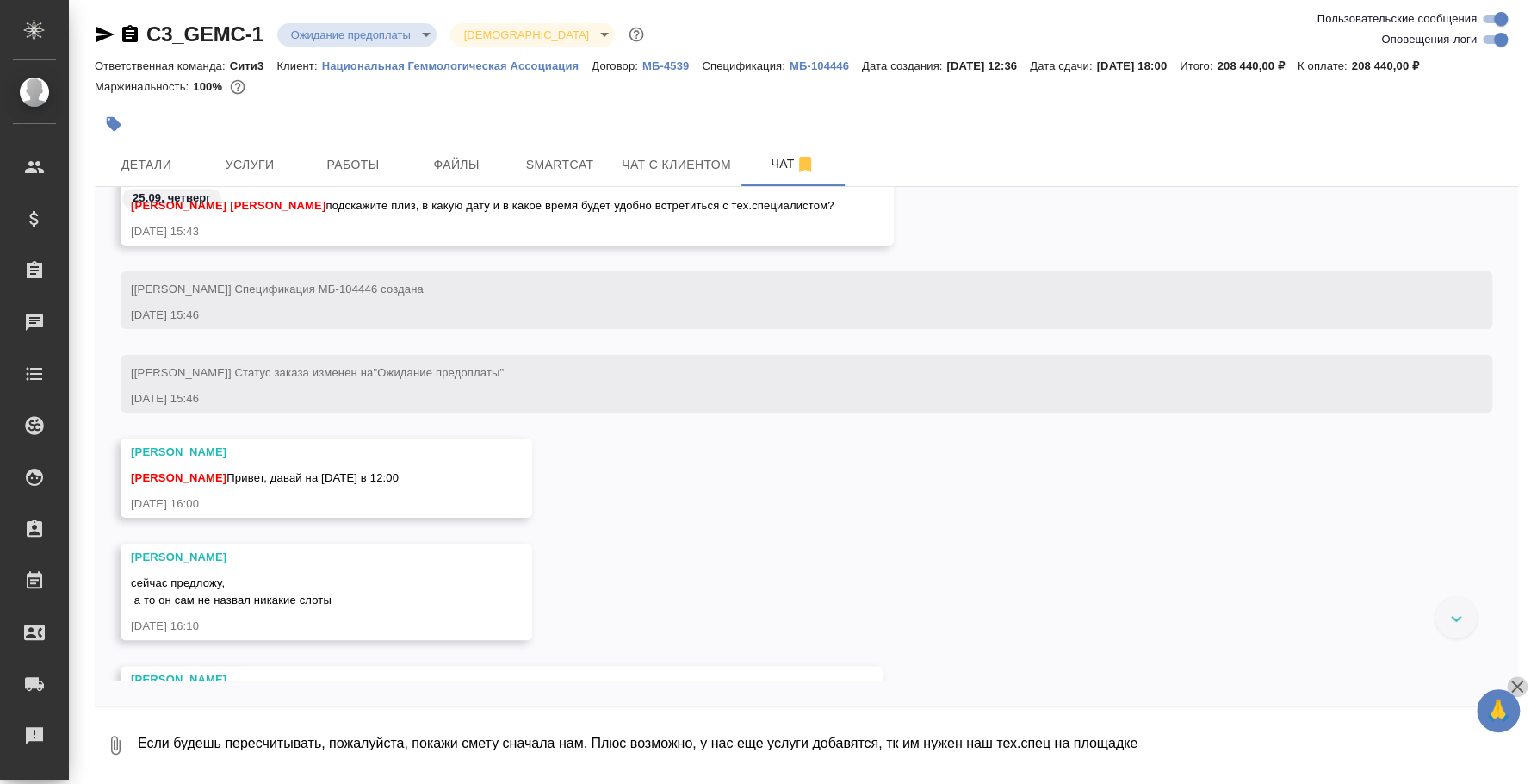
click at [1524, 687] on icon "button" at bounding box center [1518, 686] width 21 height 21
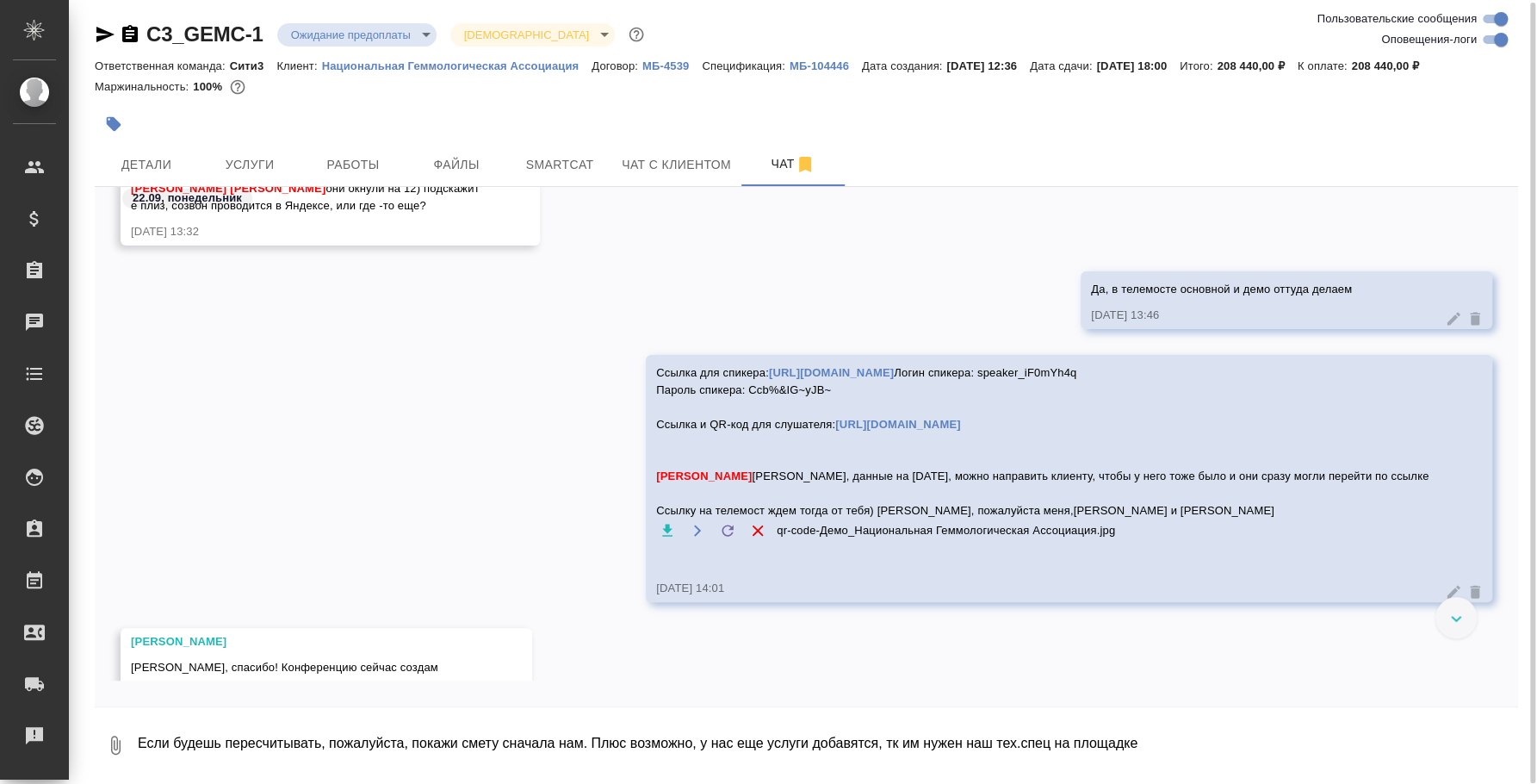
scroll to position [7455, 0]
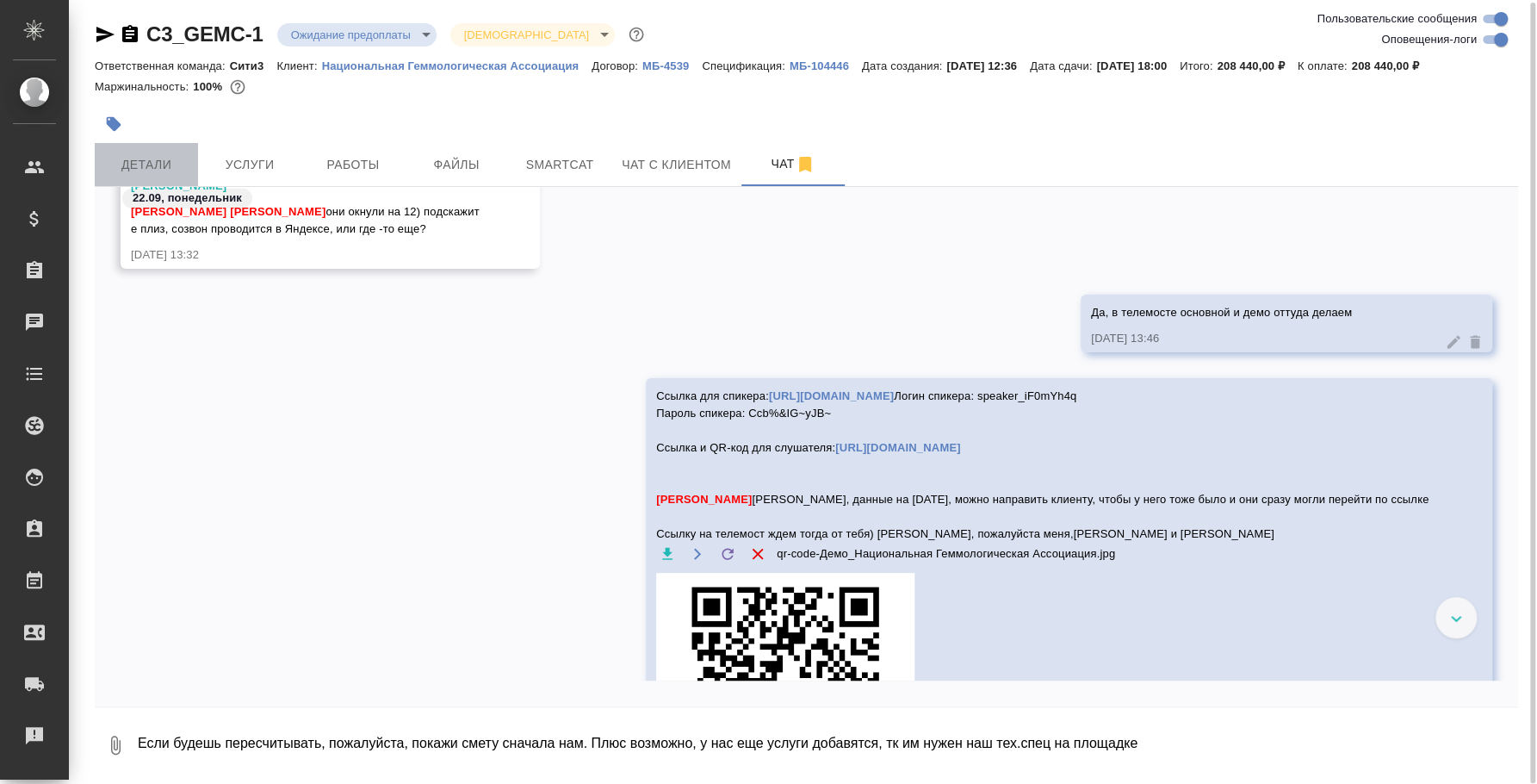
click at [144, 160] on span "Детали" at bounding box center [146, 165] width 83 height 22
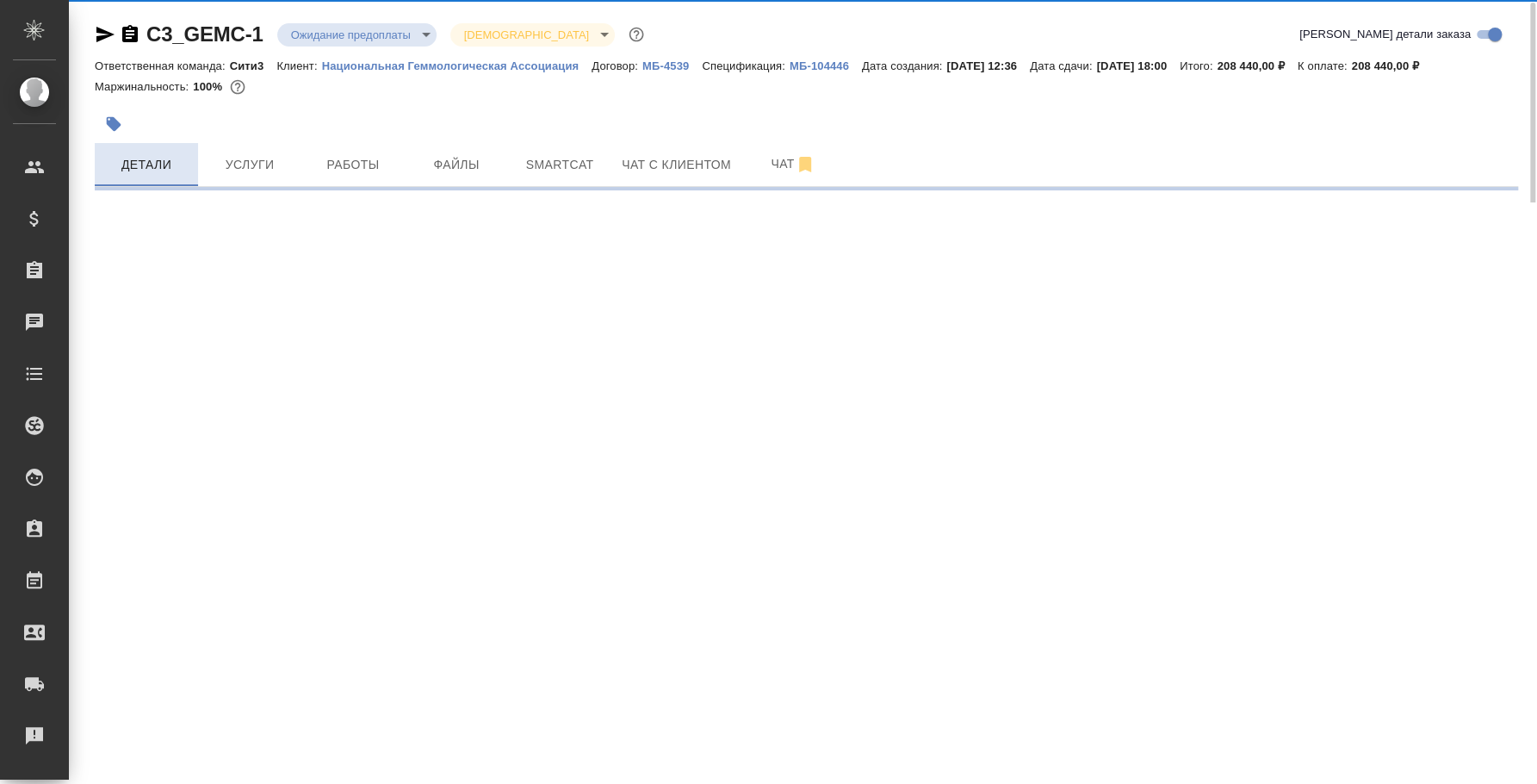
select select "RU"
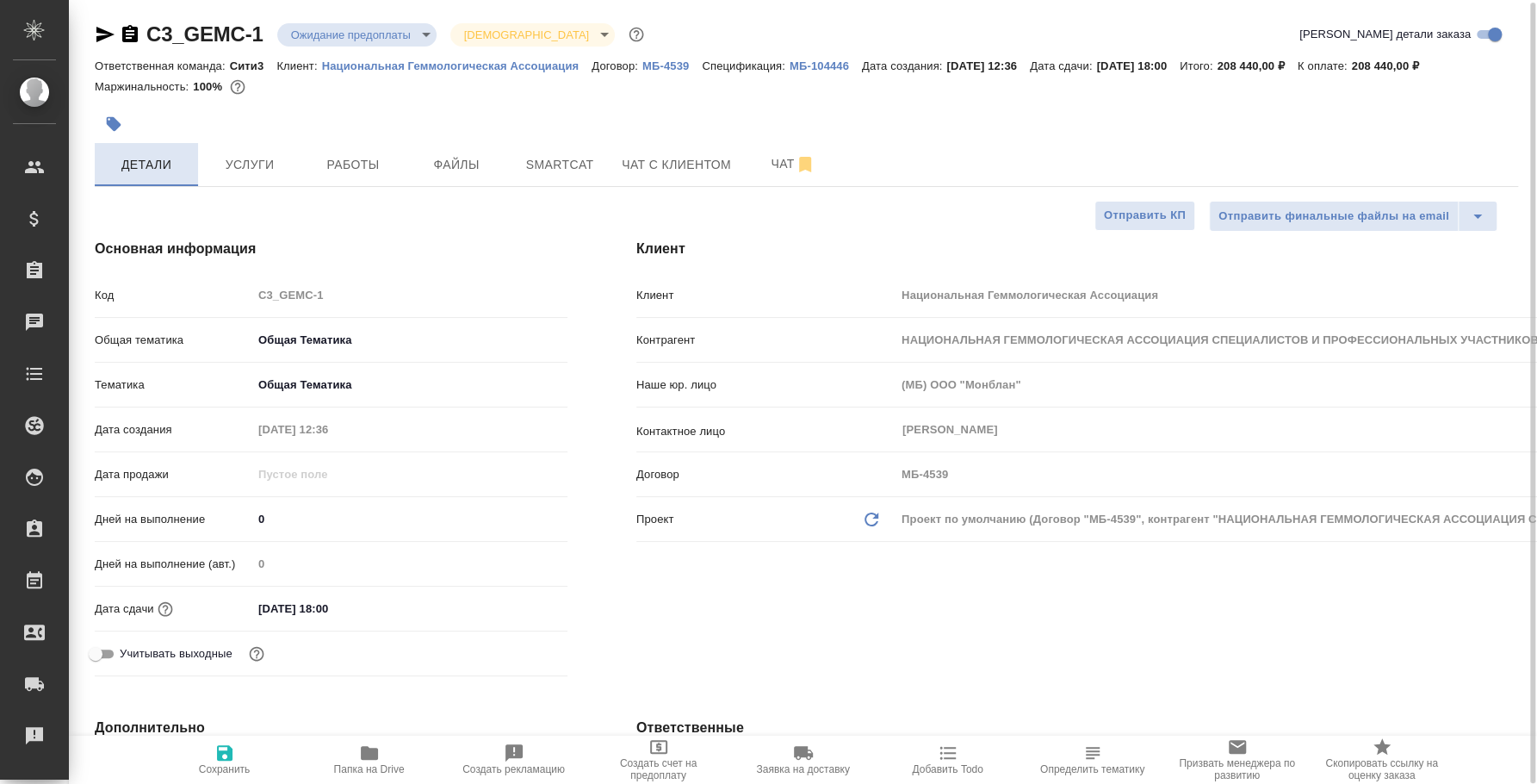
type textarea "x"
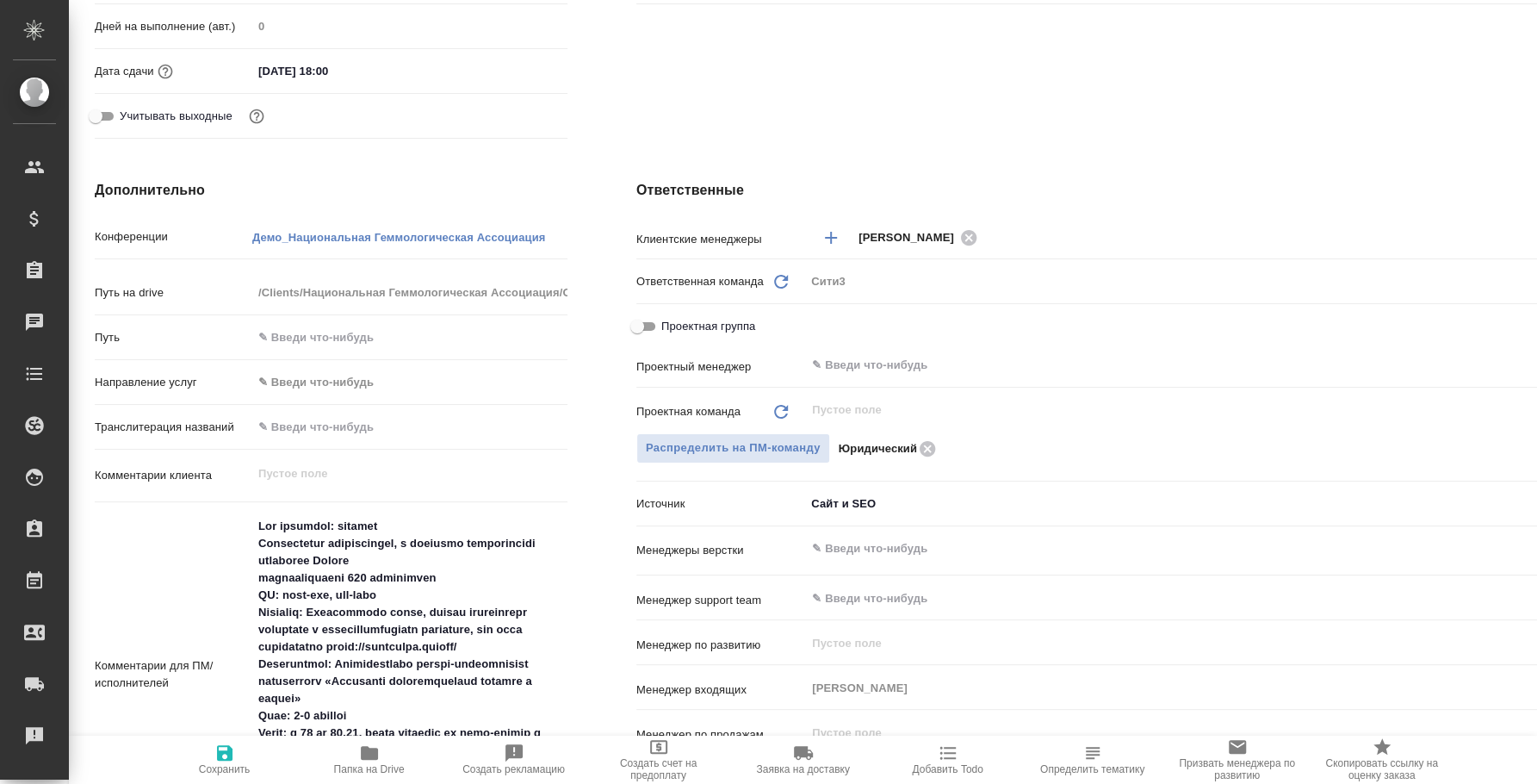
scroll to position [648, 0]
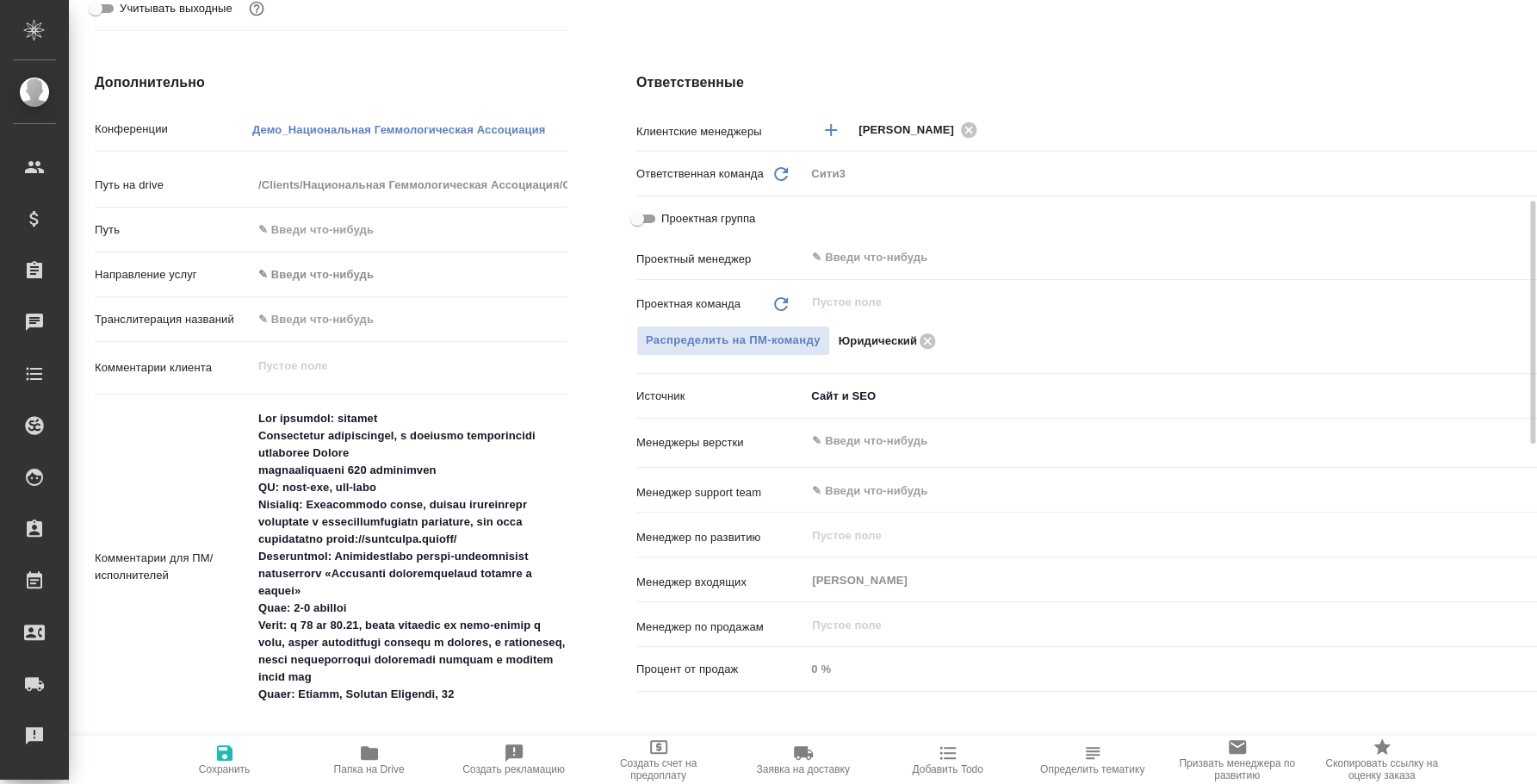
click at [891, 242] on div "​" at bounding box center [1228, 257] width 845 height 31
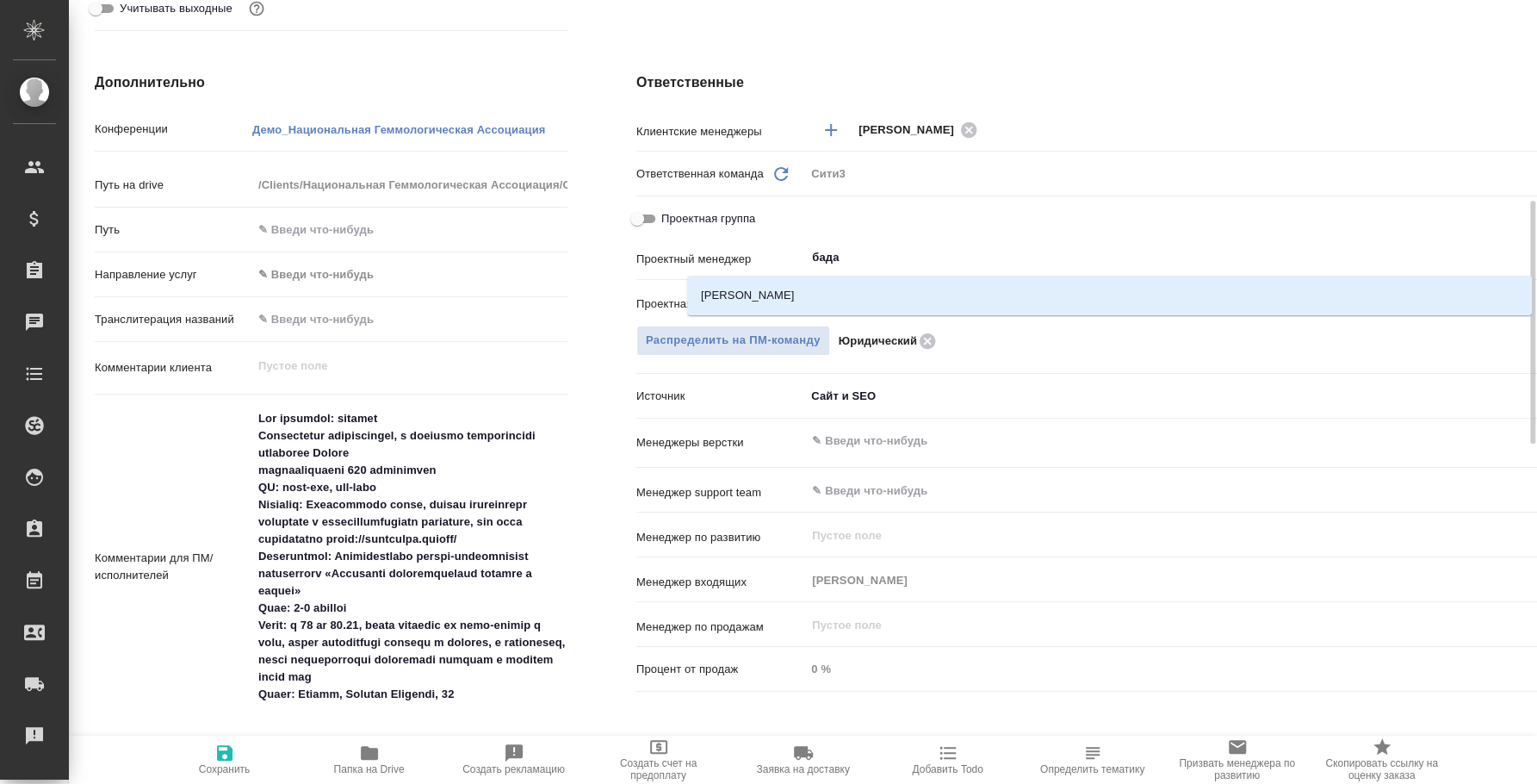
type input "бадан"
click at [802, 289] on li "Баданян Артак" at bounding box center [1110, 295] width 845 height 31
type textarea "x"
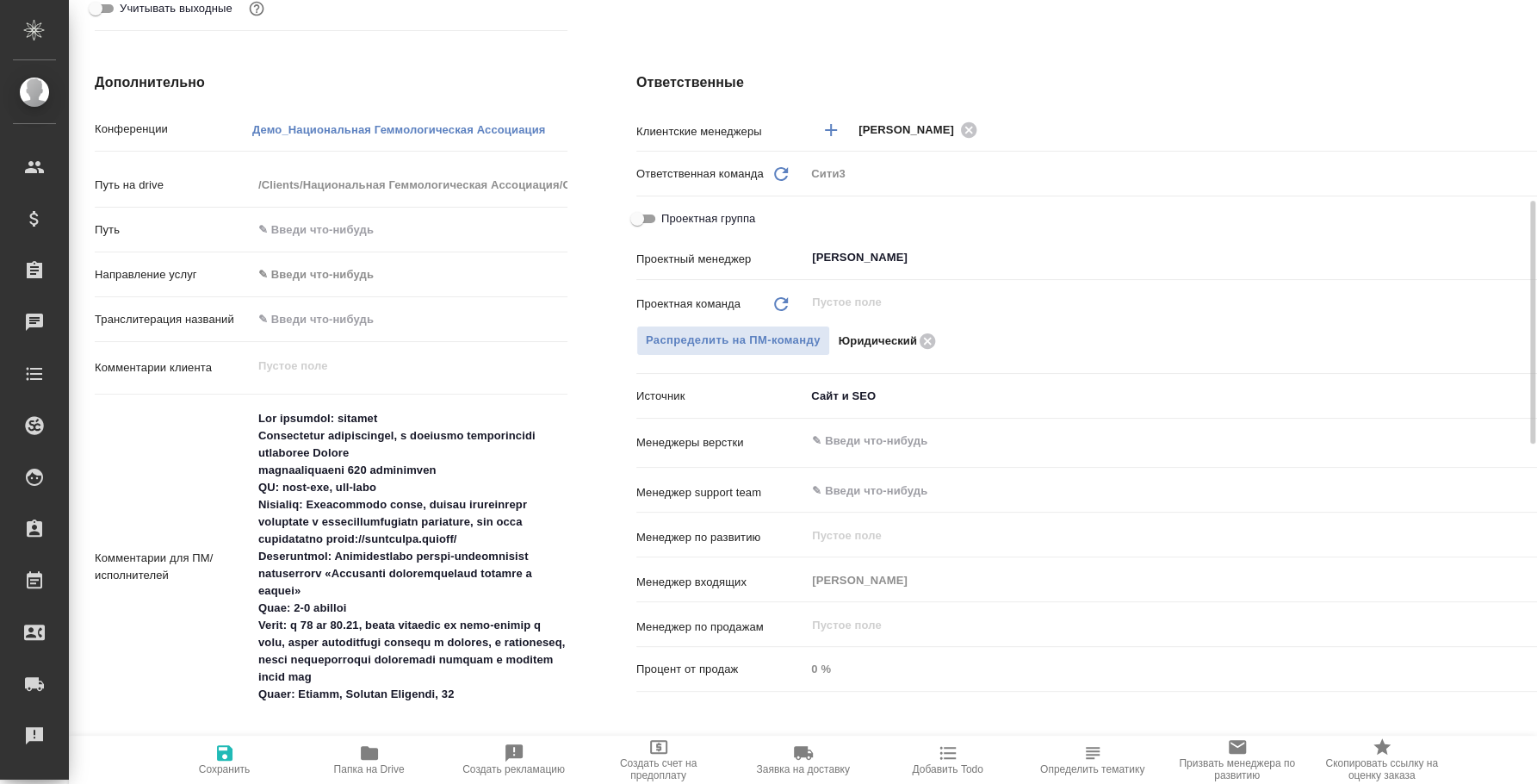
type input "Баданян Артак"
click at [646, 211] on input "Проектная группа" at bounding box center [637, 219] width 62 height 21
checkbox input "true"
type textarea "x"
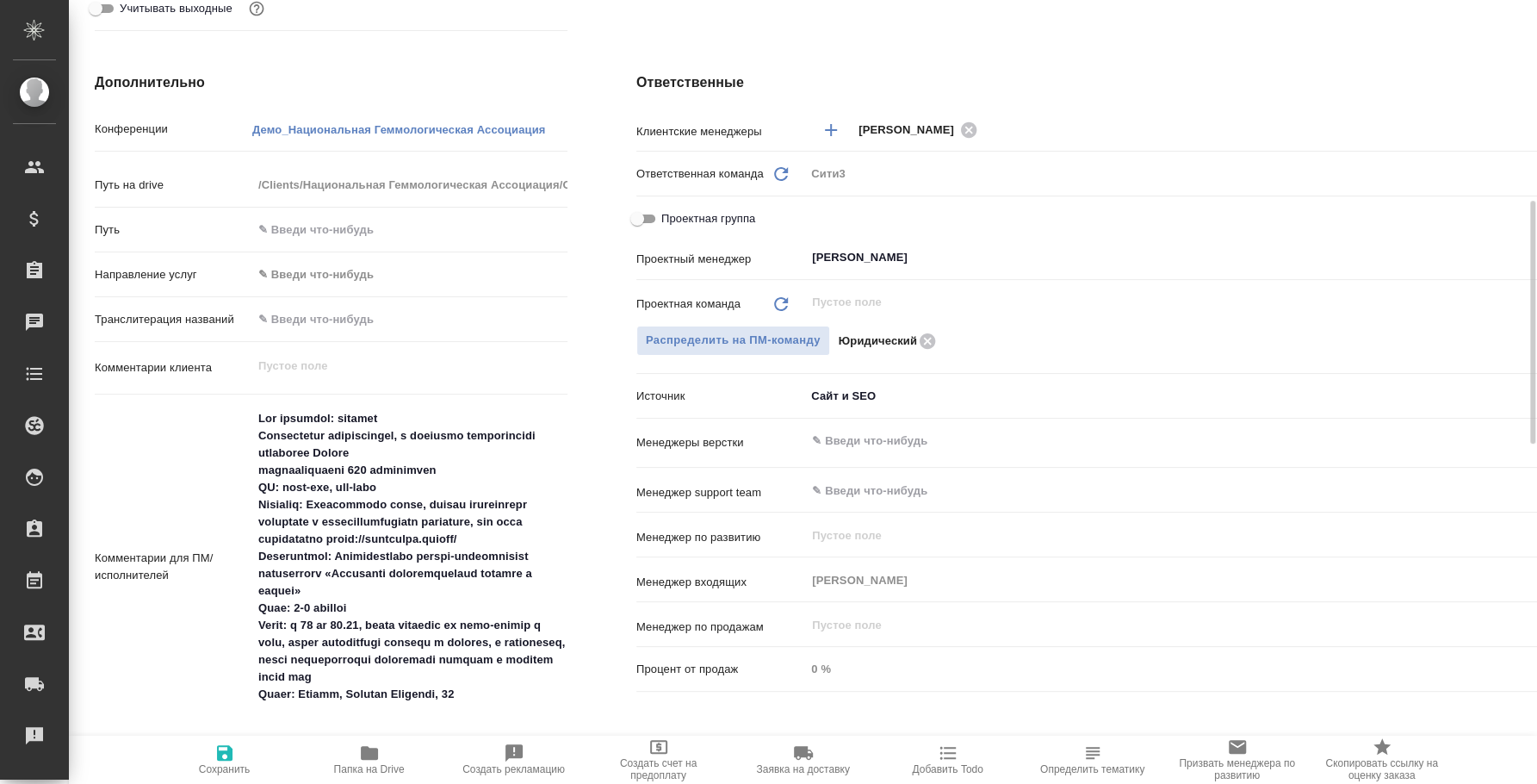
type textarea "x"
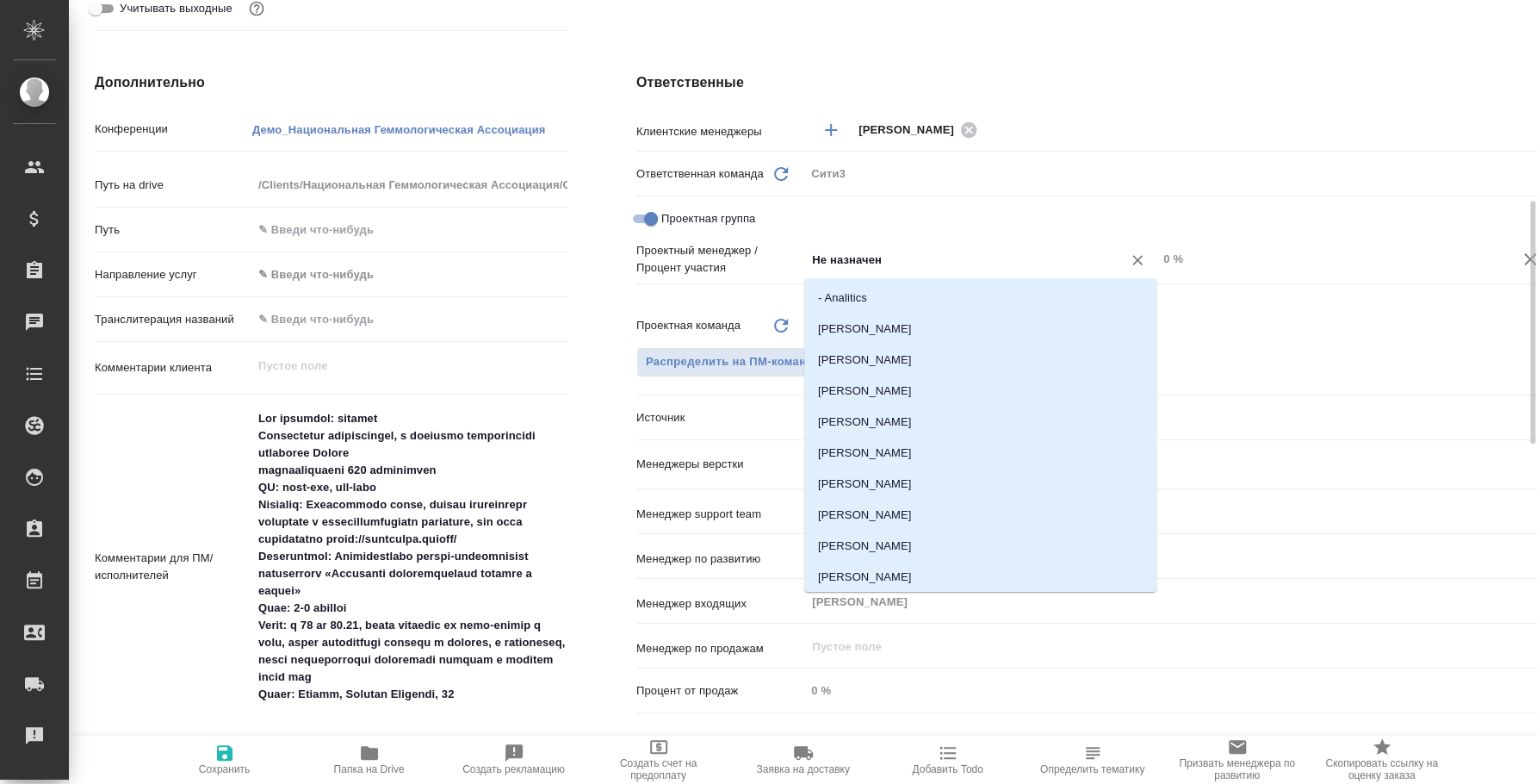
click at [898, 251] on input "Не назначен" at bounding box center [953, 260] width 285 height 21
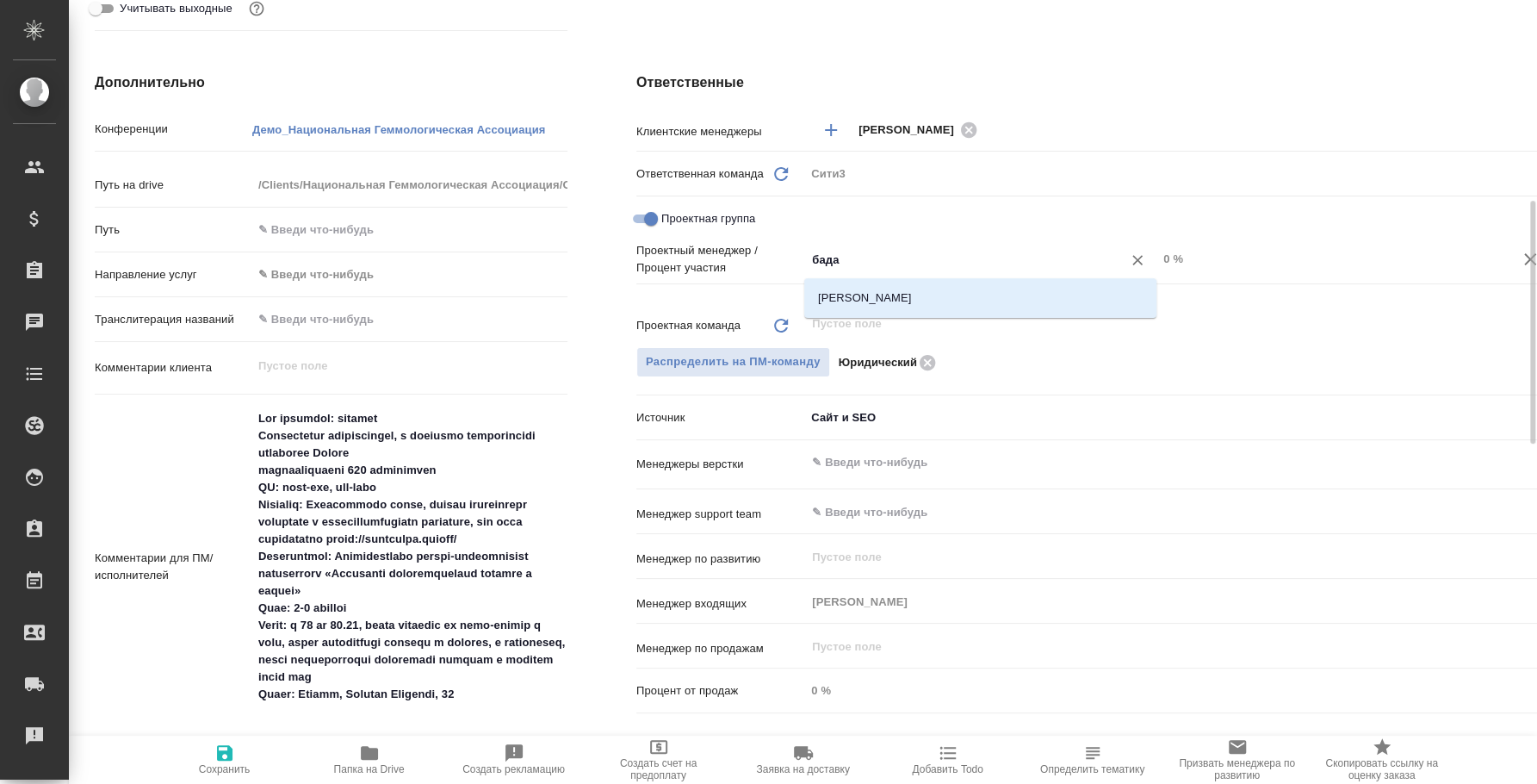
type input "бадан"
click at [952, 284] on li "Баданян Артак" at bounding box center [980, 298] width 352 height 31
type textarea "x"
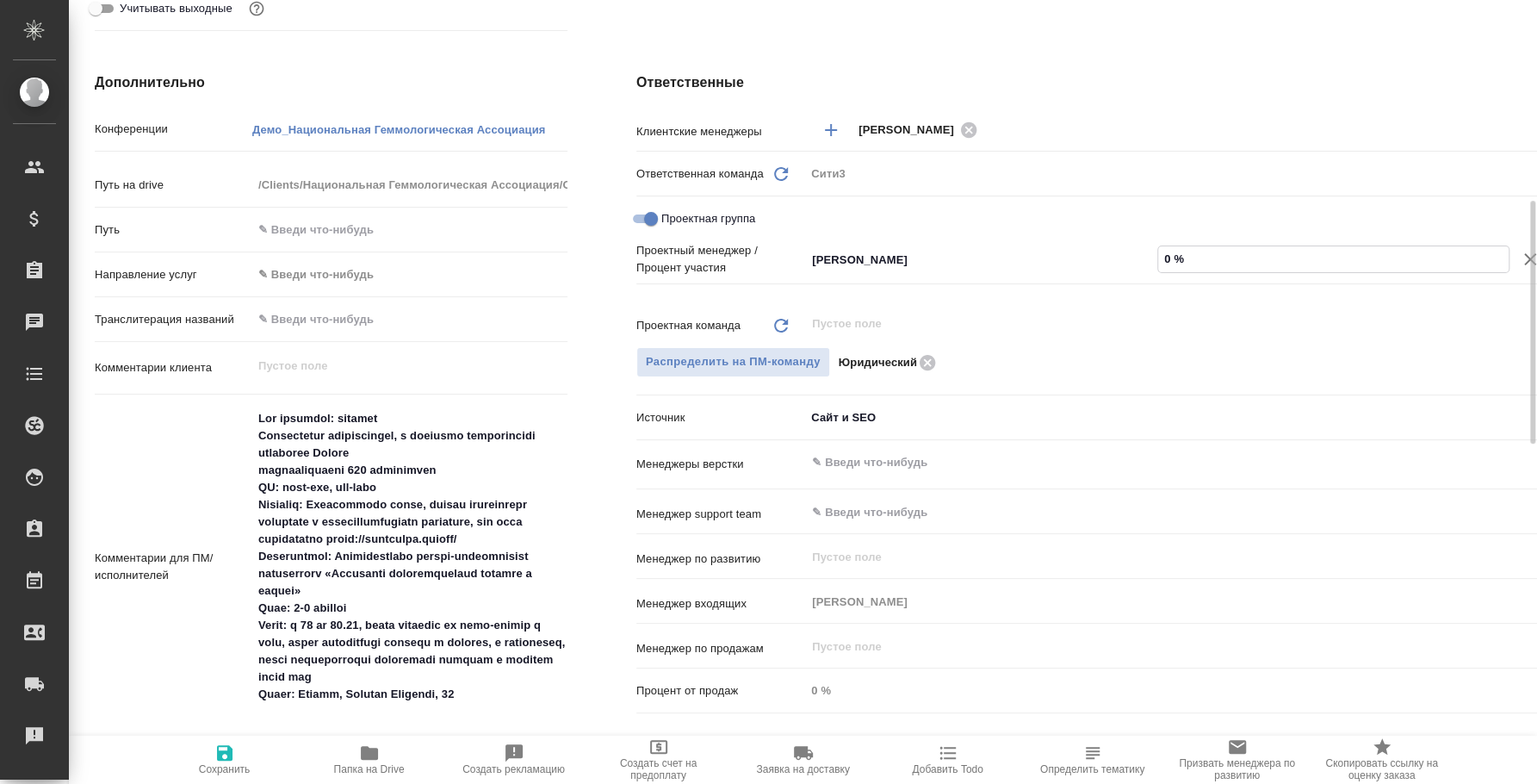
click at [1236, 249] on input "0 %" at bounding box center [1333, 259] width 350 height 25
type input "0 %"
click at [1330, 266] on input "0 %" at bounding box center [1333, 259] width 352 height 25
type textarea "x"
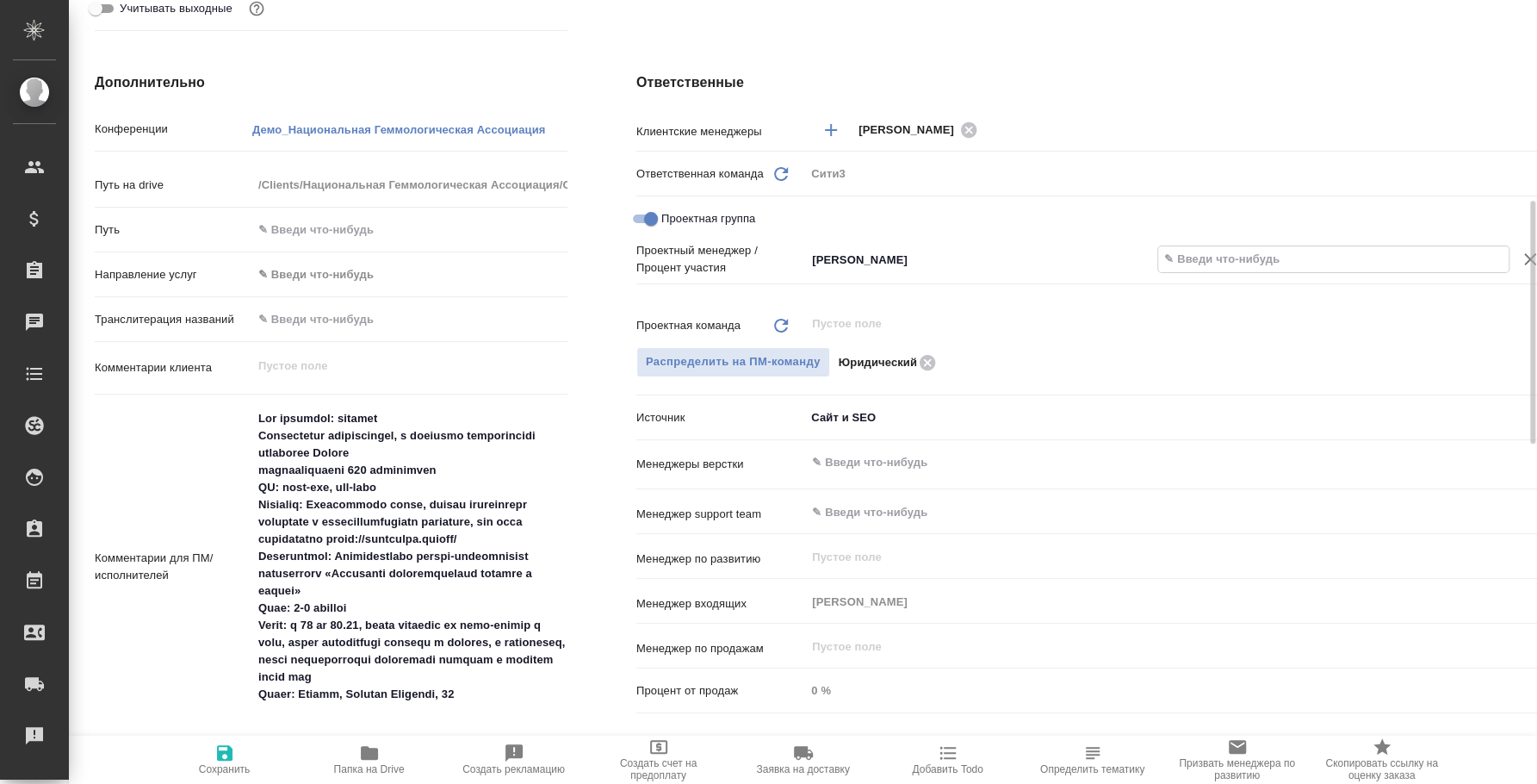
type textarea "x"
click at [1267, 450] on div "Клиентские менеджеры Ильина Екатерина ​ Ответственная команда Обновить Сити3 c3…" at bounding box center [1144, 416] width 1015 height 606
click at [891, 299] on div "Проектный менеджер / Процент участия Баданян Артак ​" at bounding box center [1144, 275] width 1015 height 67
click at [898, 275] on div "Баданян Артак ​" at bounding box center [981, 261] width 352 height 34
click at [916, 258] on input "Баданян Артак" at bounding box center [953, 260] width 285 height 21
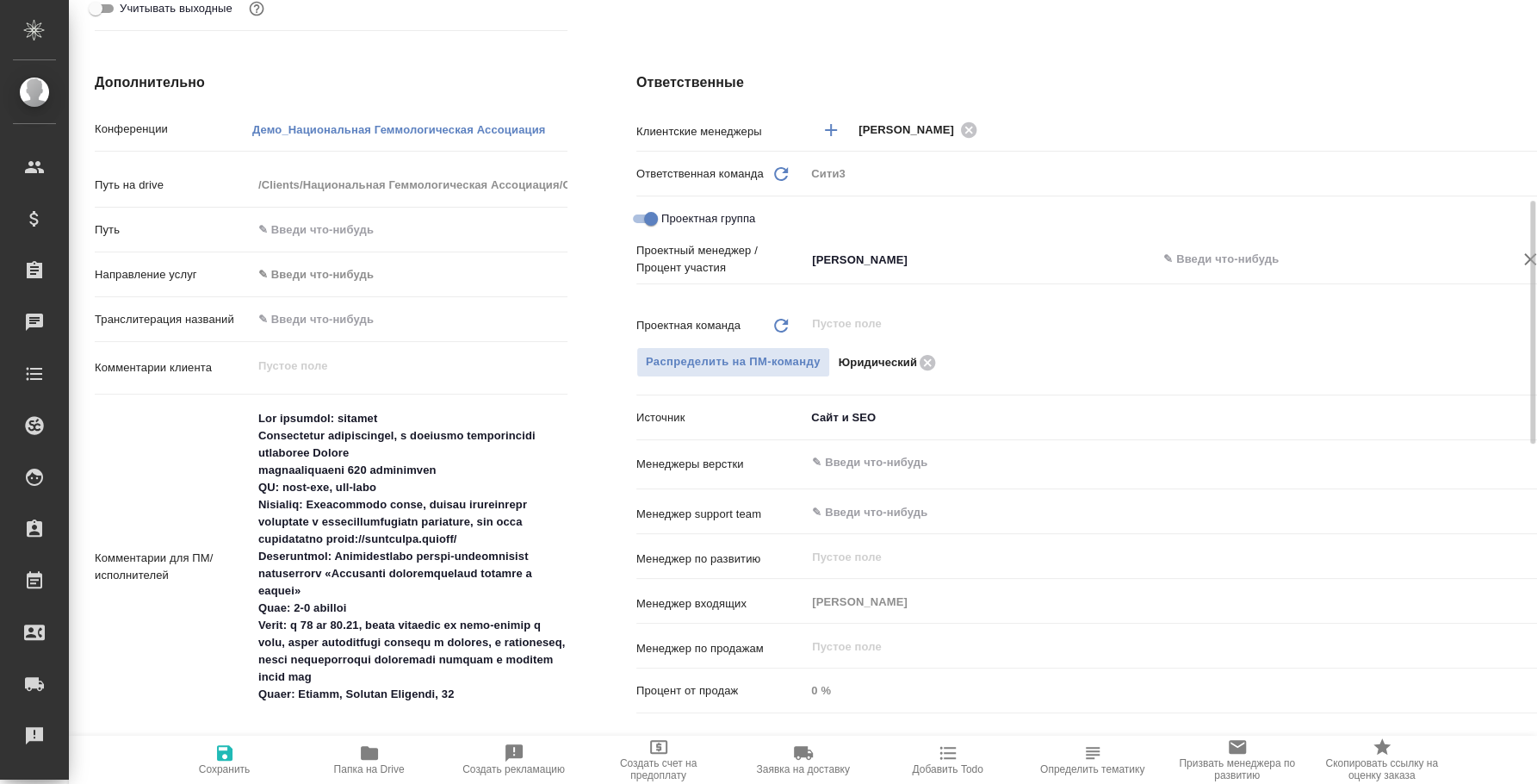
click at [1188, 256] on input "text" at bounding box center [1333, 259] width 352 height 25
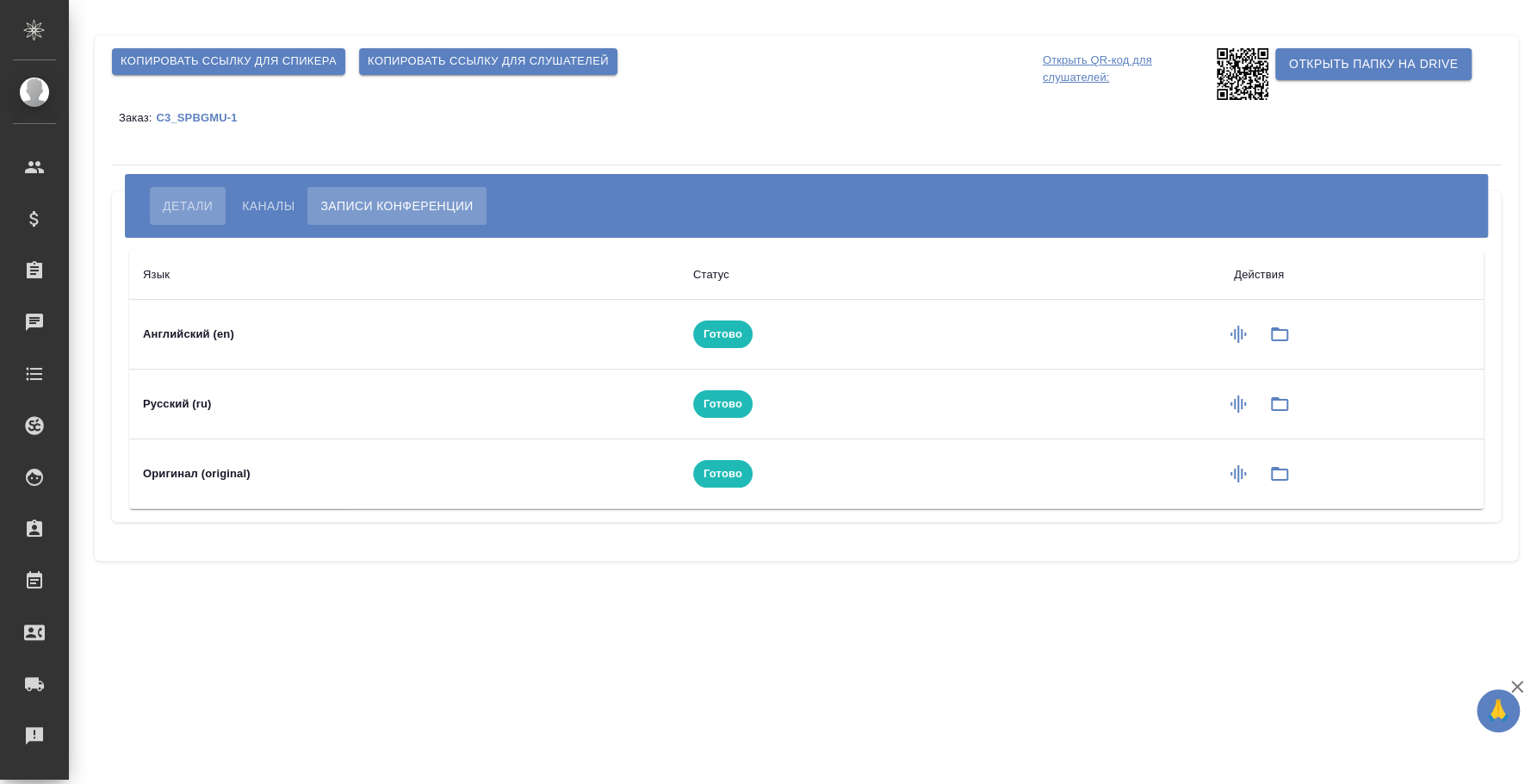
click at [195, 205] on span "Детали" at bounding box center [187, 206] width 49 height 21
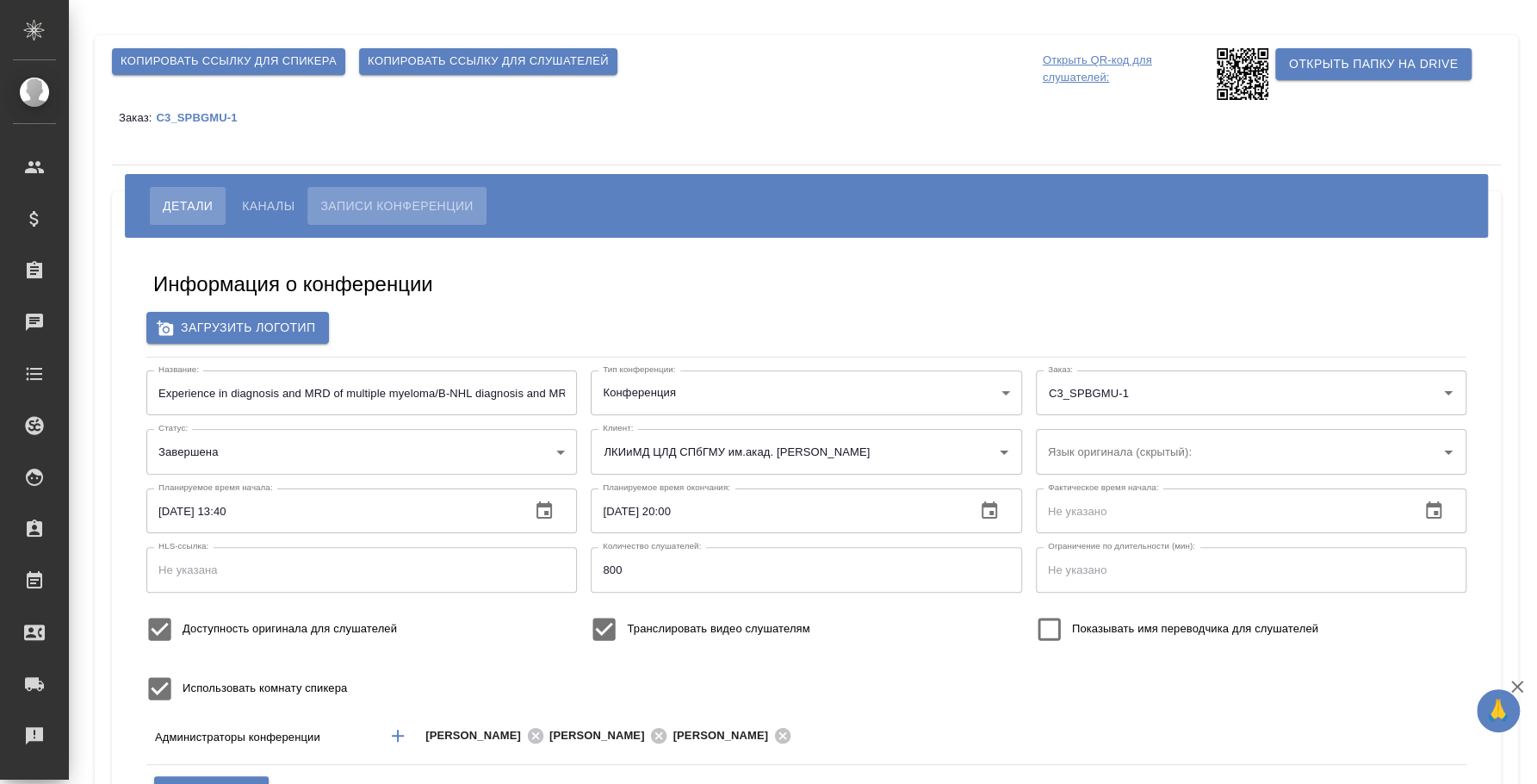
click at [351, 193] on button "Записи конференции" at bounding box center [396, 206] width 178 height 38
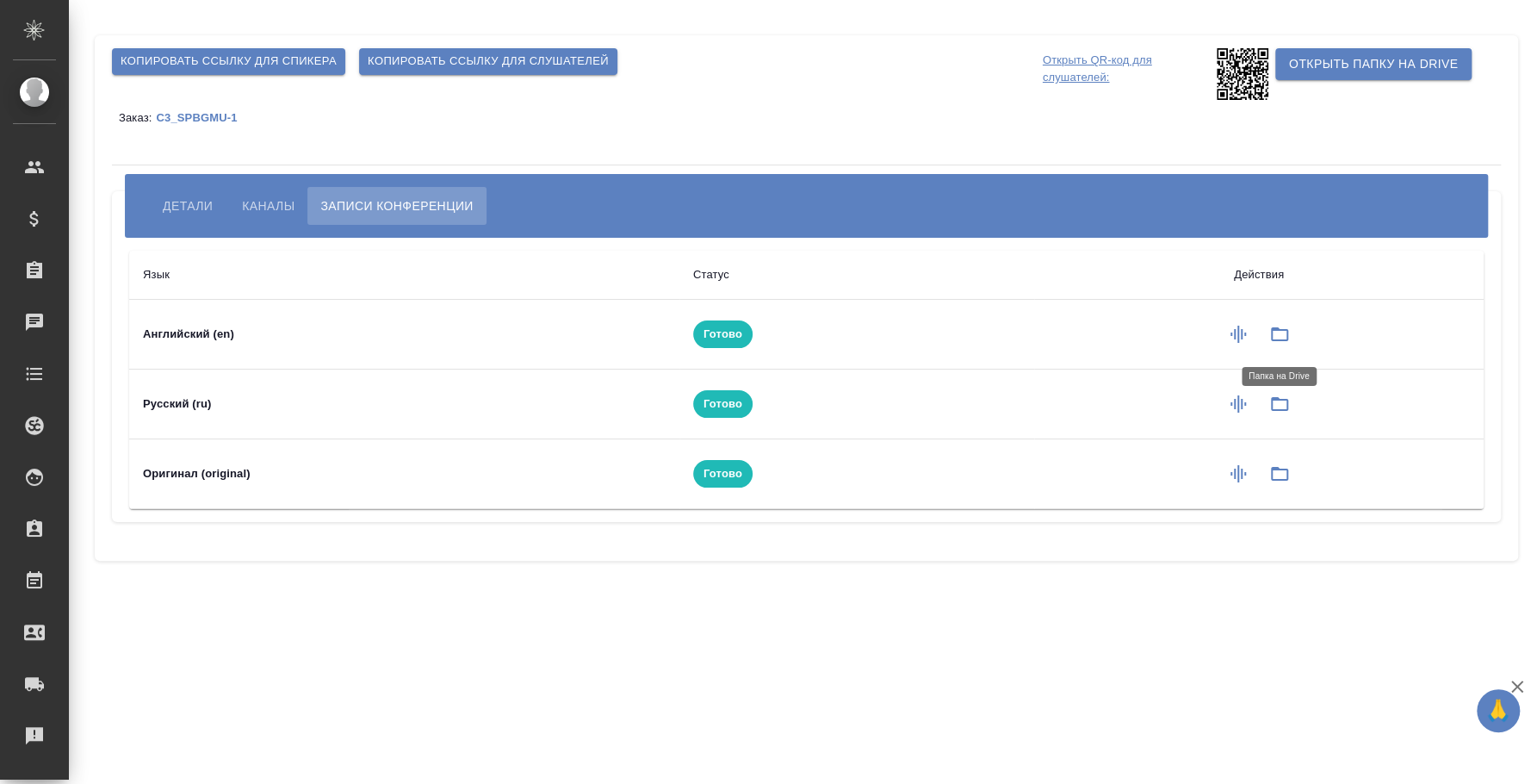
click at [1291, 329] on button "button" at bounding box center [1279, 333] width 41 height 41
click at [1283, 404] on icon "button" at bounding box center [1280, 404] width 21 height 21
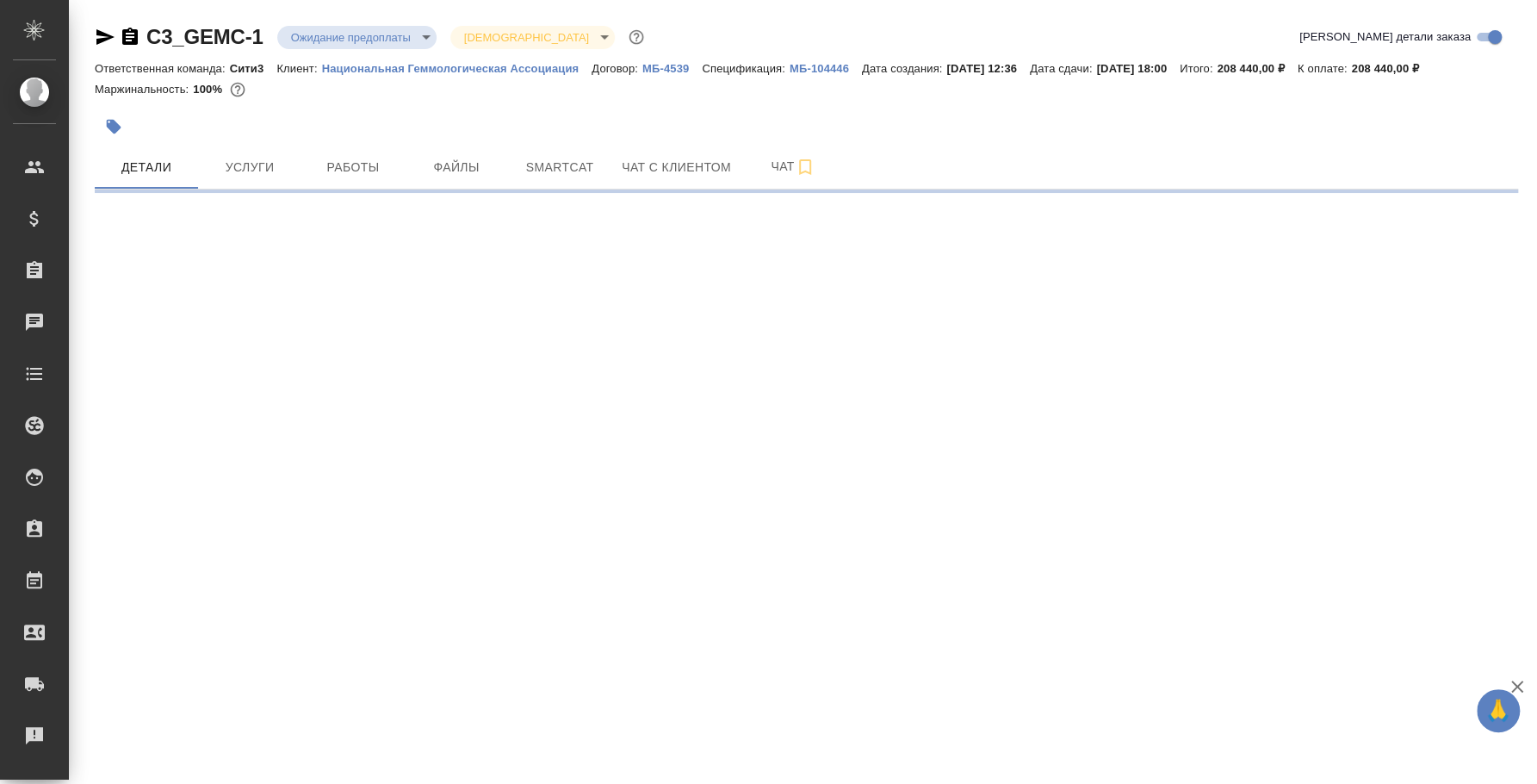
select select "RU"
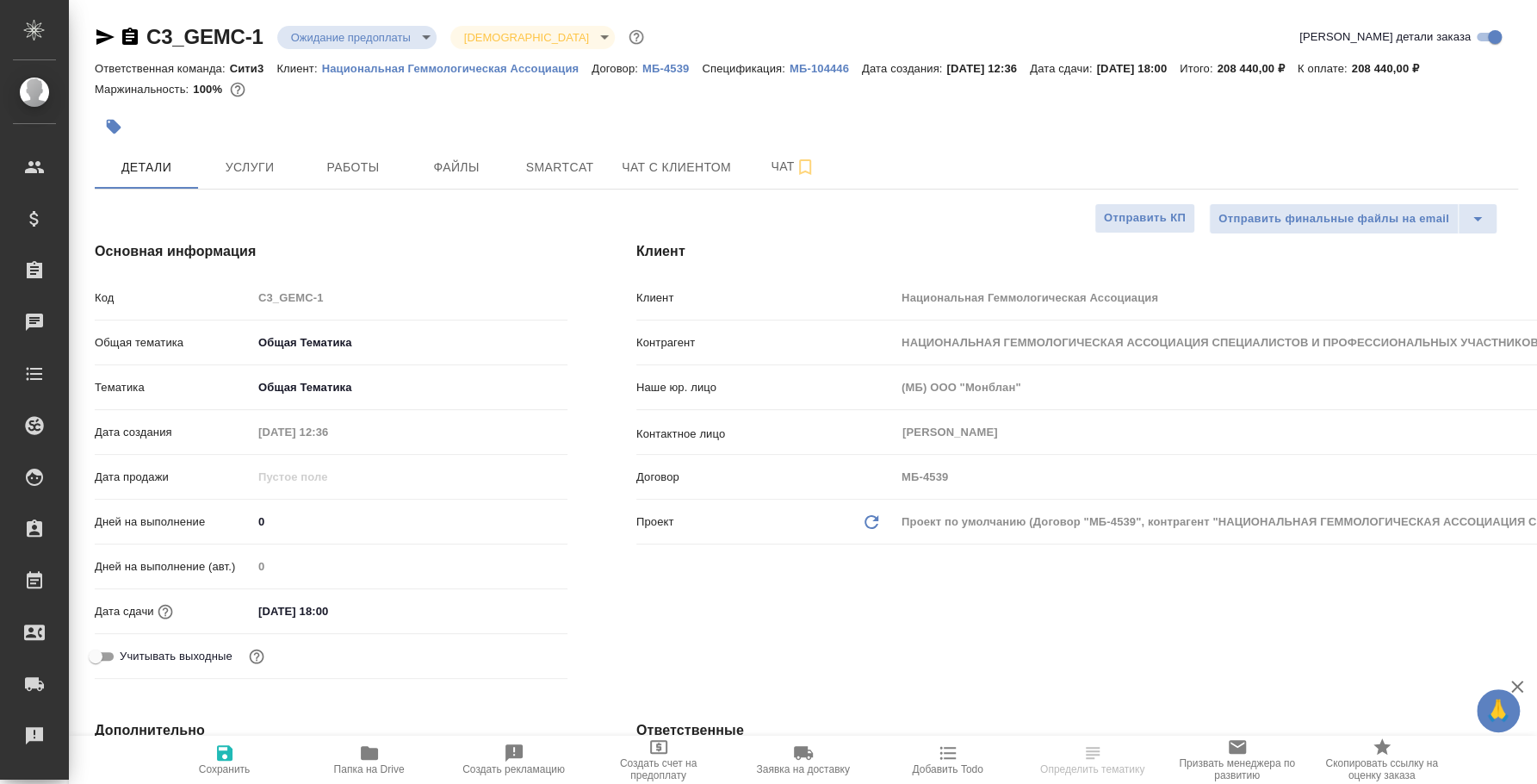
type textarea "x"
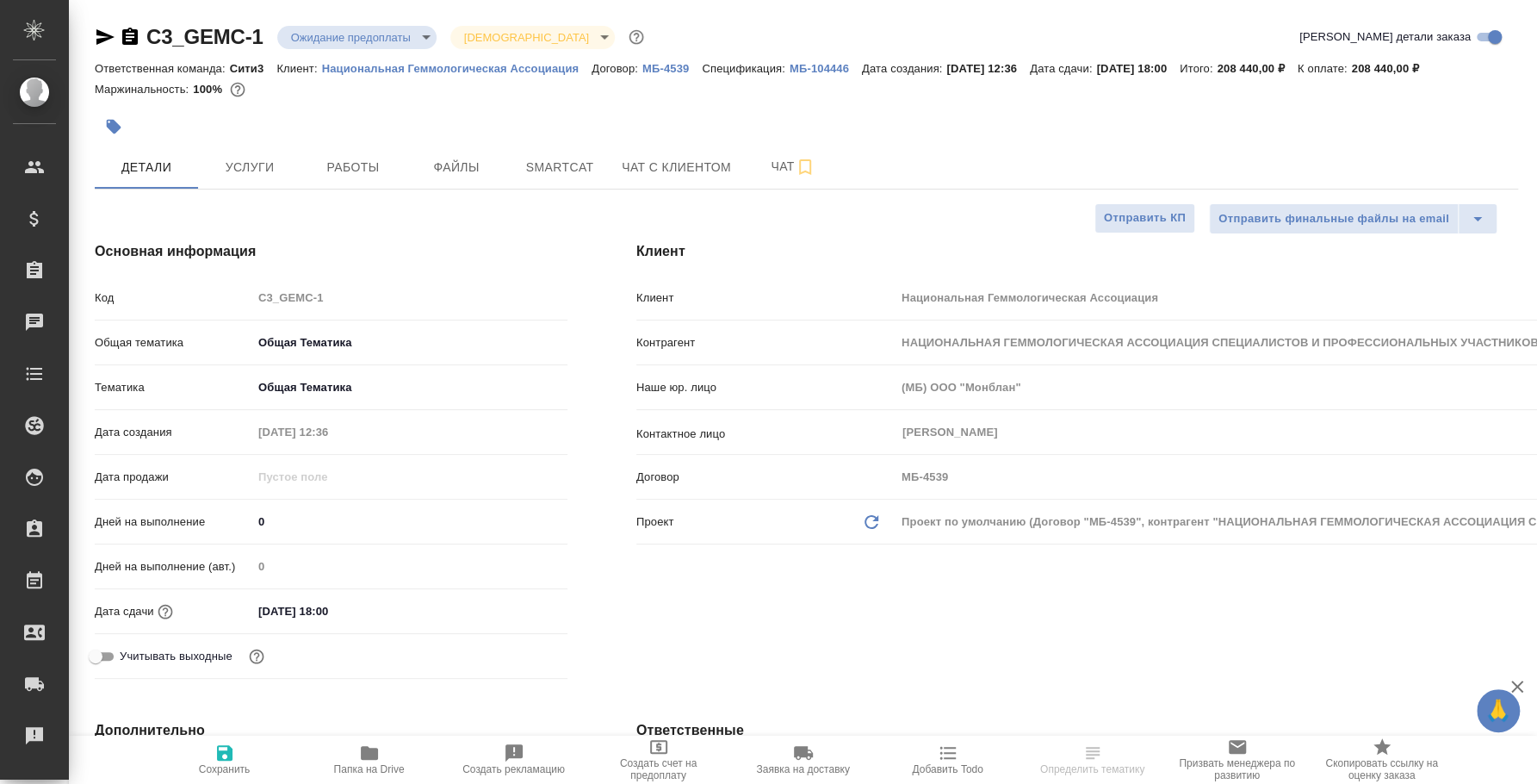
type textarea "x"
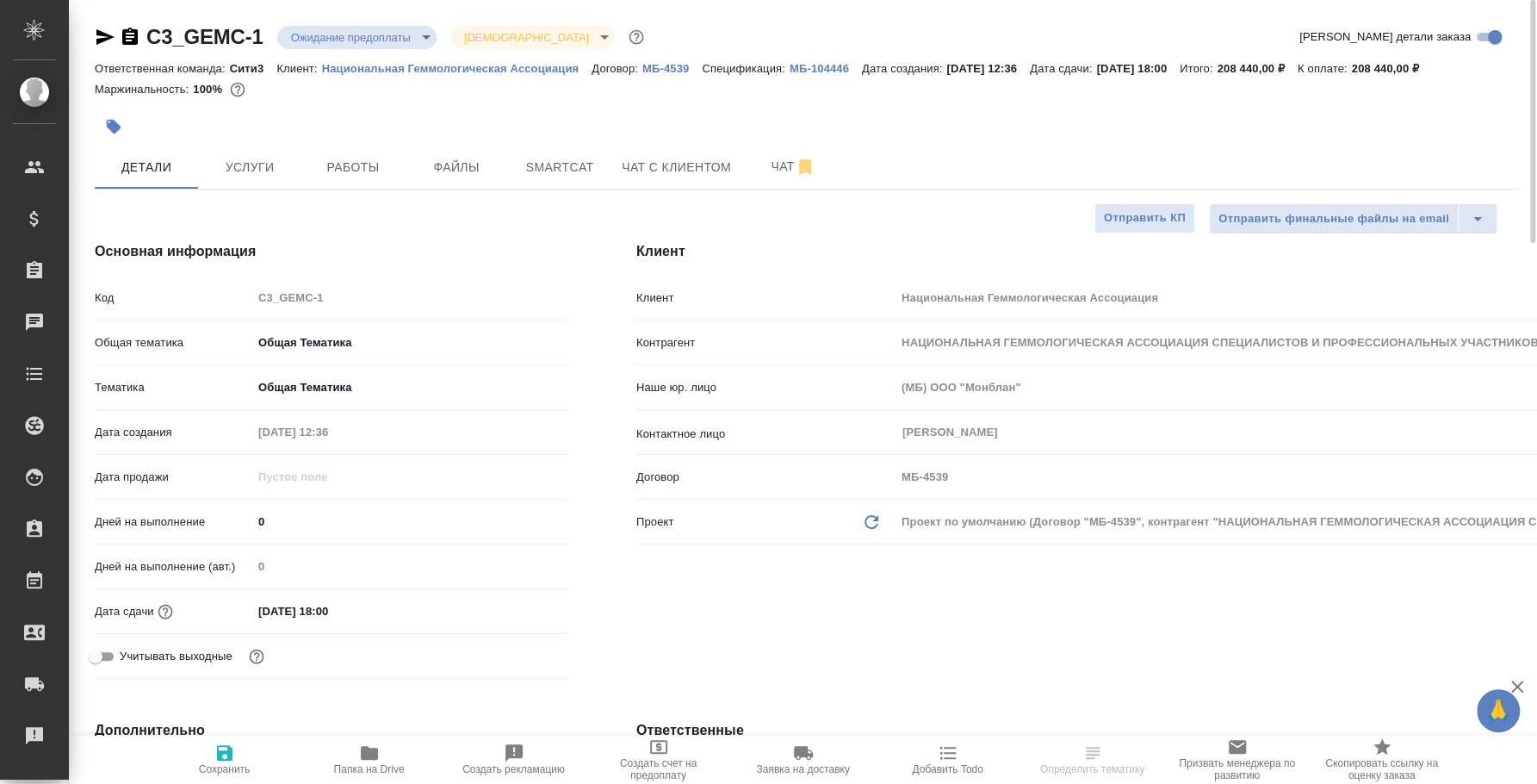
type textarea "x"
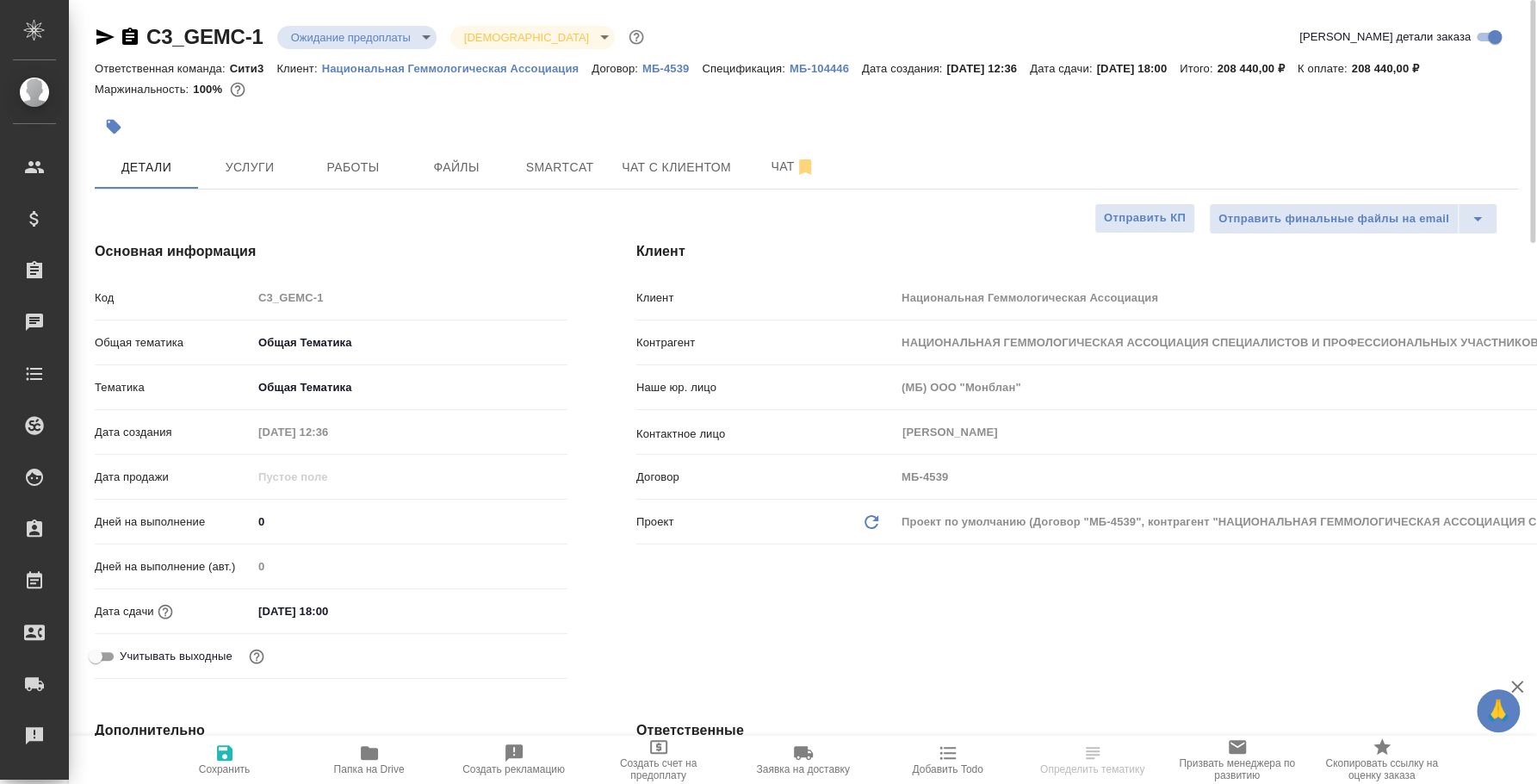
select select "RU"
type textarea "x"
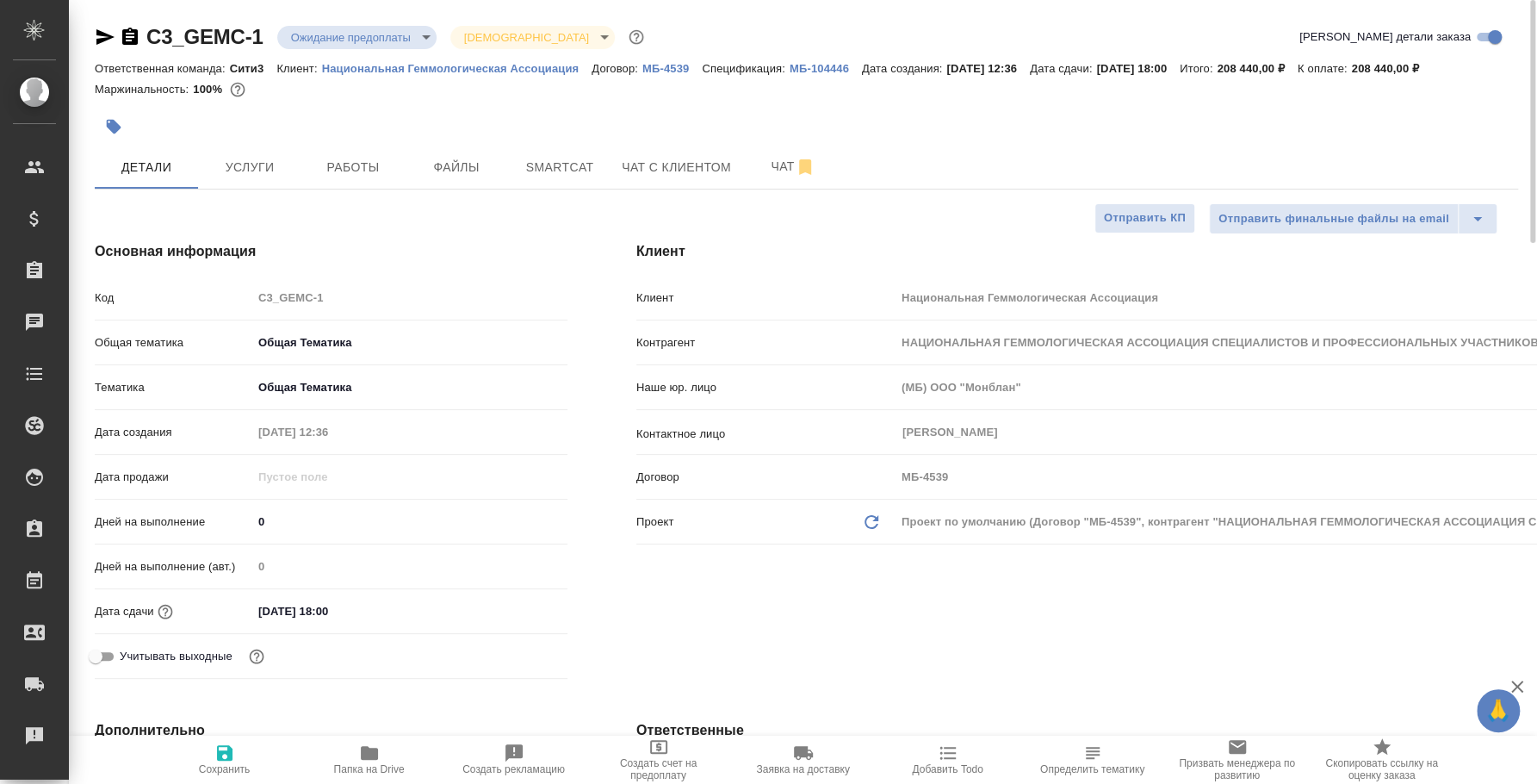
type textarea "x"
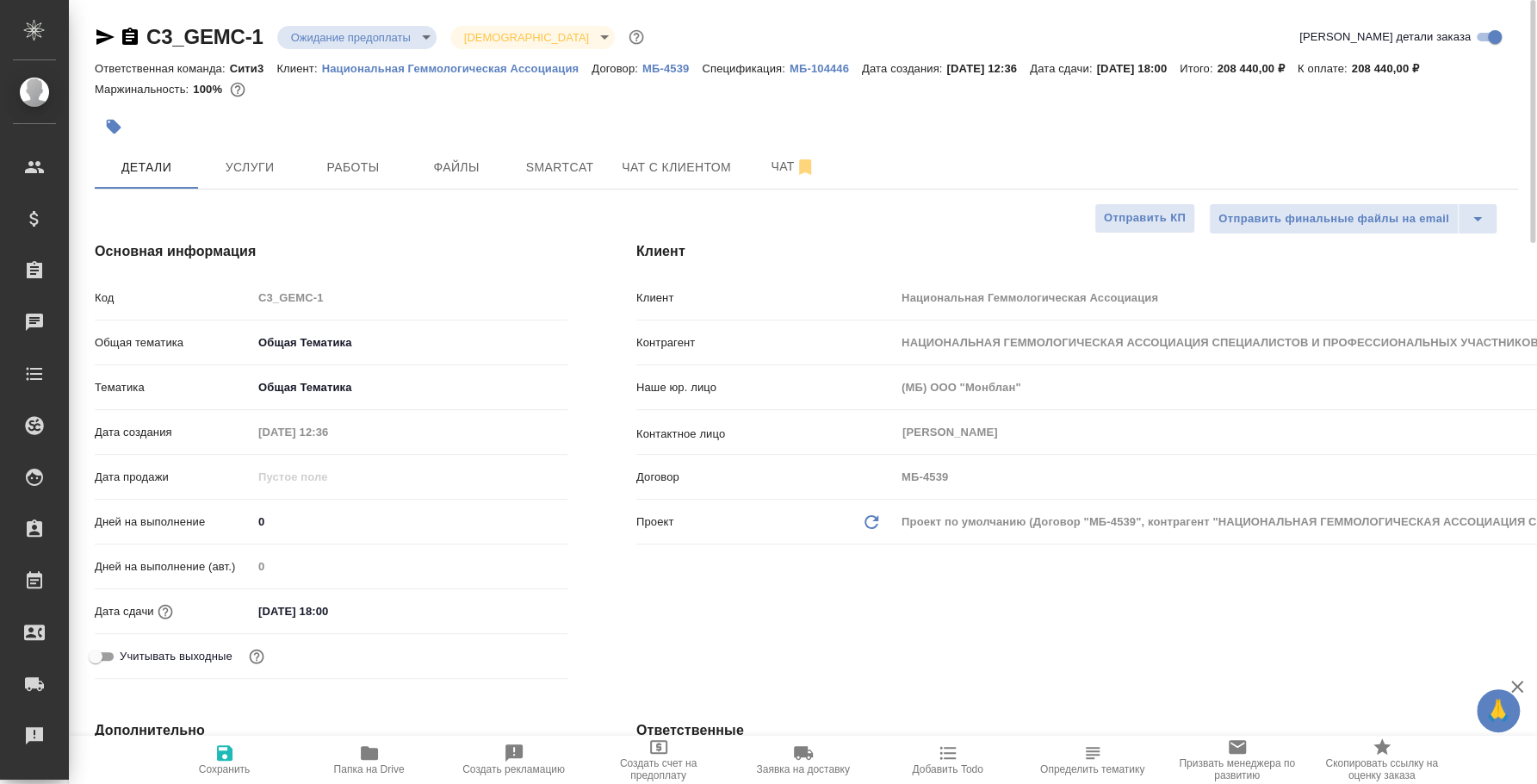
type textarea "x"
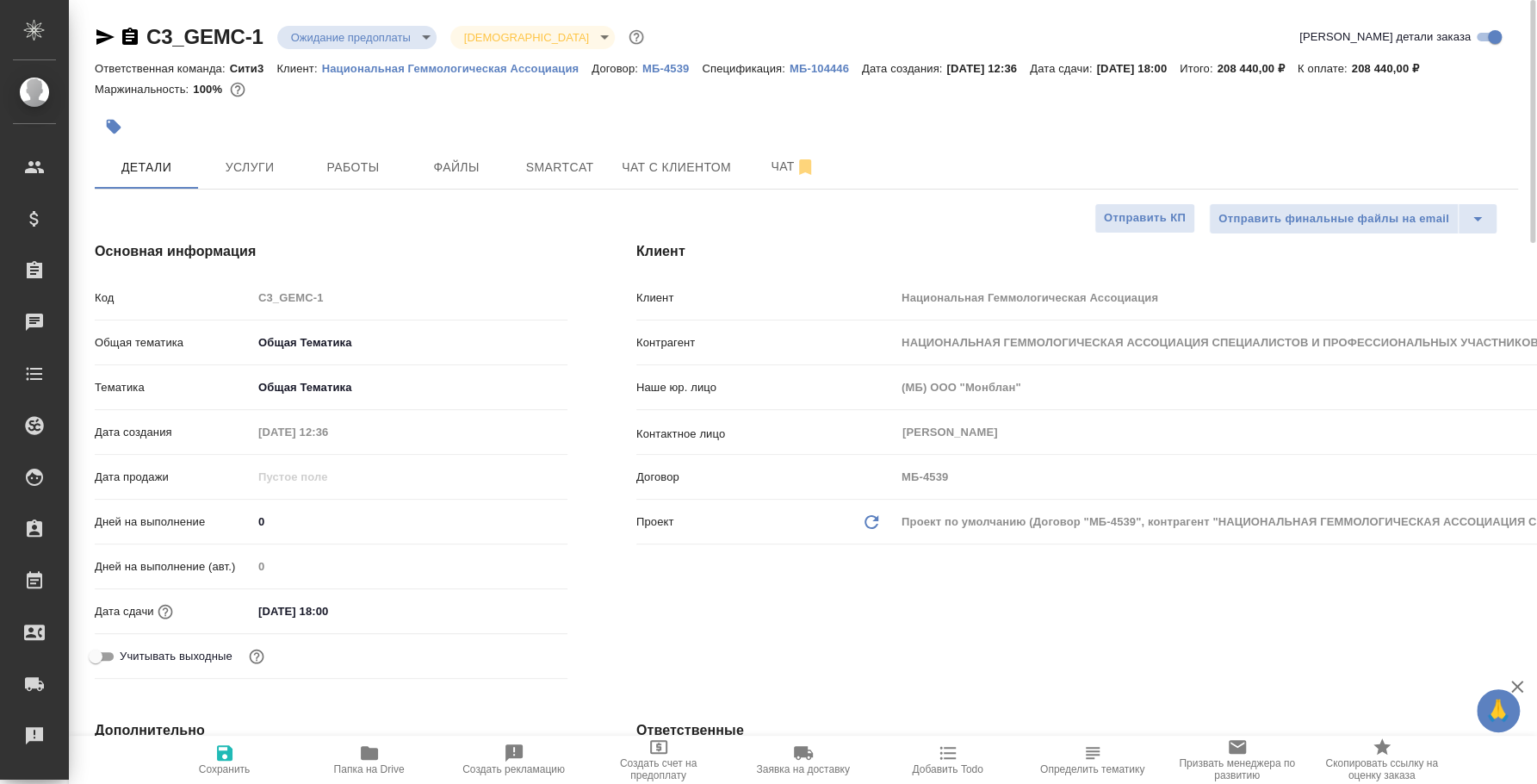
type textarea "x"
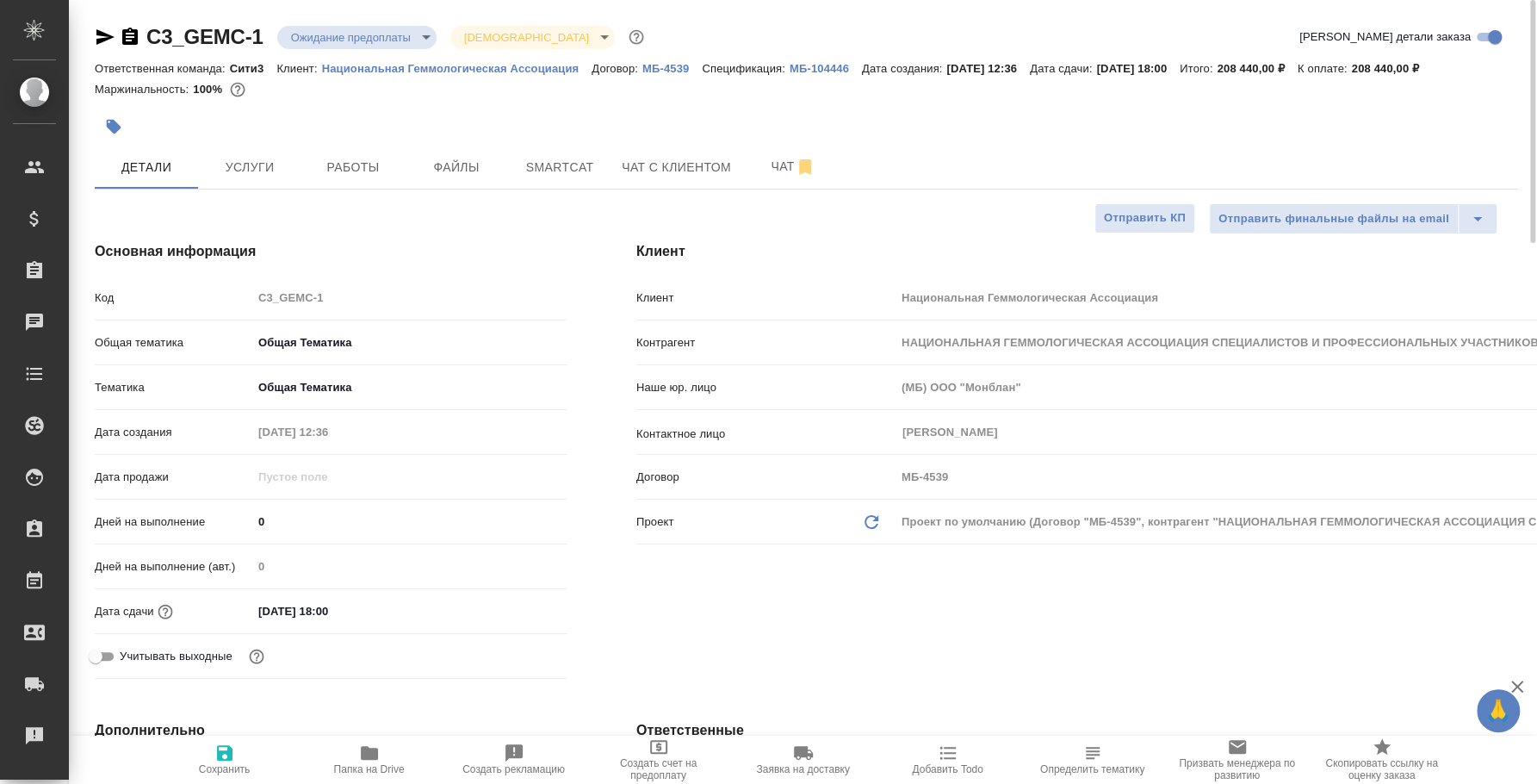
type textarea "x"
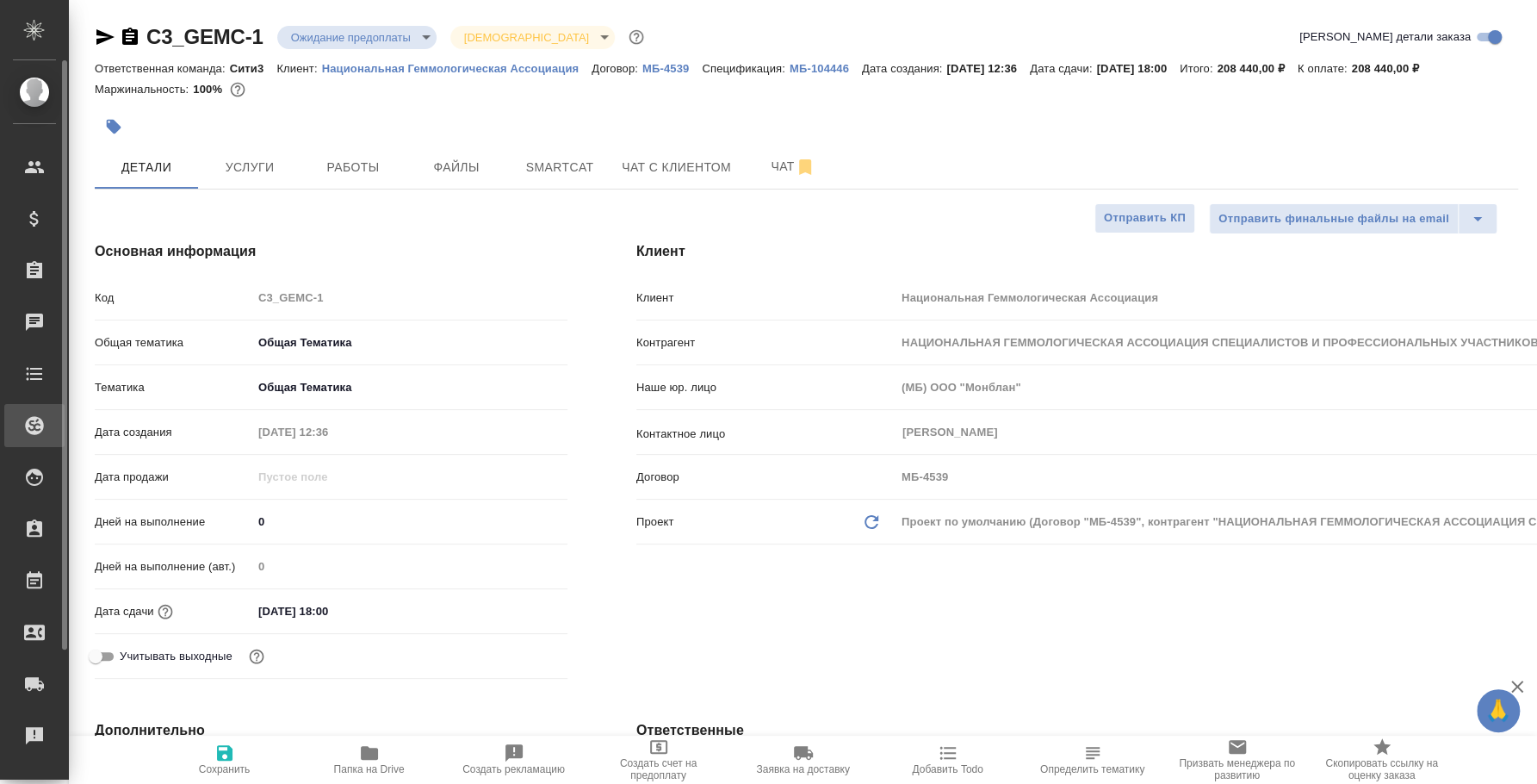
type textarea "x"
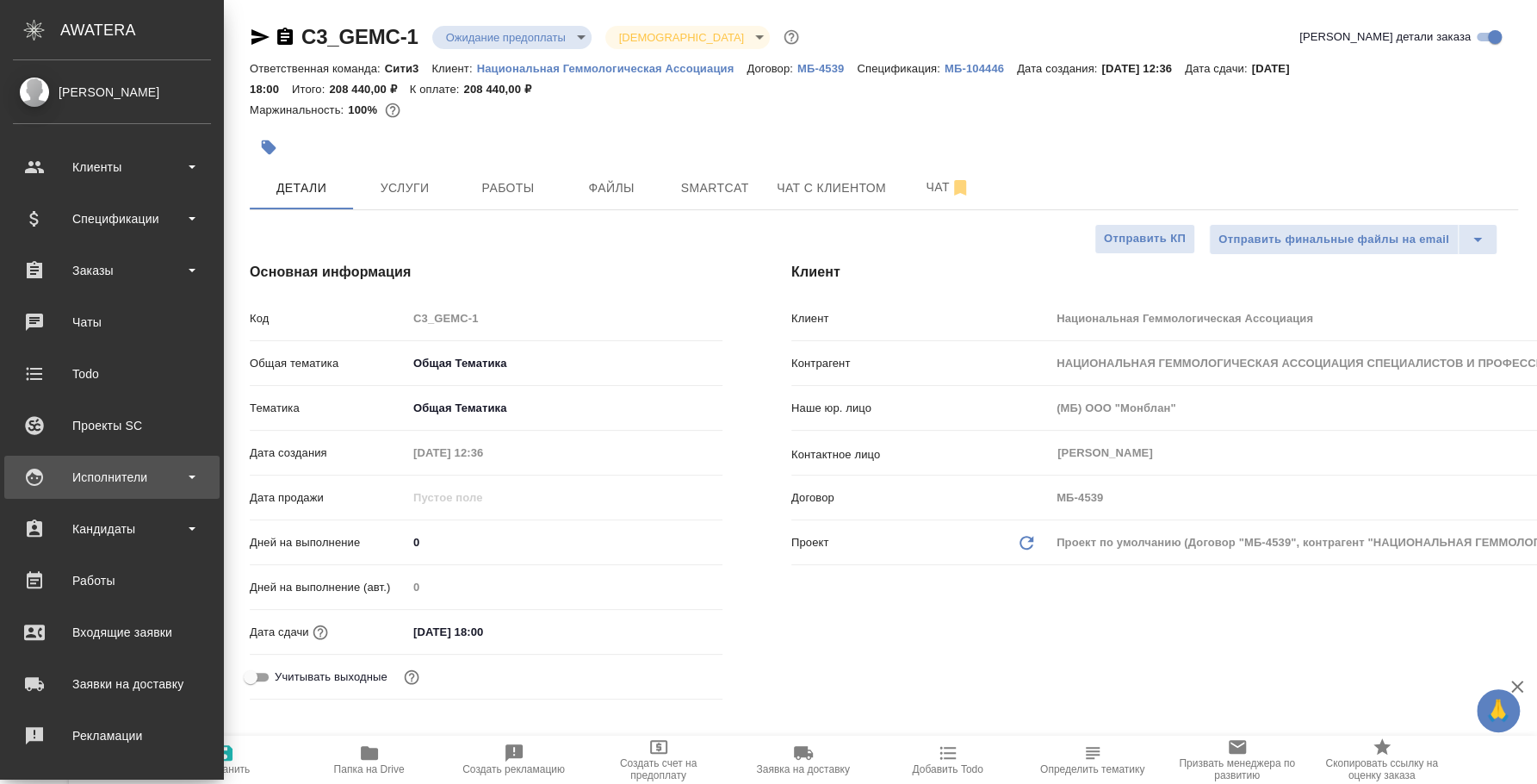
click at [131, 484] on div "Исполнители" at bounding box center [112, 477] width 198 height 26
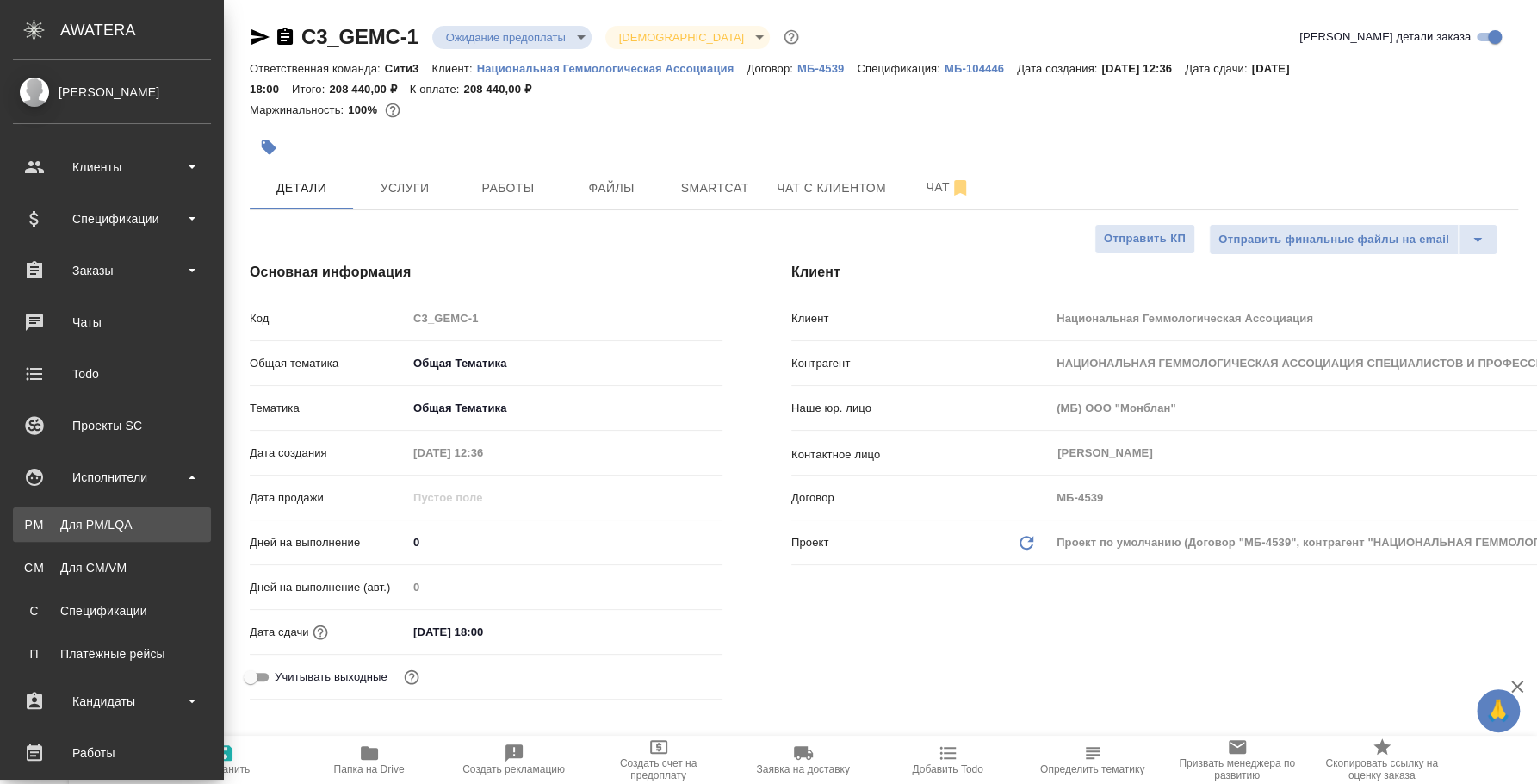
click at [129, 520] on div "Для PM/LQA" at bounding box center [112, 524] width 181 height 17
type textarea "x"
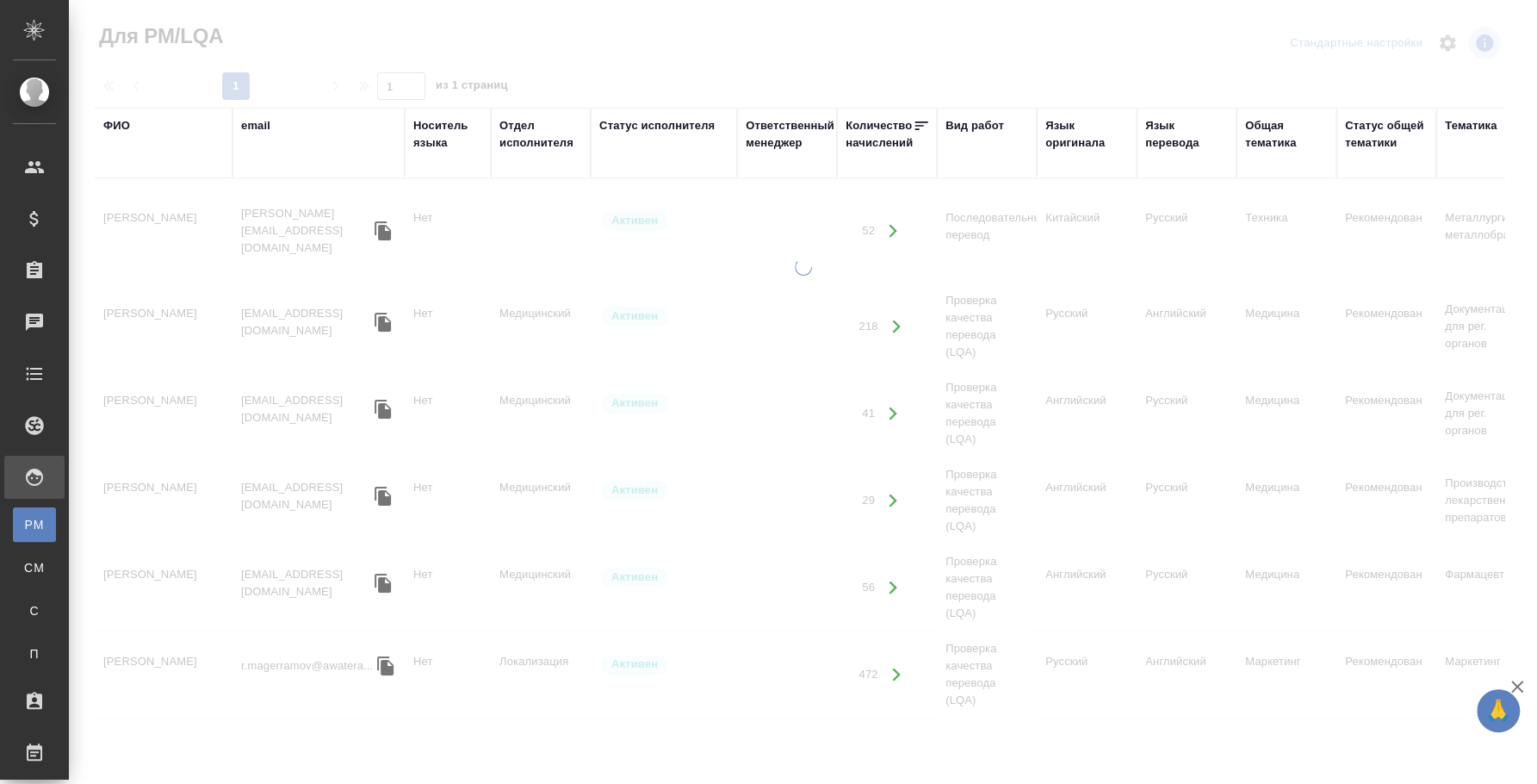
click at [116, 123] on div "ФИО" at bounding box center [117, 126] width 27 height 17
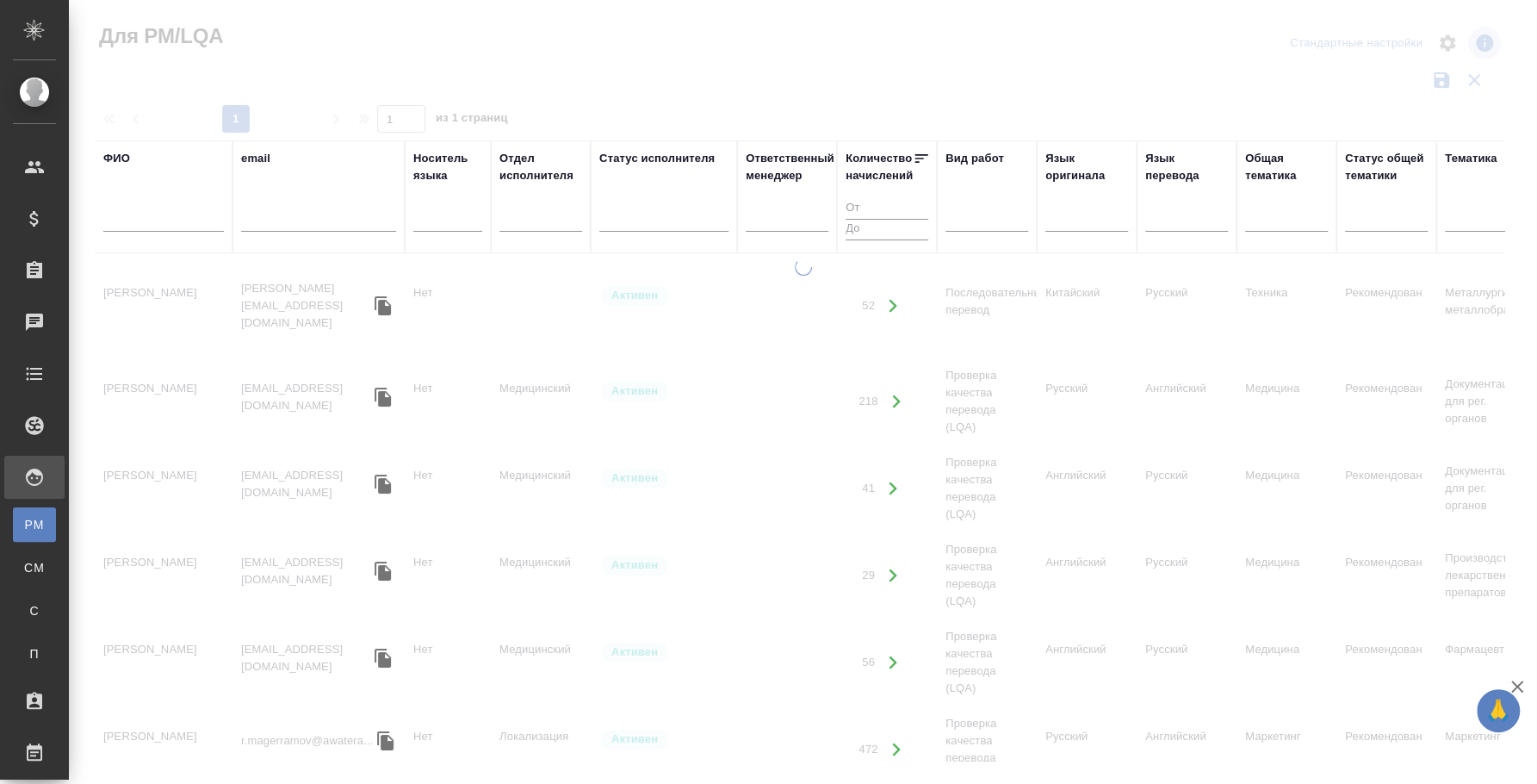
click at [264, 216] on input "text" at bounding box center [318, 221] width 155 height 22
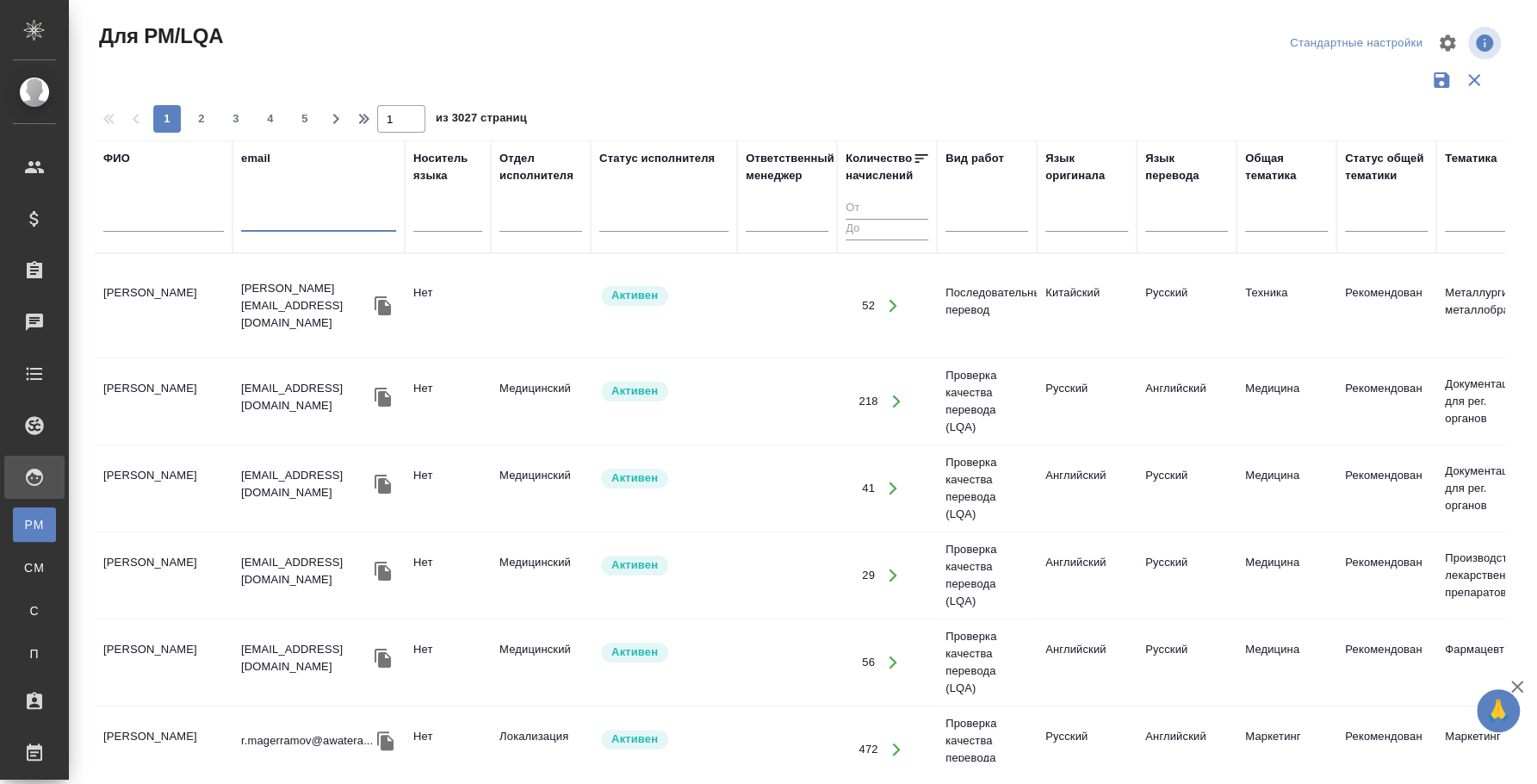
paste input "[EMAIL_ADDRESS][DOMAIN_NAME]"
type input "[EMAIL_ADDRESS][DOMAIN_NAME]"
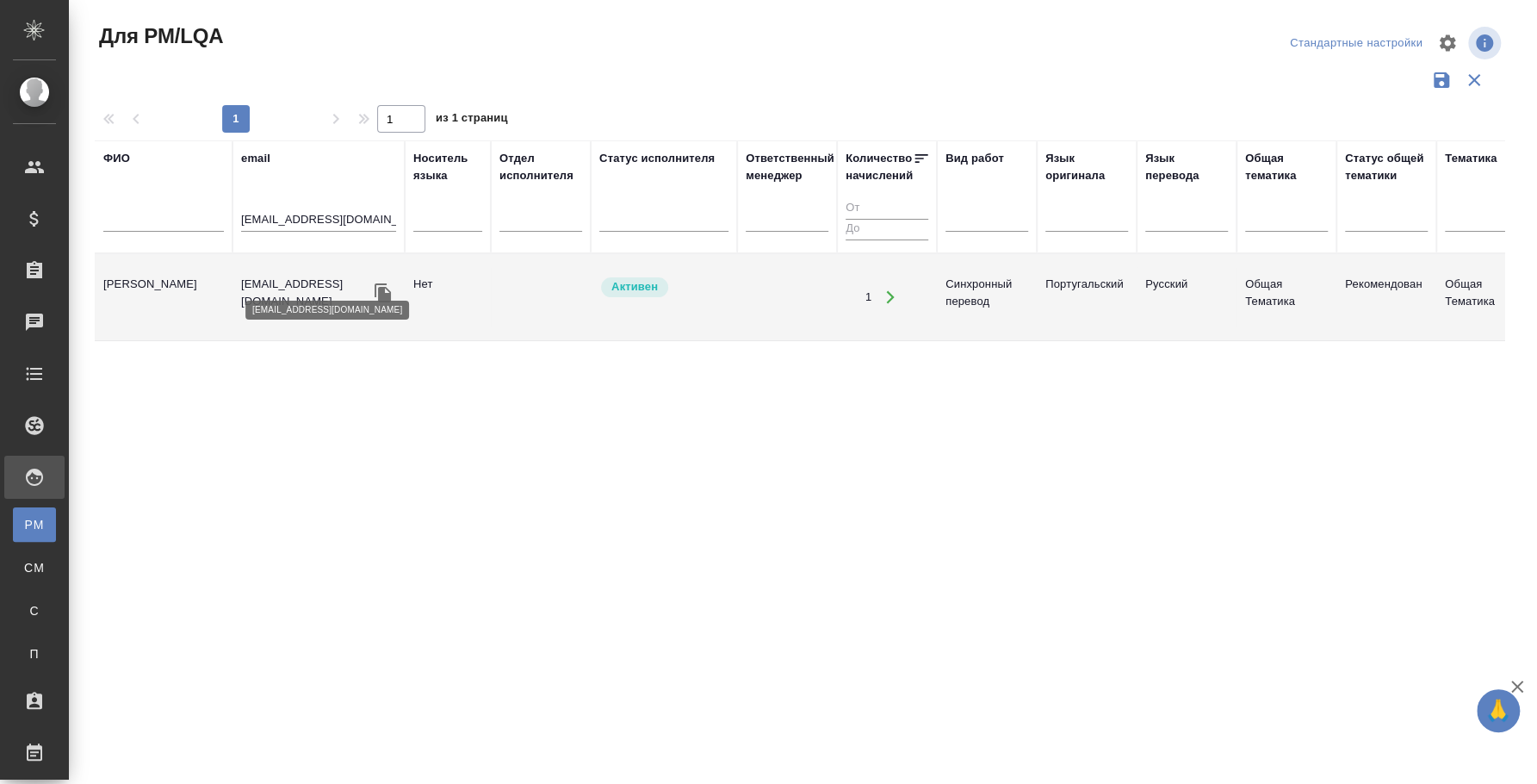
click at [302, 276] on p "[EMAIL_ADDRESS][DOMAIN_NAME]" at bounding box center [305, 293] width 129 height 34
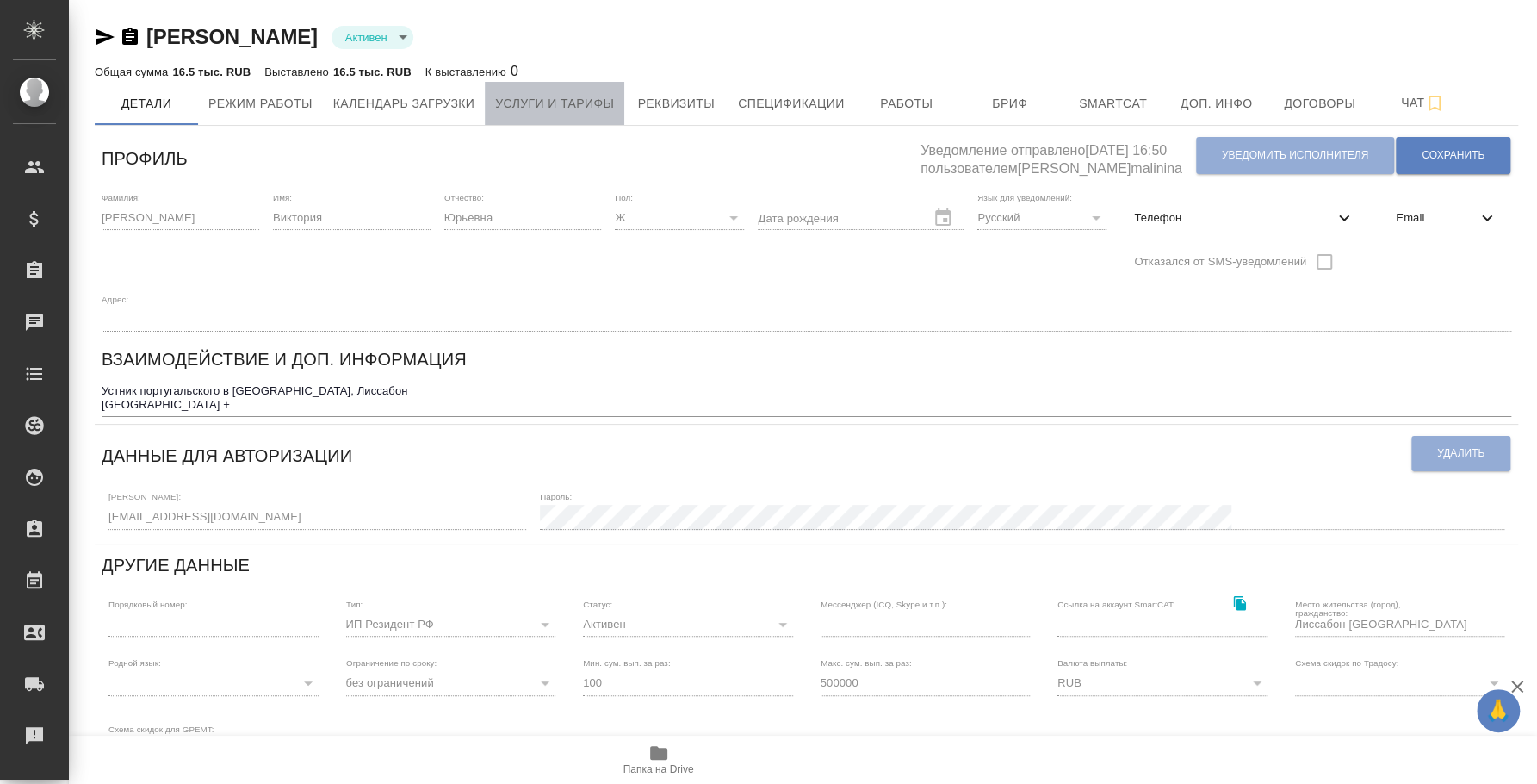
click at [594, 105] on span "Услуги и тарифы" at bounding box center [554, 104] width 119 height 22
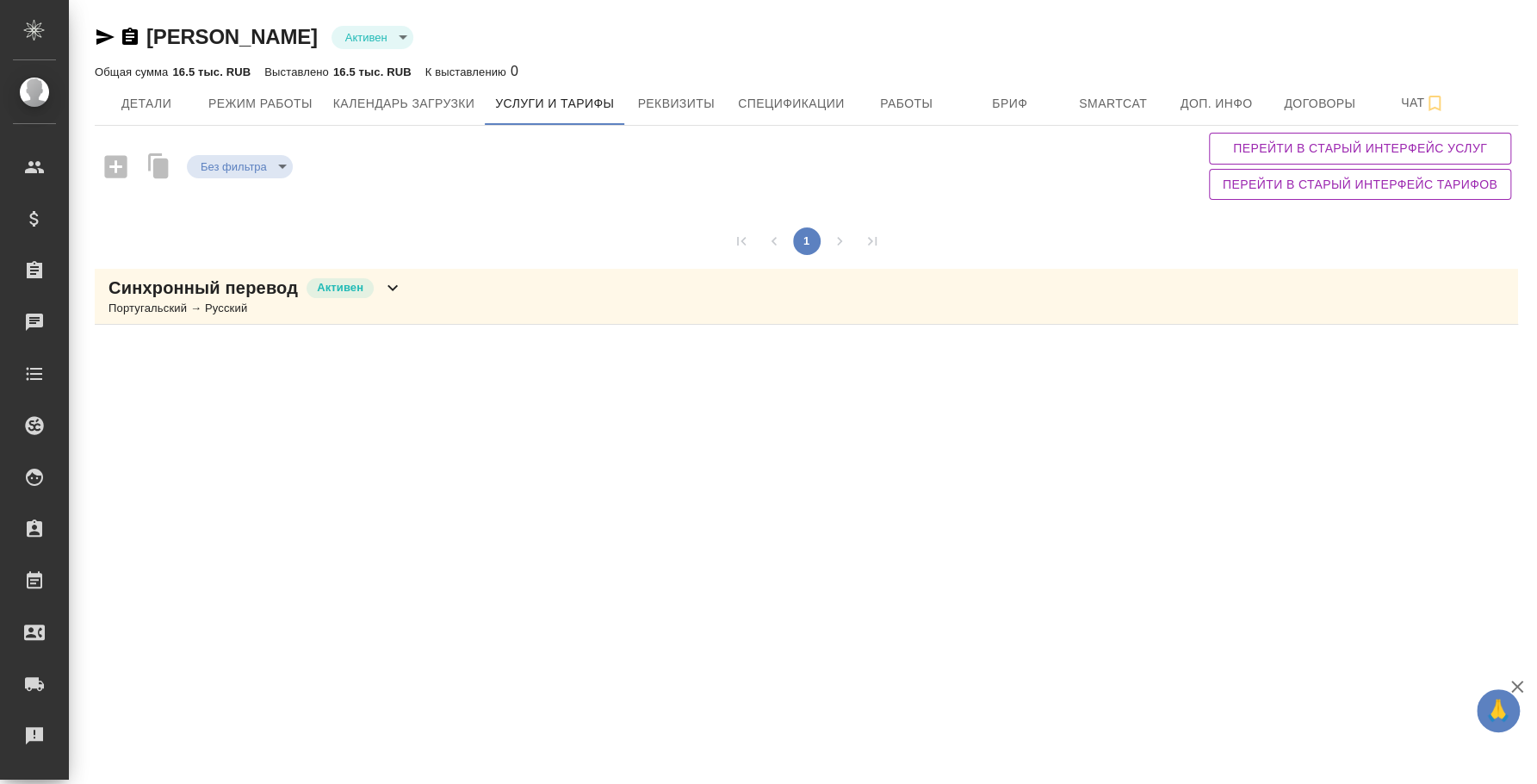
click at [453, 297] on div "Синхронный перевод [PERSON_NAME] → Русский" at bounding box center [807, 296] width 1424 height 56
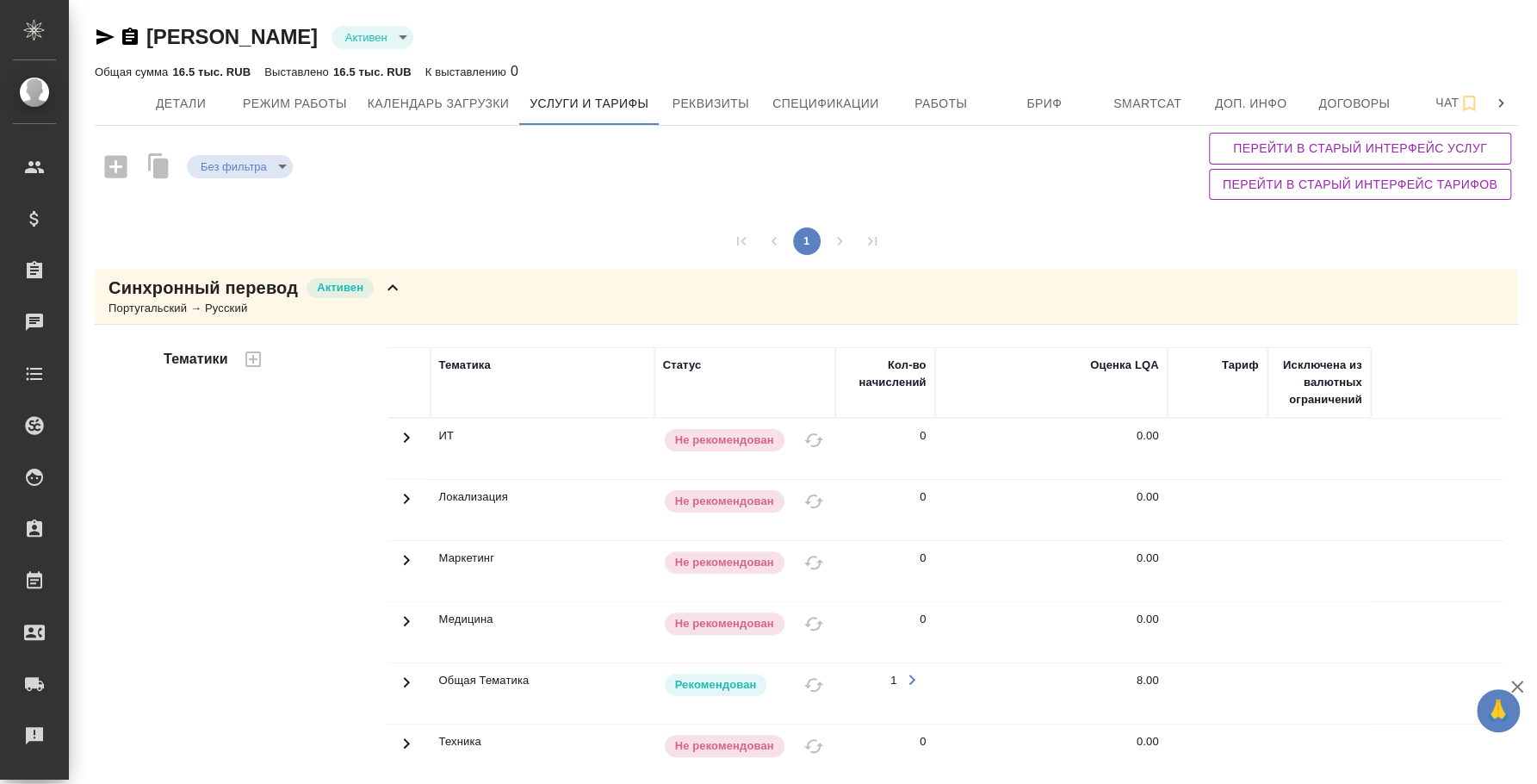
click at [108, 41] on icon "button" at bounding box center [106, 37] width 21 height 21
